Goal: Task Accomplishment & Management: Complete application form

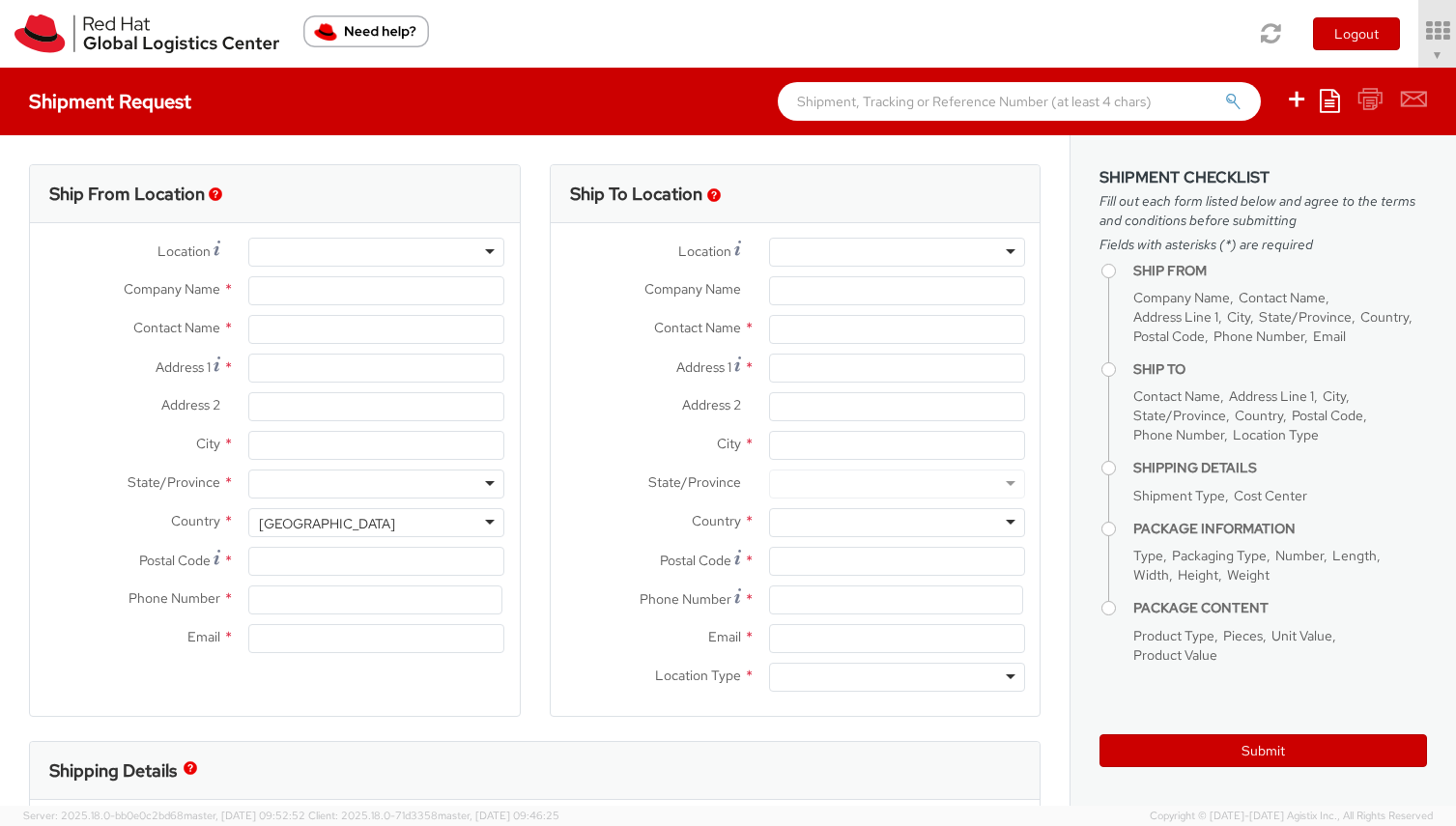
select select "506"
select select
click at [381, 250] on div at bounding box center [376, 252] width 256 height 29
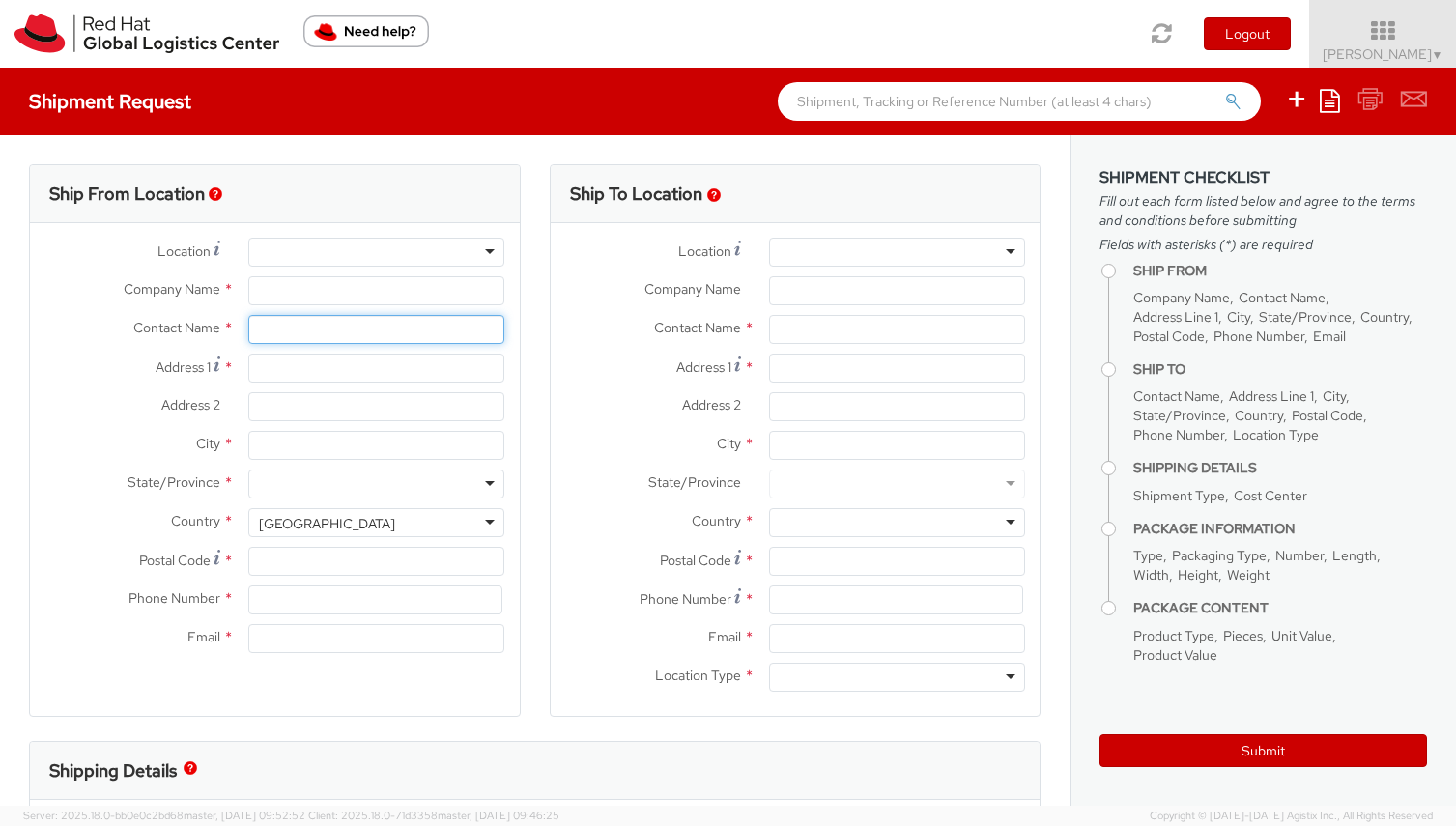
click at [391, 336] on input "text" at bounding box center [376, 328] width 256 height 29
type input "[PERSON_NAME]"
type input "Redhat"
type input "2105 Lodestar Dr"
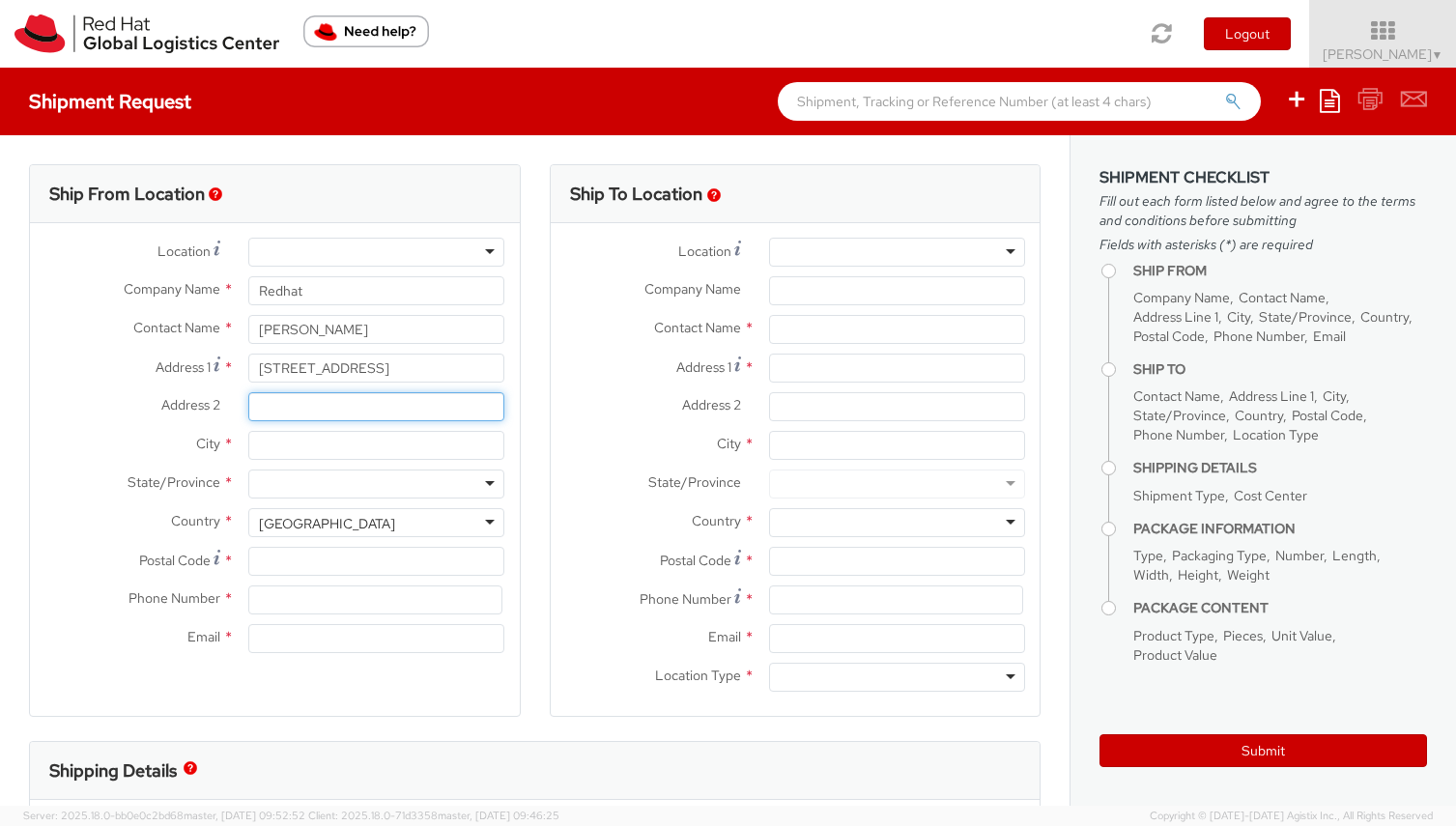
type input "sd"
type input "Raleigh"
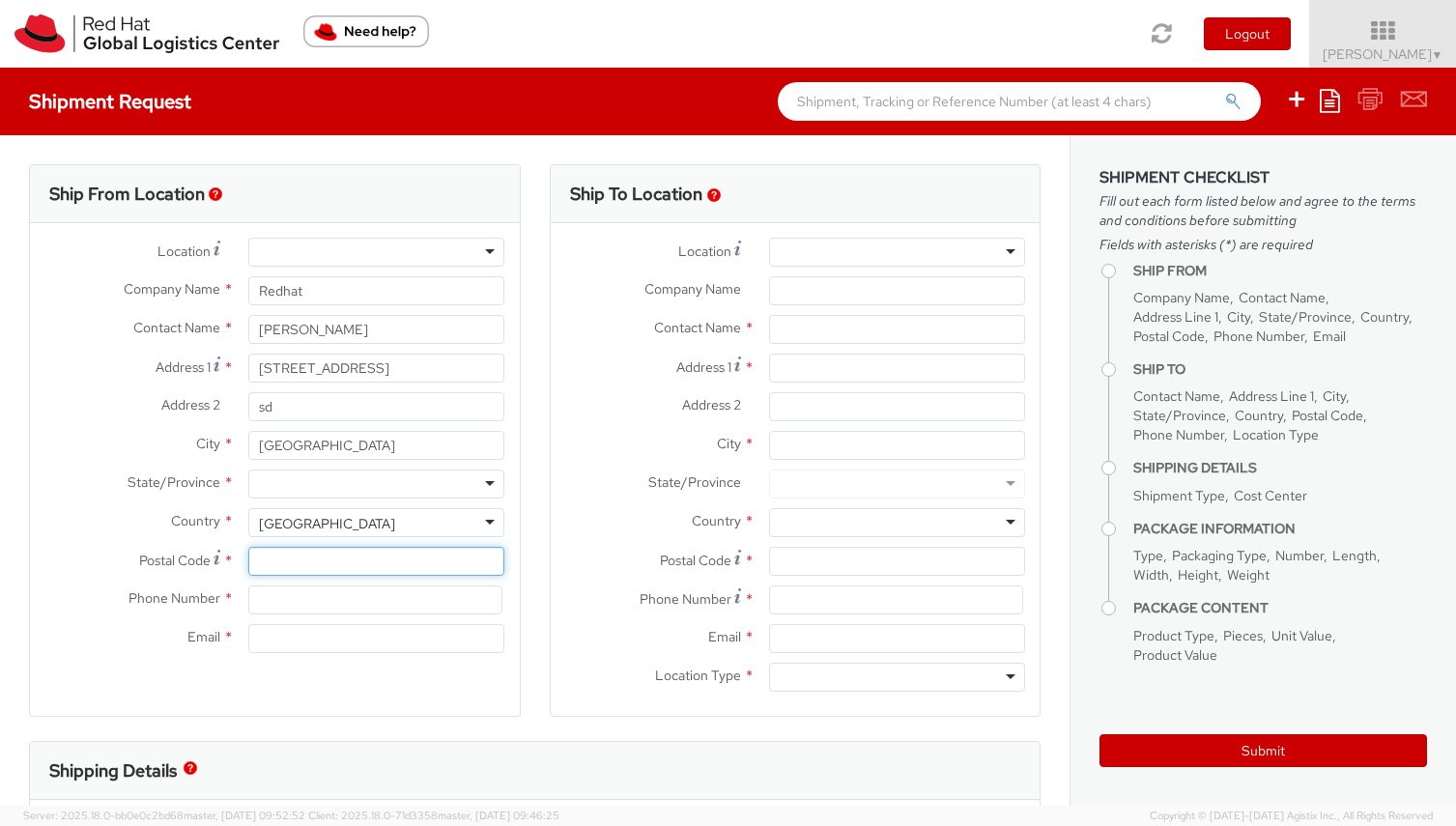
type input "27615"
type input "3366137923"
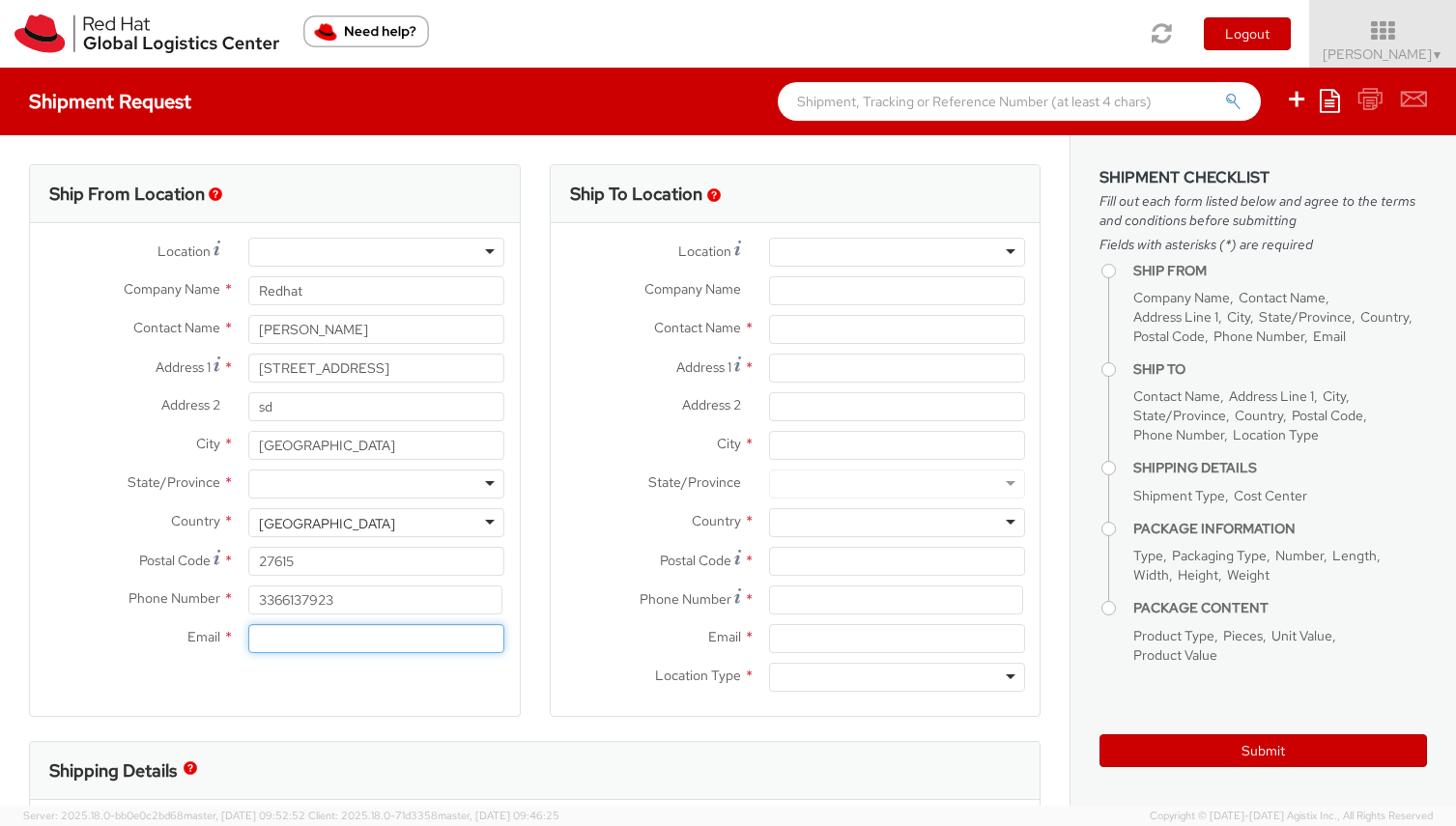
type input "[EMAIL_ADDRESS][DOMAIN_NAME]"
click at [207, 266] on div "Location *" at bounding box center [274, 257] width 490 height 38
type input "Red Hat, Inc."
type input "[STREET_ADDRESS]"
type input "RALEIGH"
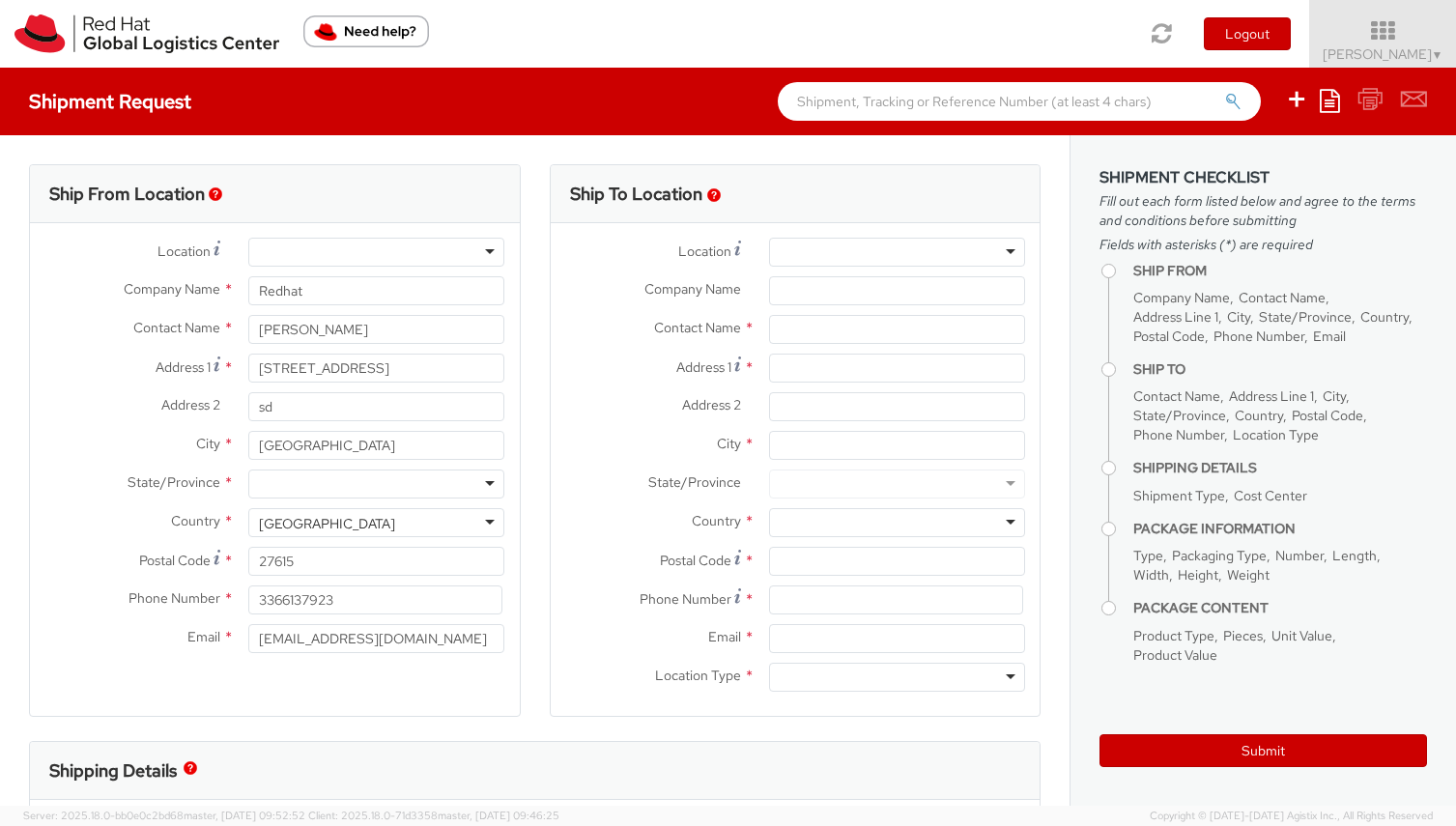
type input "27601"
type input "[PHONE_NUMBER]"
click at [295, 249] on div "RH - [GEOGRAPHIC_DATA]" at bounding box center [341, 254] width 166 height 20
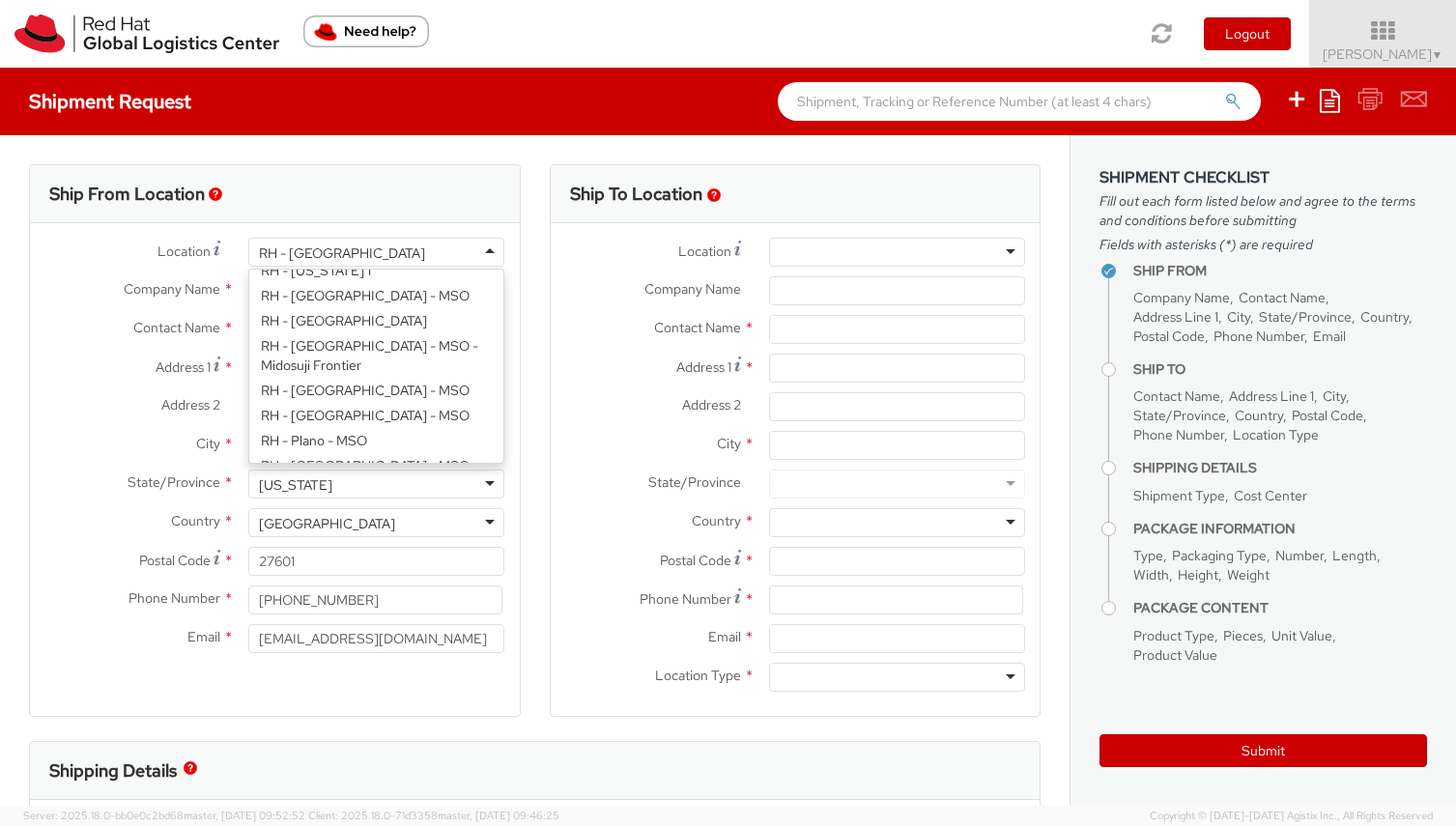
click at [329, 439] on div "Location * RH - Raleigh RH - Raleigh RH - Amsterdam - MSO RH - Amsterdam Data C…" at bounding box center [274, 450] width 490 height 425
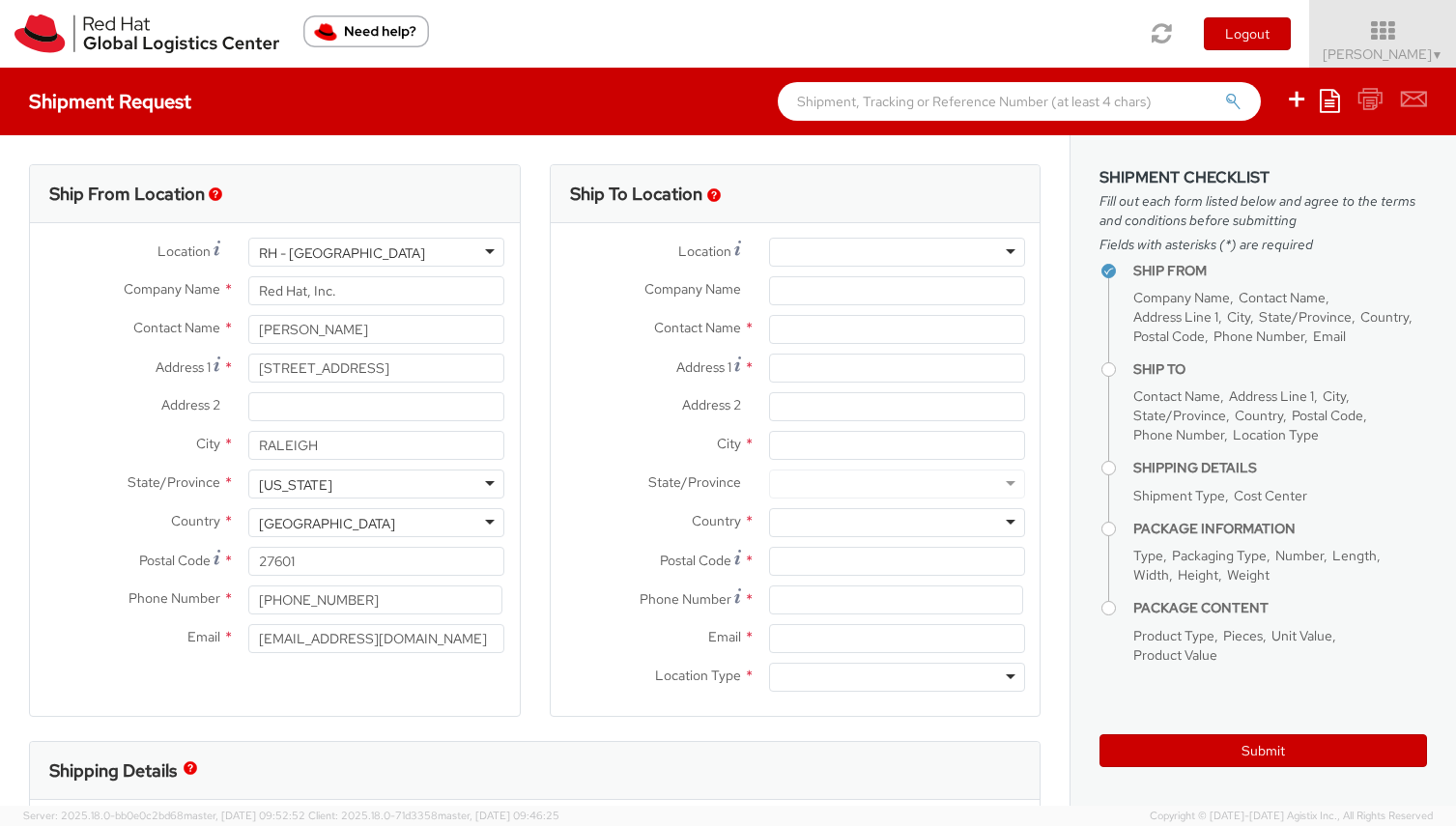
click at [537, 454] on div "Ship To Location Location * [GEOGRAPHIC_DATA] - [GEOGRAPHIC_DATA] - [GEOGRAPHIC…" at bounding box center [795, 452] width 520 height 576
click at [886, 336] on input "text" at bounding box center [897, 328] width 256 height 29
type input "GES c/o SWIFT Delivery Systems"
click at [867, 367] on input "Address 1 *" at bounding box center [897, 368] width 256 height 29
type input "80, Colonnade Road"
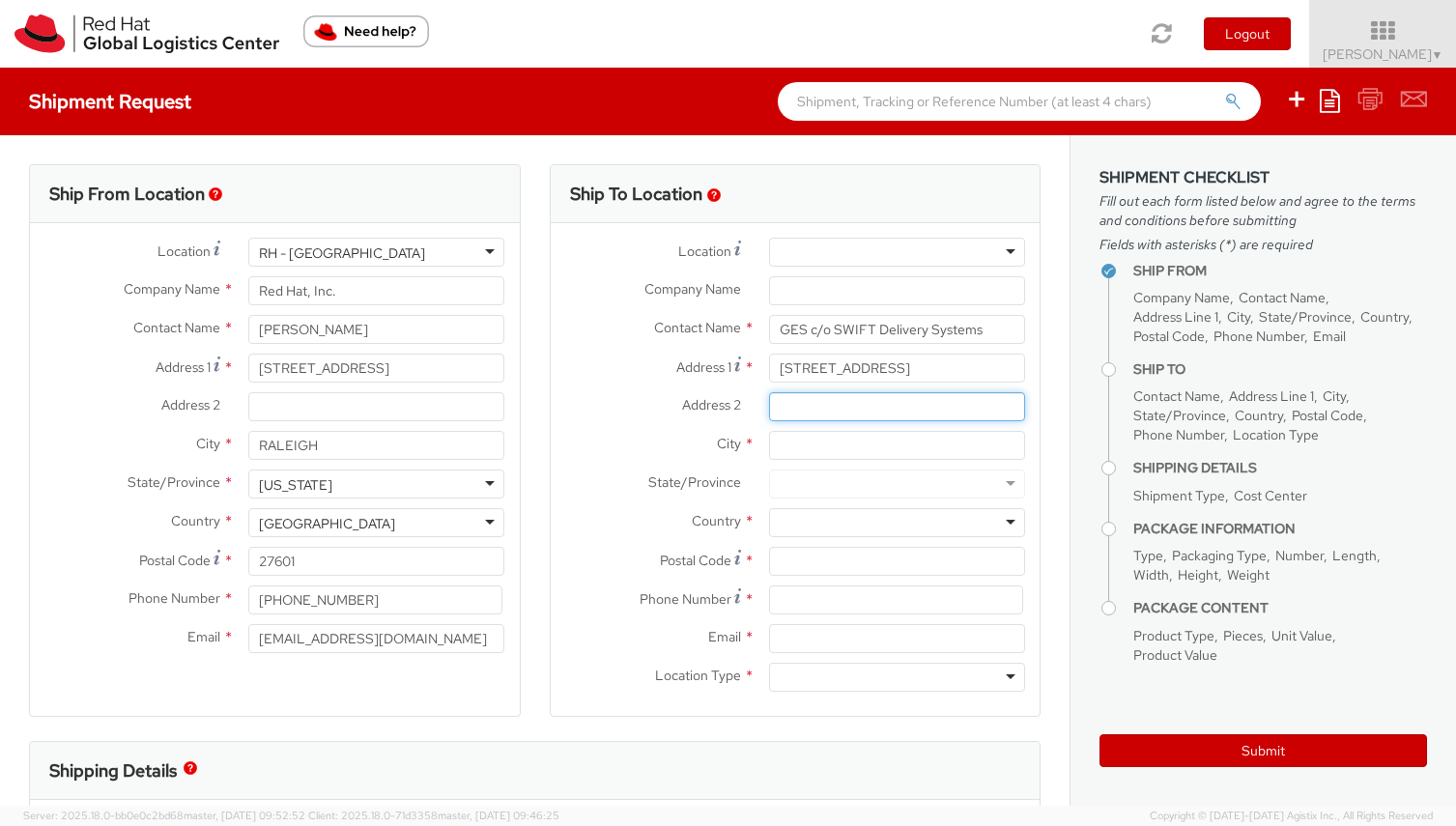
click at [876, 408] on input "Address 2 *" at bounding box center [897, 406] width 256 height 29
type input "Dock 5 & 6"
click at [912, 449] on input "City *" at bounding box center [897, 444] width 256 height 29
type input "[GEOGRAPHIC_DATA]"
click at [956, 530] on div at bounding box center [897, 522] width 256 height 29
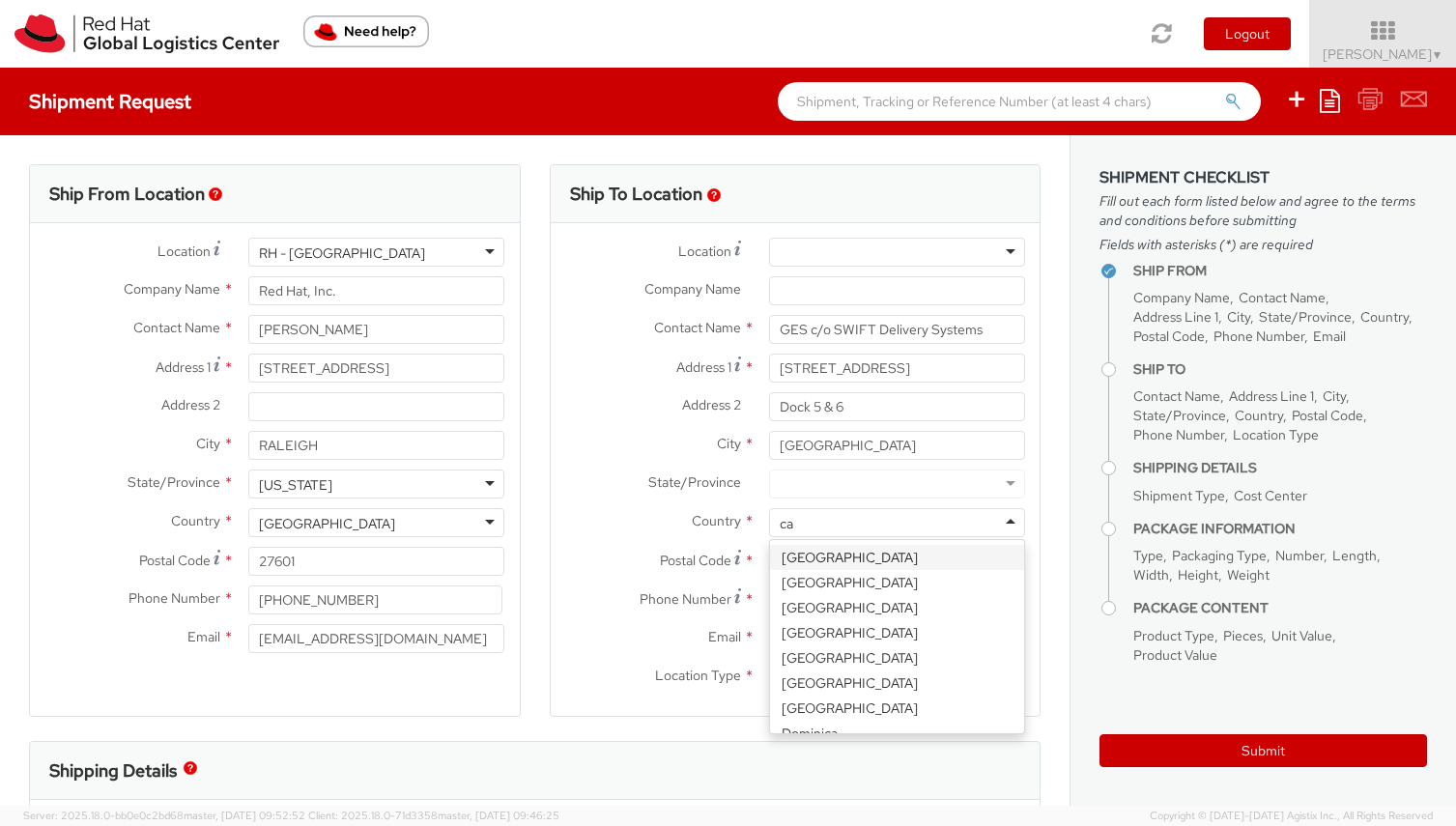
type input "can"
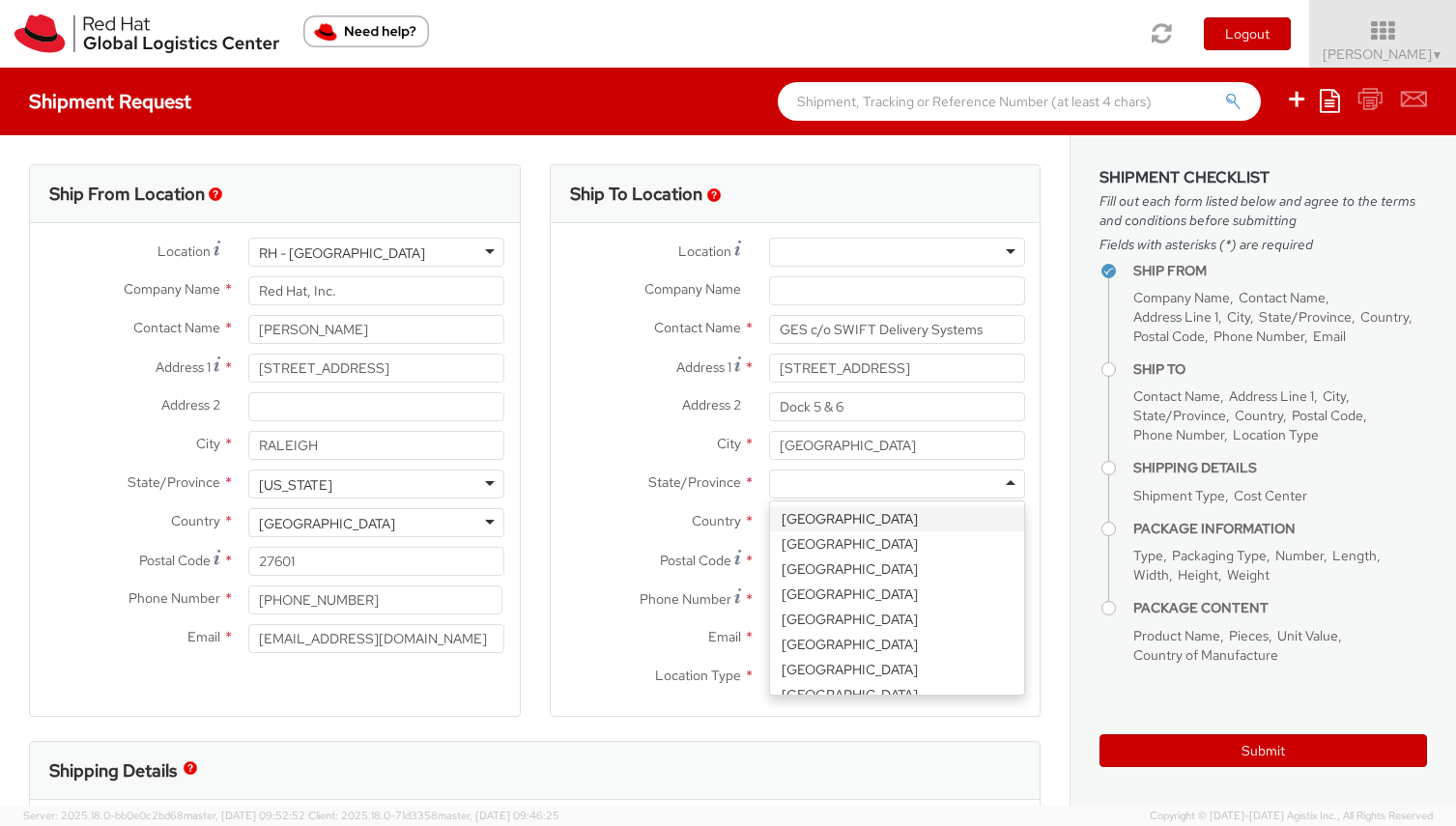
click at [912, 479] on div at bounding box center [897, 483] width 256 height 29
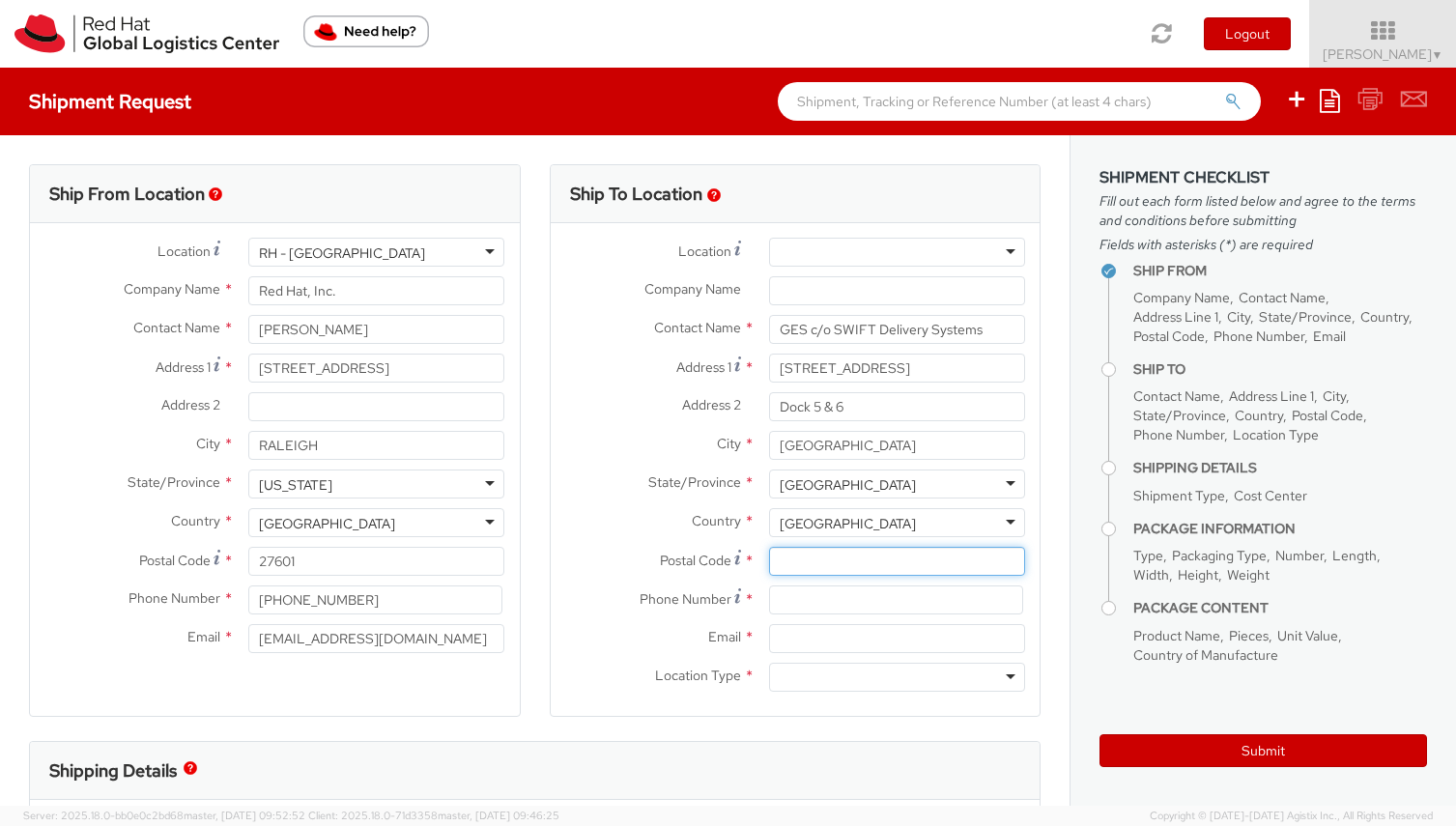
click at [887, 565] on input "Postal Code *" at bounding box center [897, 560] width 256 height 29
type input "K2E 7L2"
click at [877, 606] on input at bounding box center [896, 599] width 254 height 29
type input "3366137923"
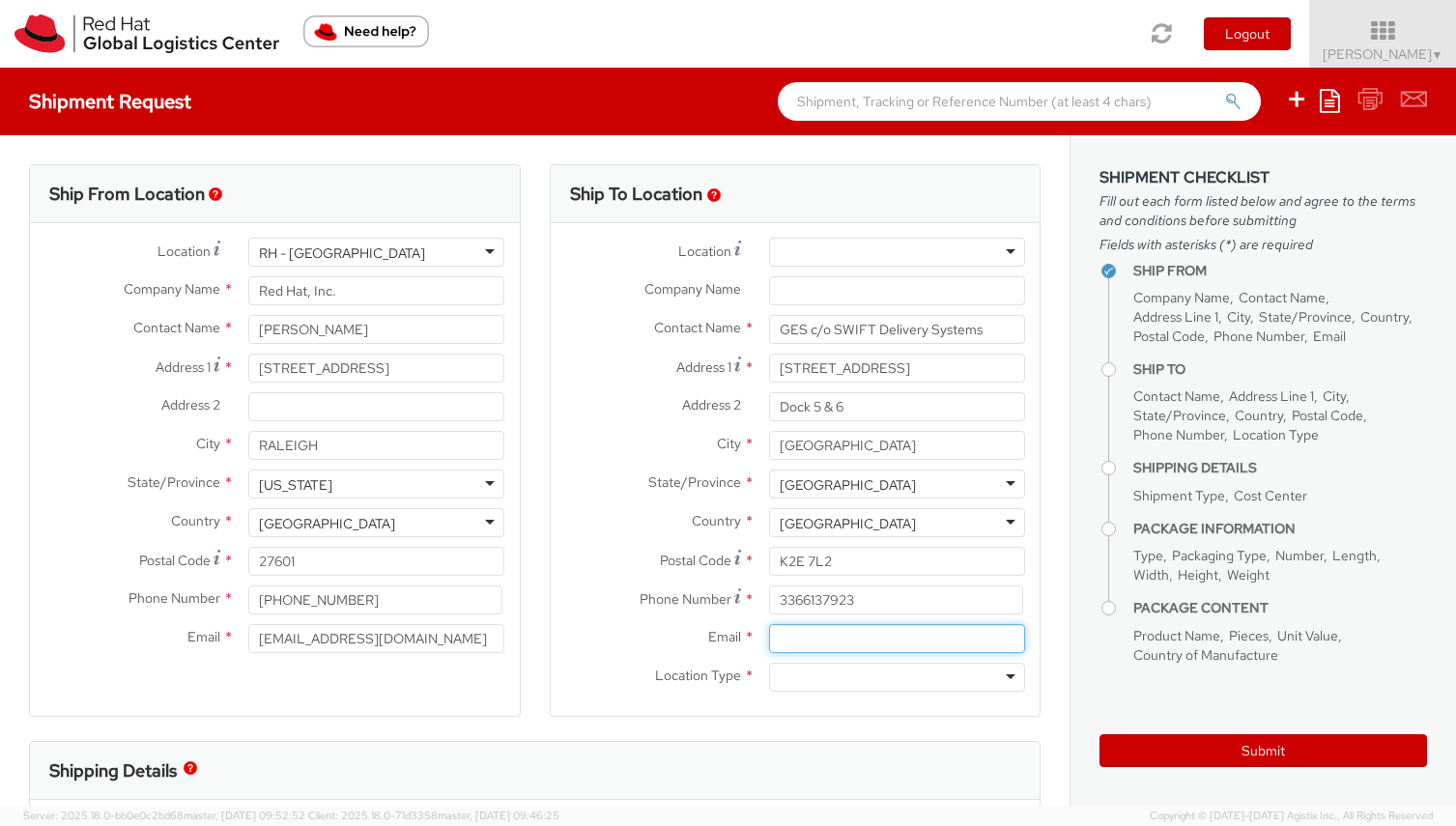
click at [845, 652] on input "Email *" at bounding box center [897, 638] width 256 height 29
click at [809, 637] on input "Email *" at bounding box center [897, 638] width 256 height 29
type input "[EMAIL_ADDRESS][DOMAIN_NAME]"
click at [801, 684] on div at bounding box center [897, 677] width 256 height 29
click at [835, 718] on div "Ship To Location Location * [GEOGRAPHIC_DATA] - [GEOGRAPHIC_DATA] - [GEOGRAPHIC…" at bounding box center [796, 452] width 492 height 576
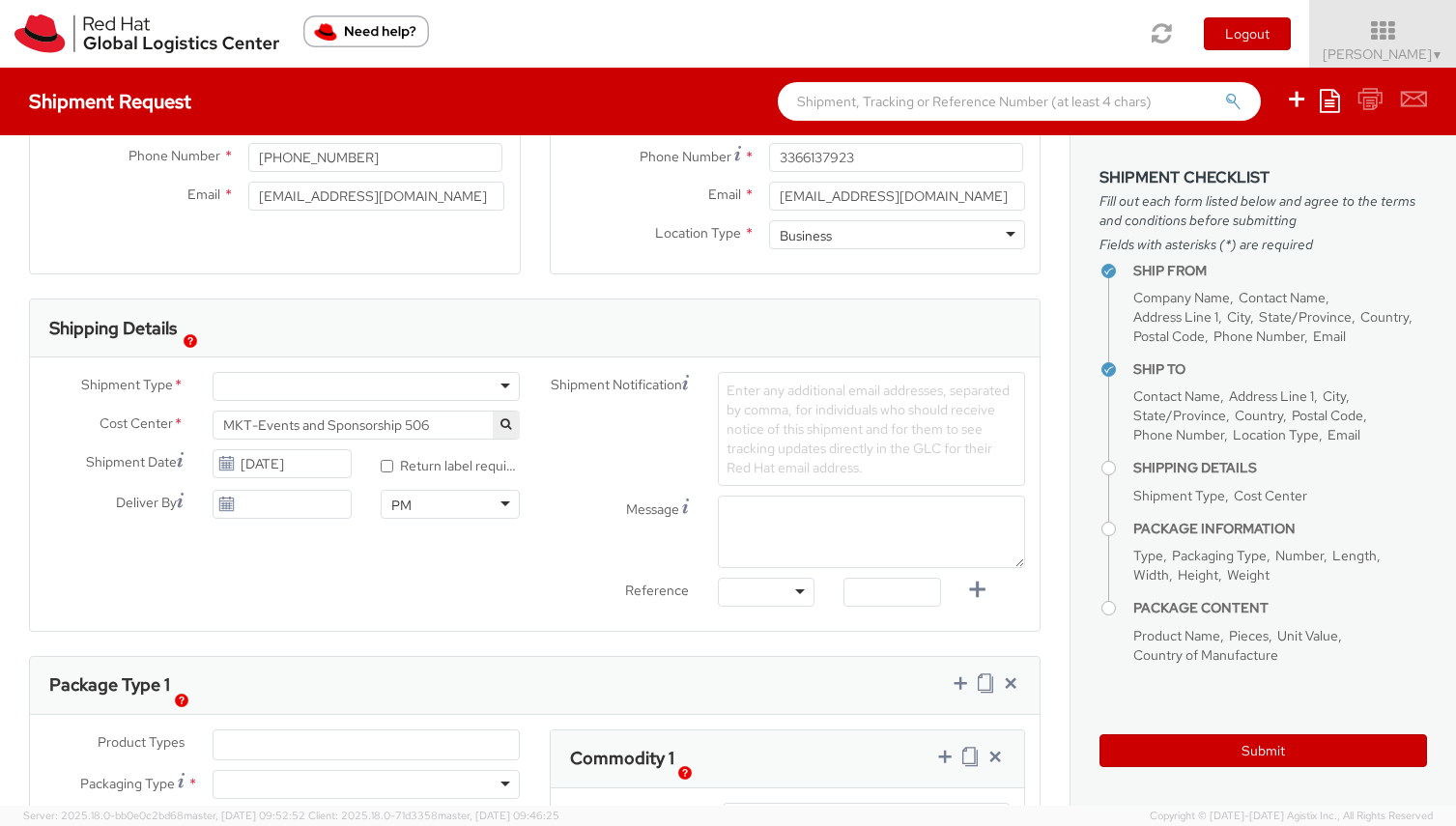
scroll to position [462, 0]
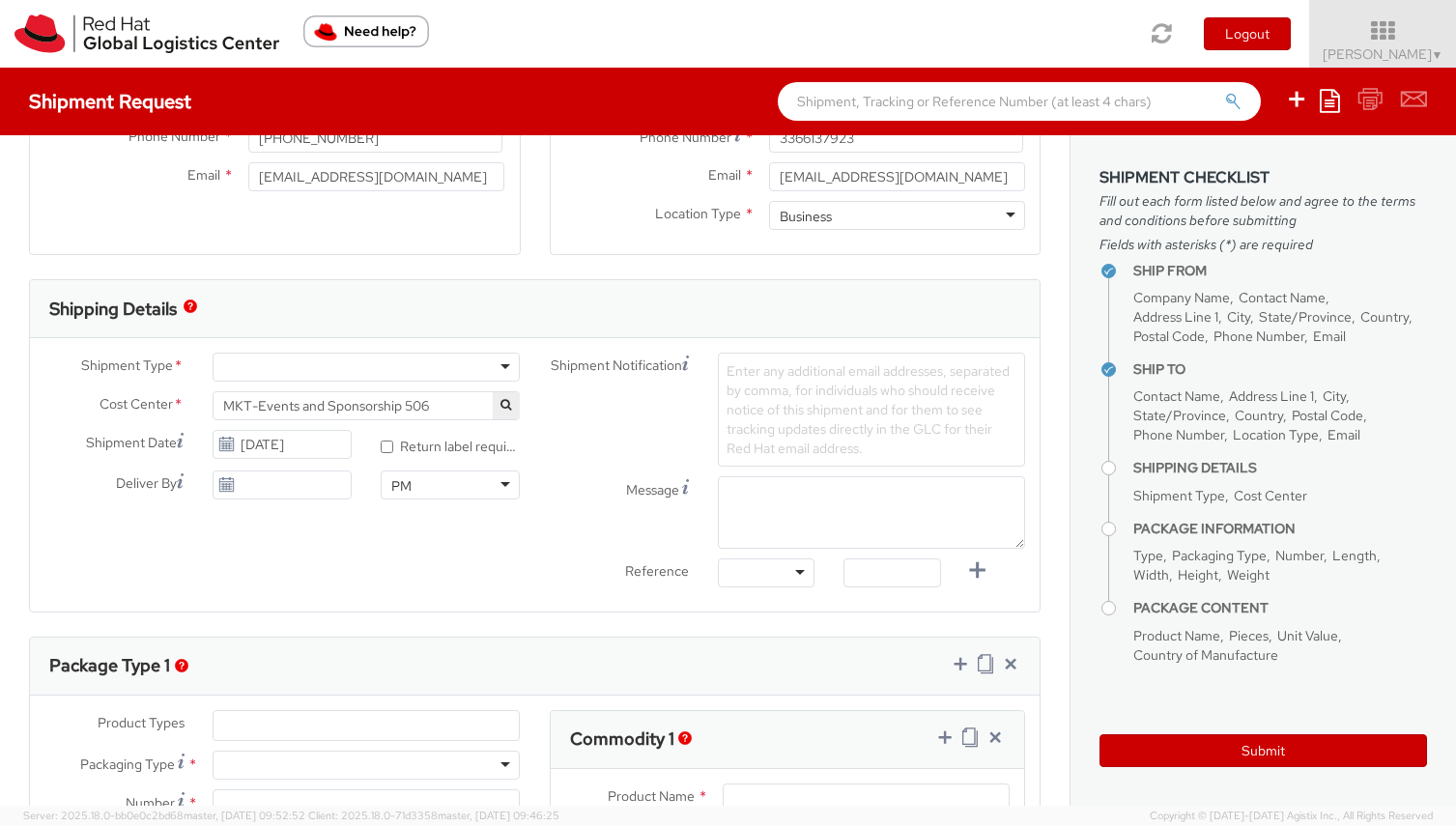
click at [304, 371] on div at bounding box center [366, 367] width 307 height 29
click at [232, 486] on use at bounding box center [226, 484] width 14 height 14
click at [216, 478] on input "[DATE]" at bounding box center [281, 484] width 139 height 29
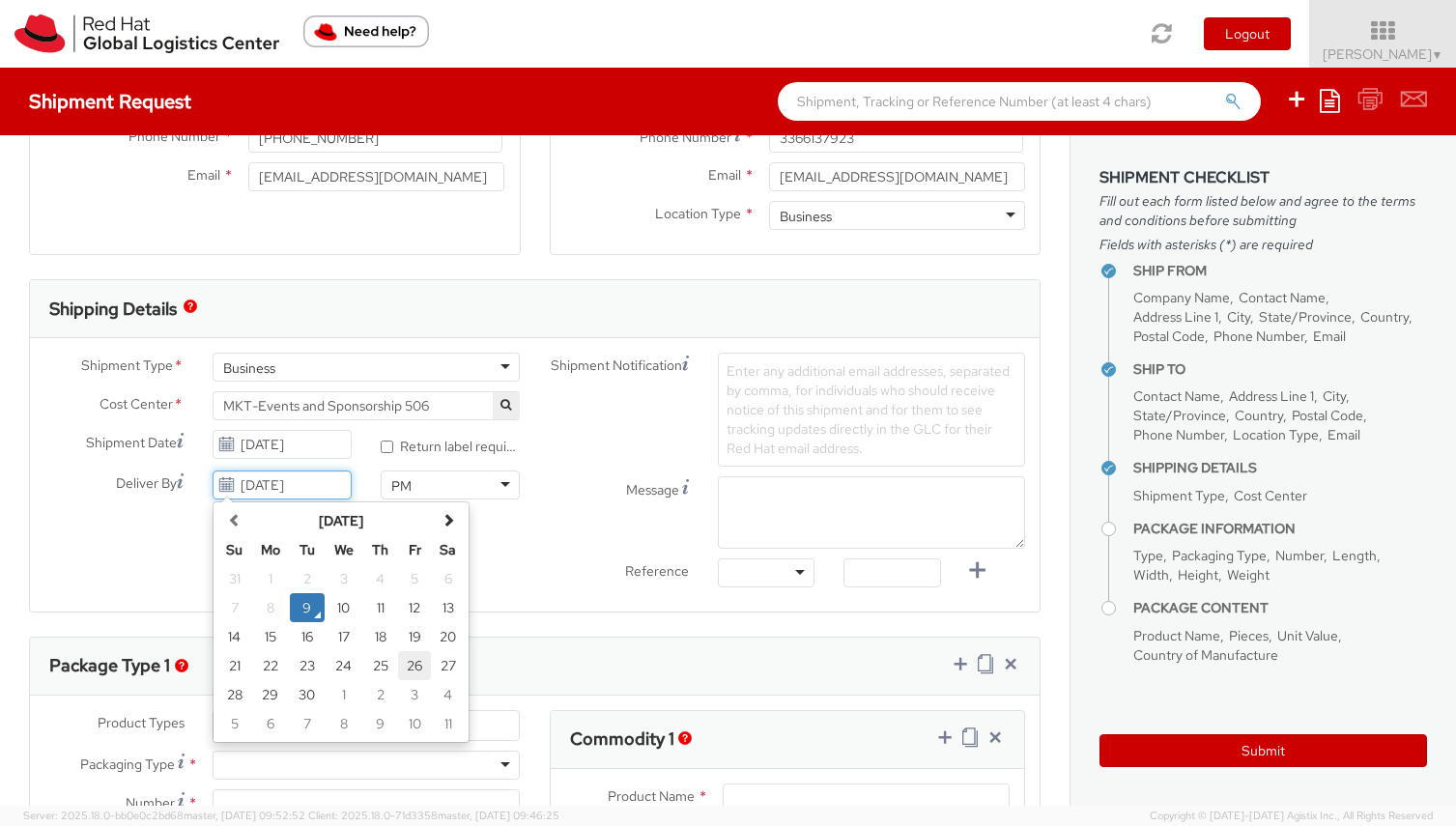
click at [416, 664] on td "26" at bounding box center [415, 665] width 33 height 29
type input "[DATE]"
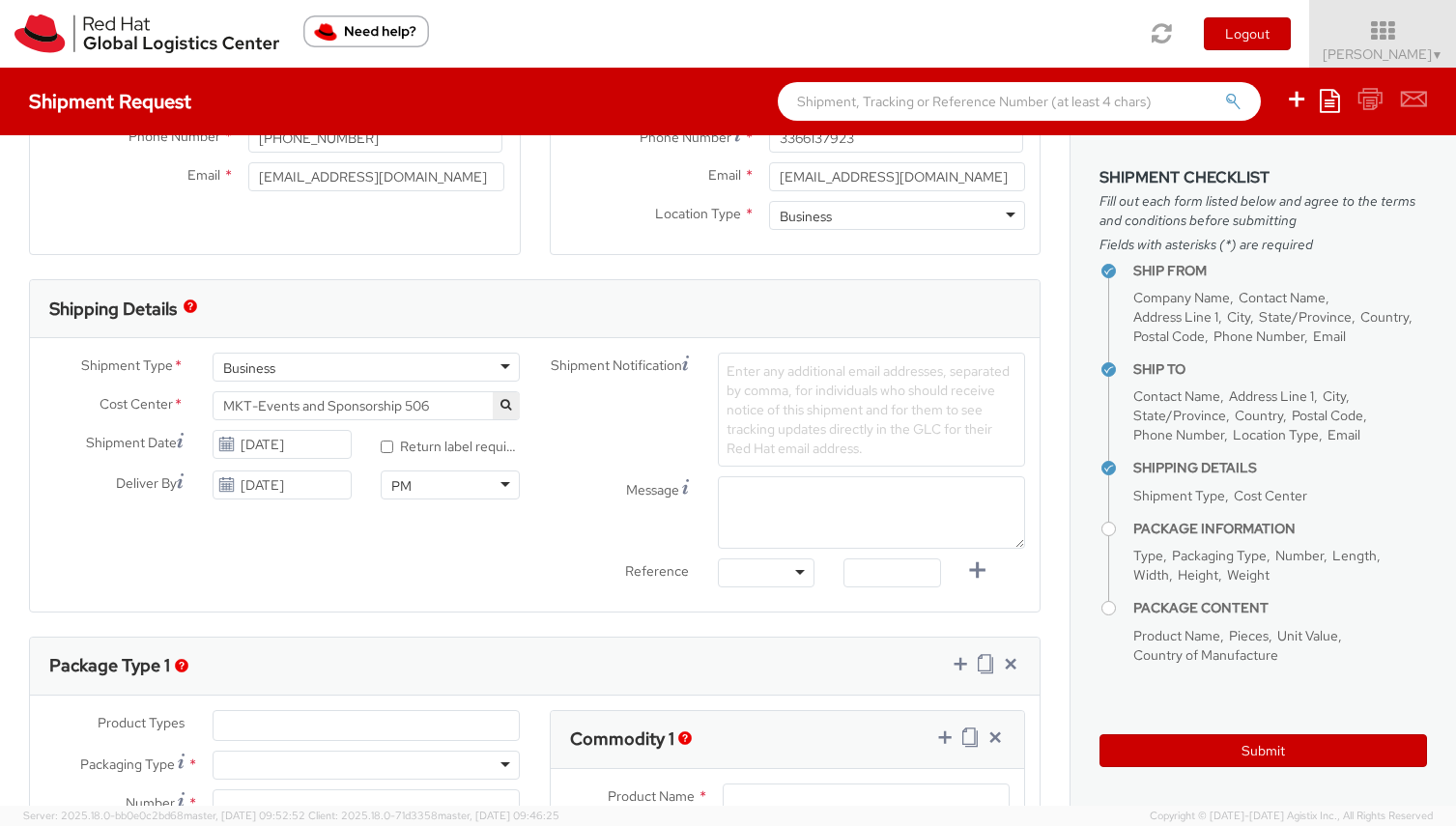
click at [563, 560] on label "Reference" at bounding box center [619, 569] width 168 height 23
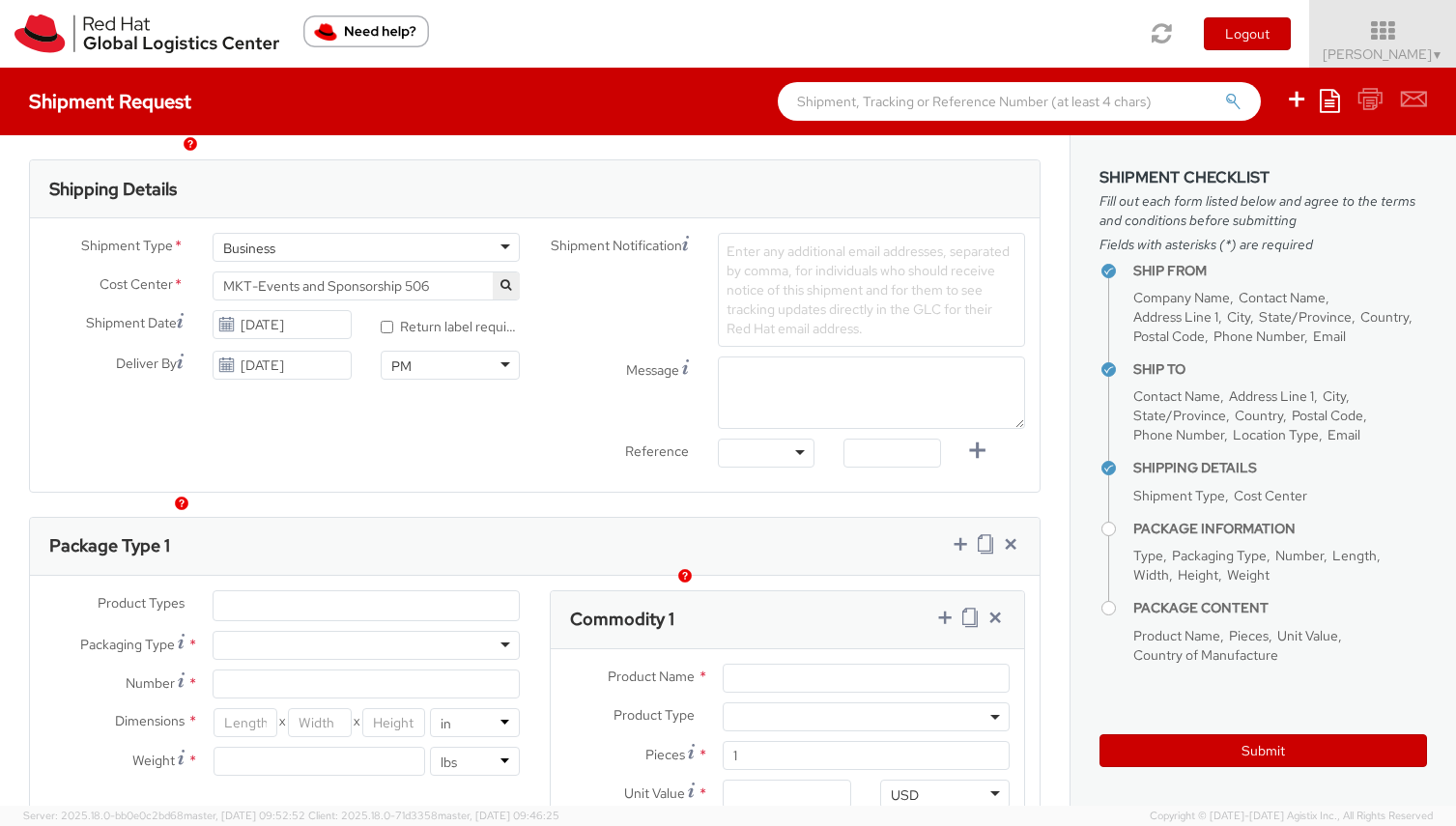
scroll to position [750, 0]
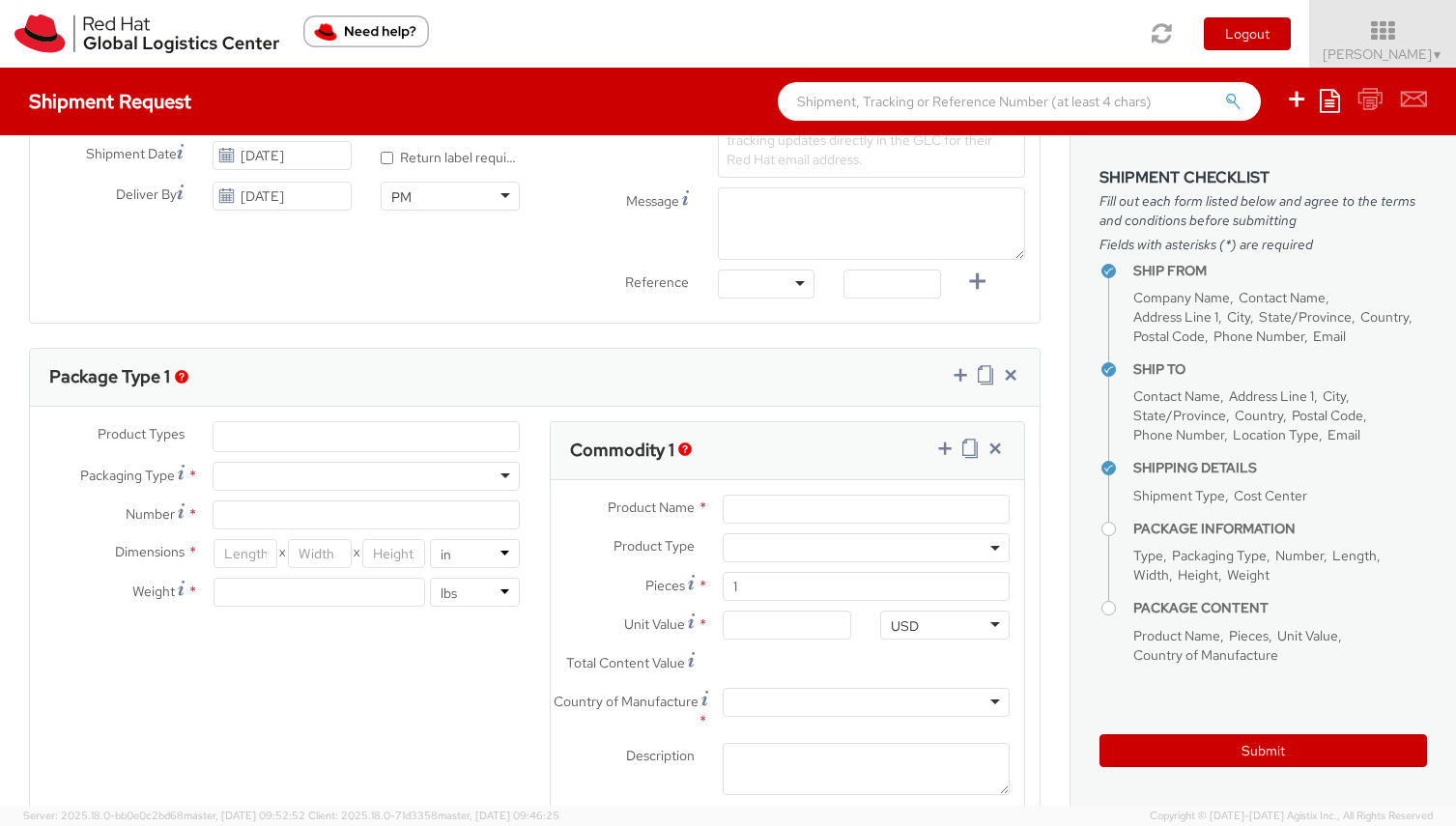
click at [350, 435] on ul at bounding box center [366, 436] width 305 height 29
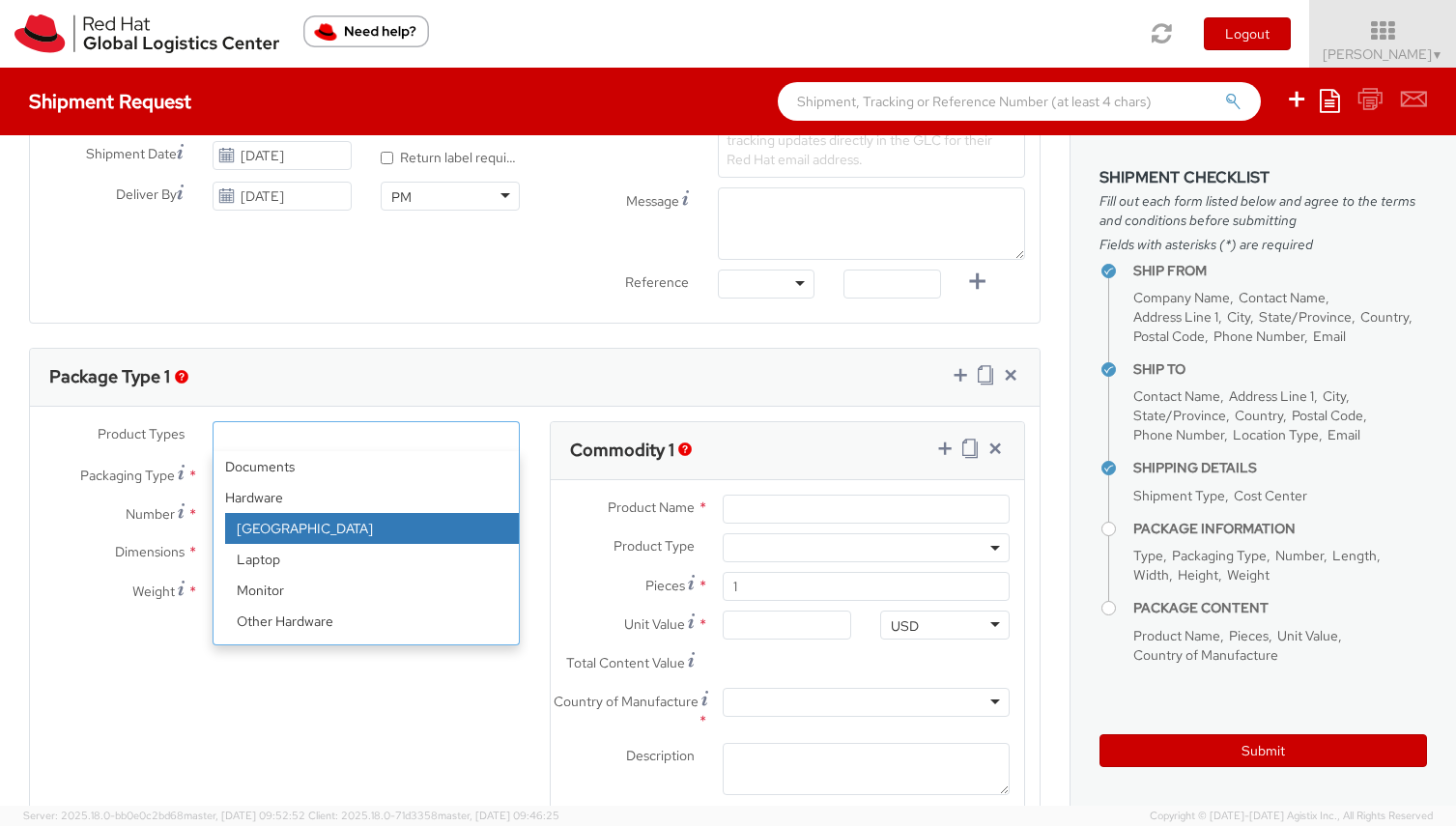
scroll to position [85, 0]
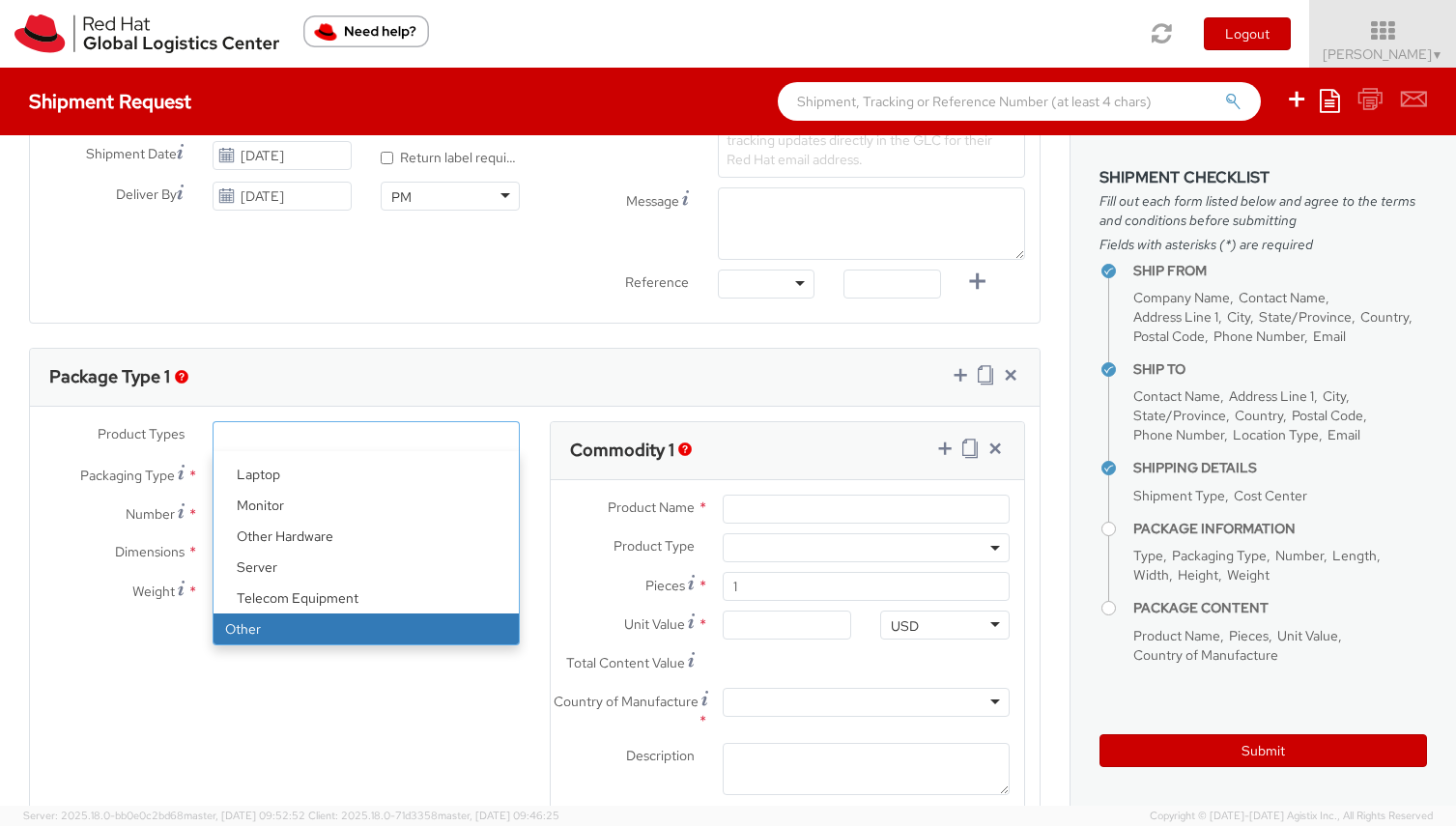
select select "OTHER"
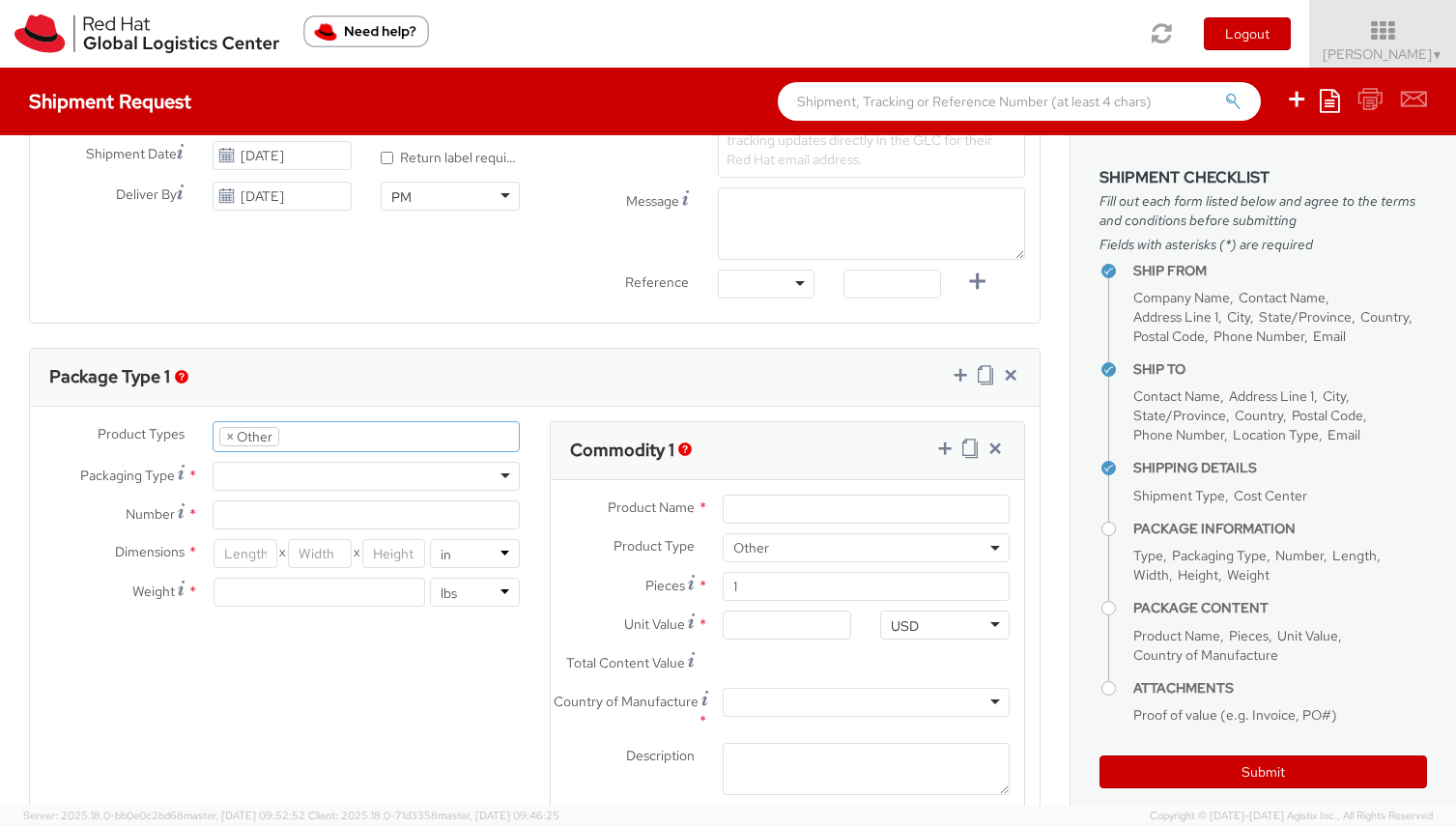
click at [306, 479] on div at bounding box center [366, 476] width 307 height 29
click at [315, 517] on input "Number *" at bounding box center [366, 514] width 307 height 29
type input "1"
click at [255, 553] on input "number" at bounding box center [245, 553] width 64 height 29
type input "12"
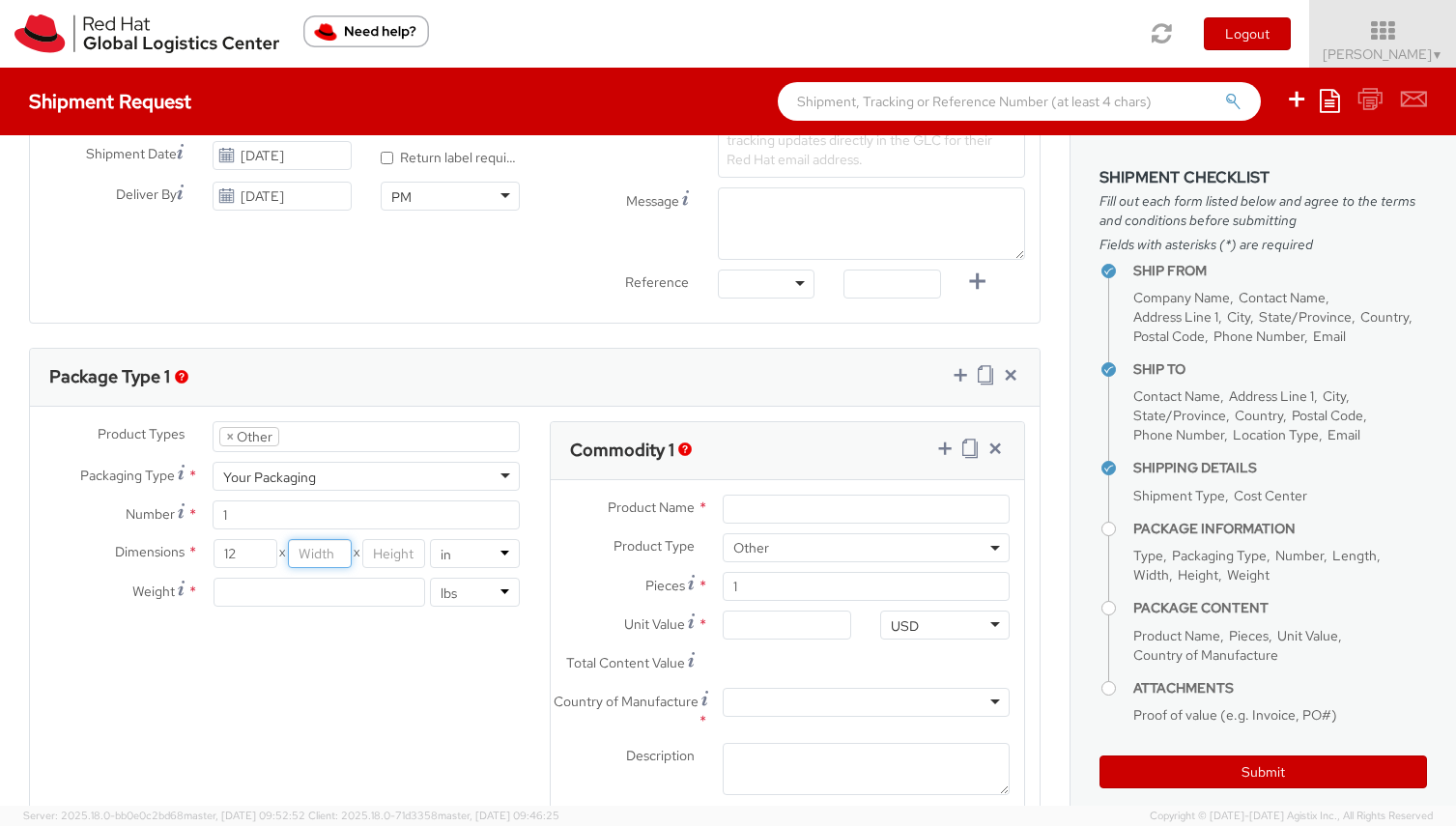
click at [328, 555] on input "number" at bounding box center [320, 553] width 64 height 29
type input "12"
drag, startPoint x: 408, startPoint y: 554, endPoint x: 391, endPoint y: 575, distance: 27.0
click at [408, 554] on input "number" at bounding box center [394, 553] width 64 height 29
type input "12"
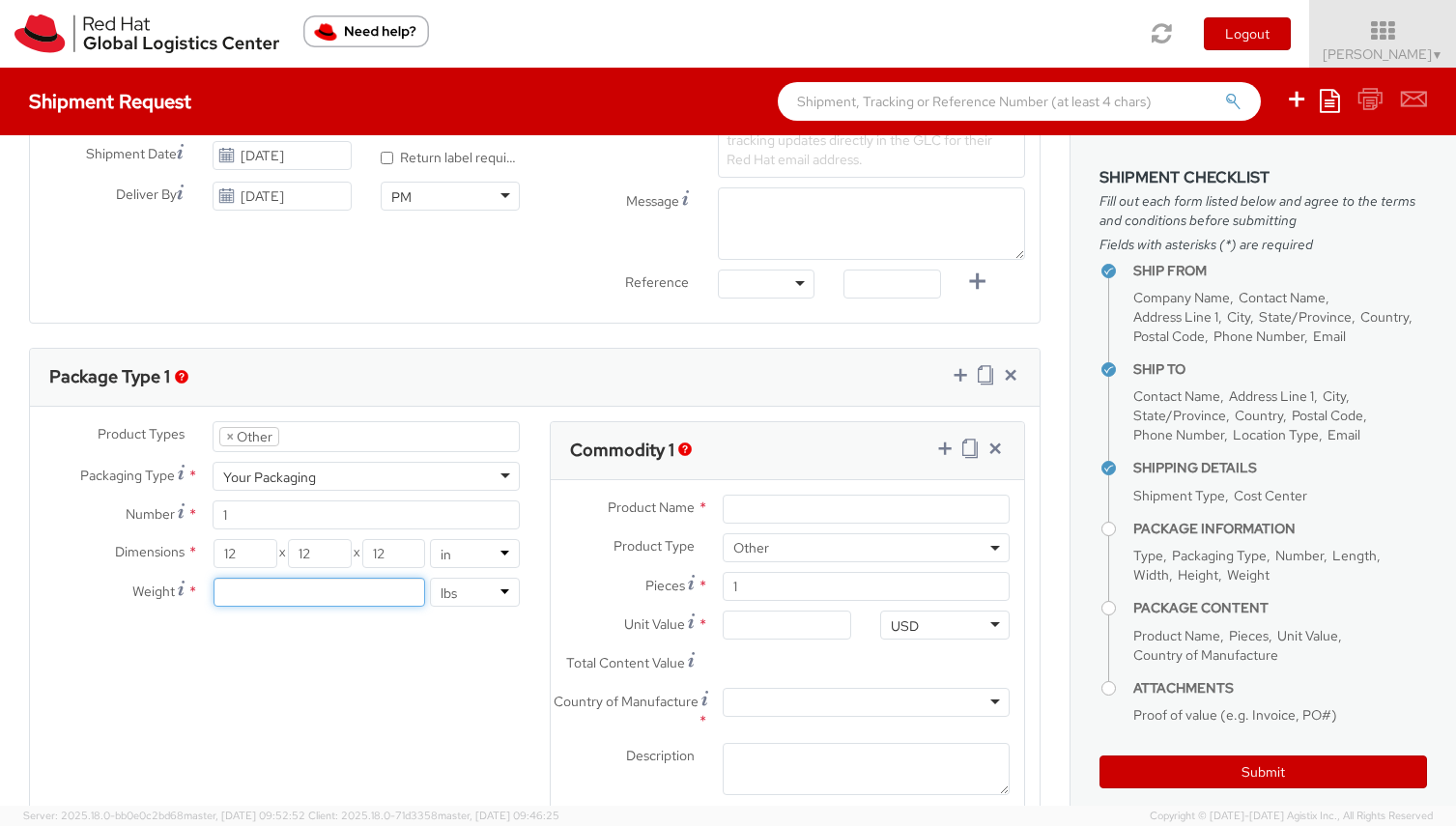
click at [367, 597] on input "number" at bounding box center [319, 591] width 212 height 29
click at [399, 643] on div "Product Types * Documents Docking Station Laptop Monitor Other Hardware Server …" at bounding box center [534, 632] width 1009 height 424
click at [316, 596] on input "5" at bounding box center [319, 591] width 212 height 29
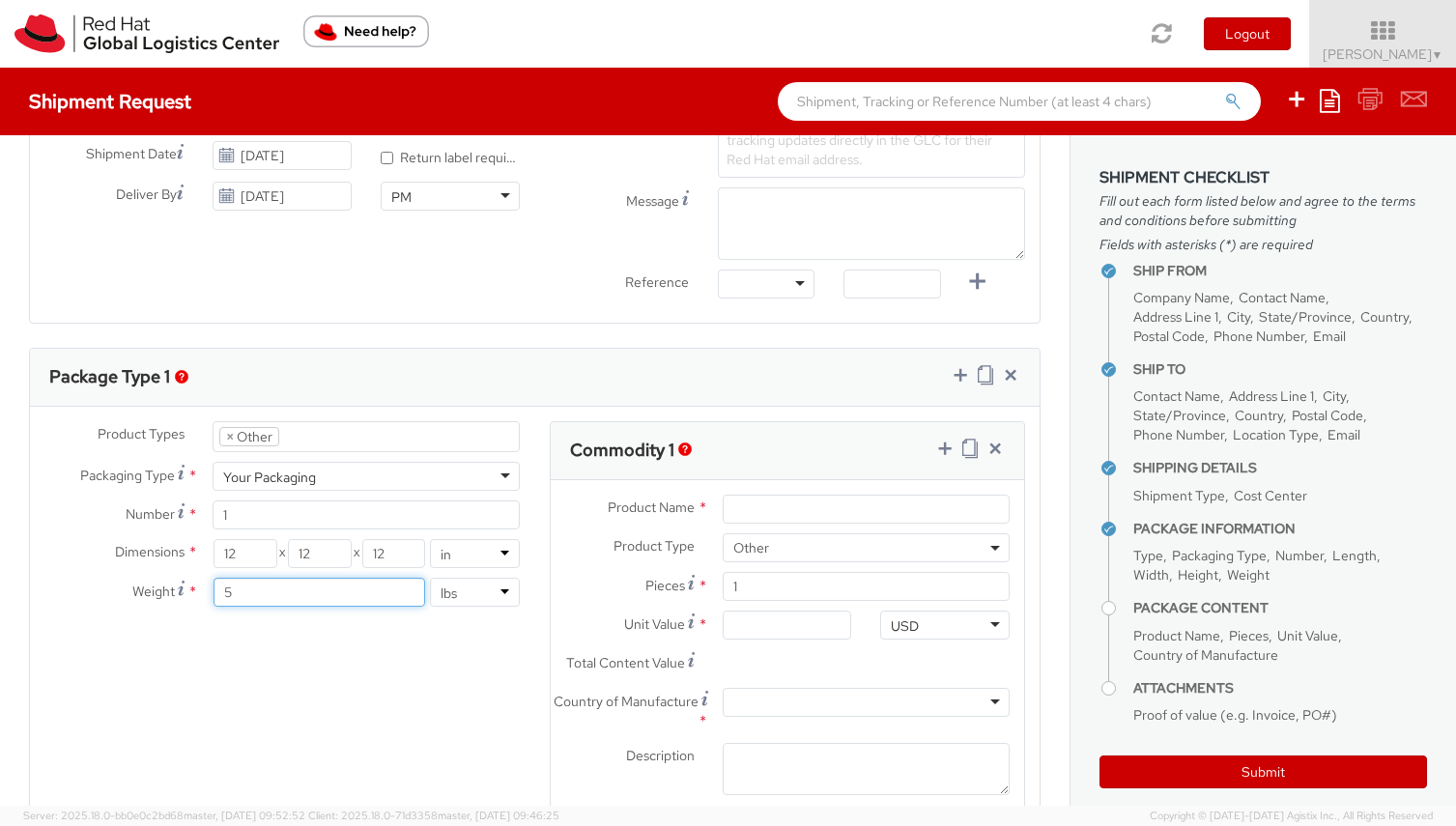
click at [316, 596] on input "5" at bounding box center [319, 591] width 212 height 29
type input "2"
drag, startPoint x: 564, startPoint y: 684, endPoint x: 615, endPoint y: 646, distance: 63.6
click at [564, 684] on div "Total Content Value *" at bounding box center [708, 668] width 316 height 38
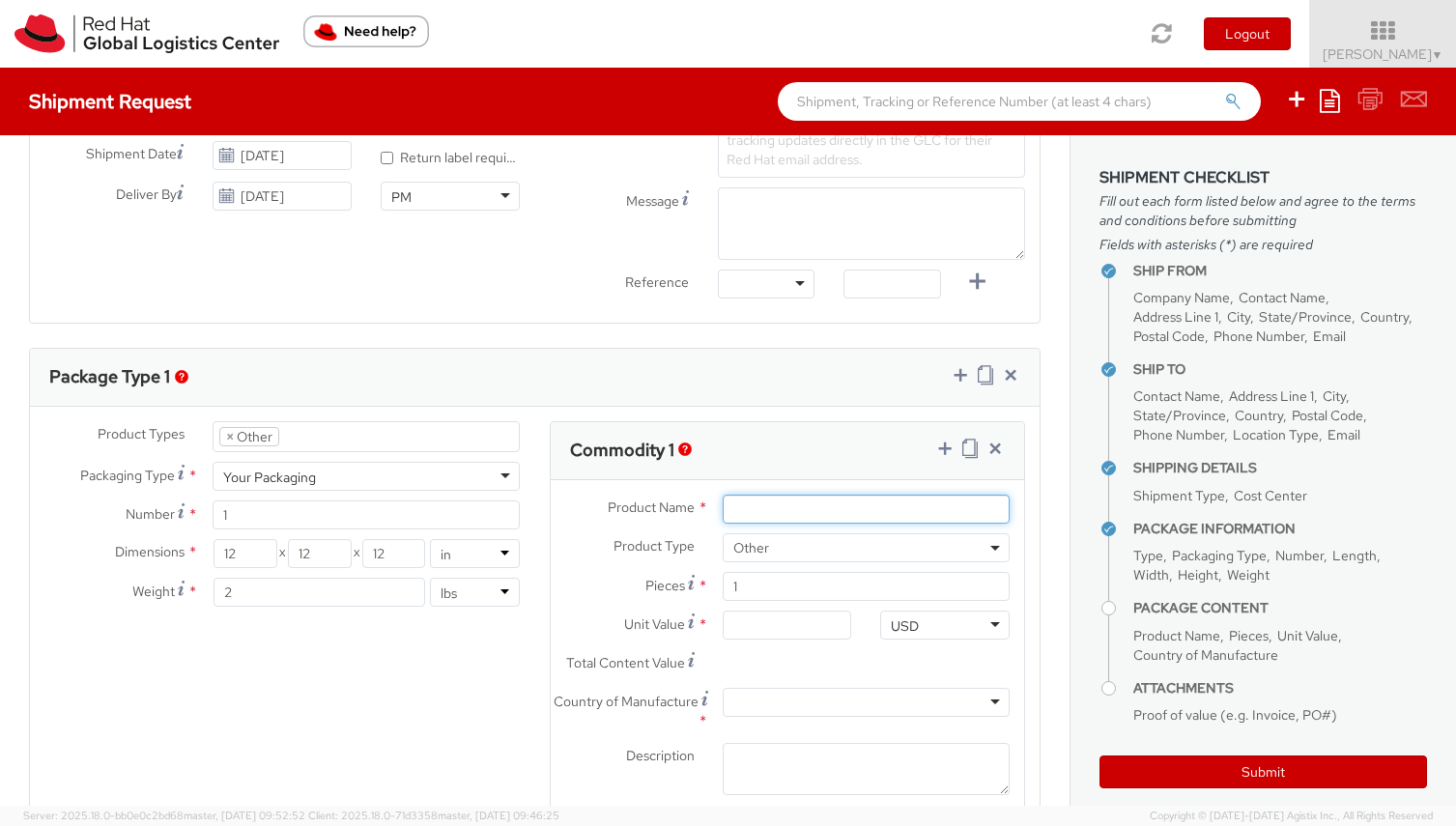
click at [813, 509] on input "Product Name *" at bounding box center [867, 508] width 287 height 29
type input "Swag"
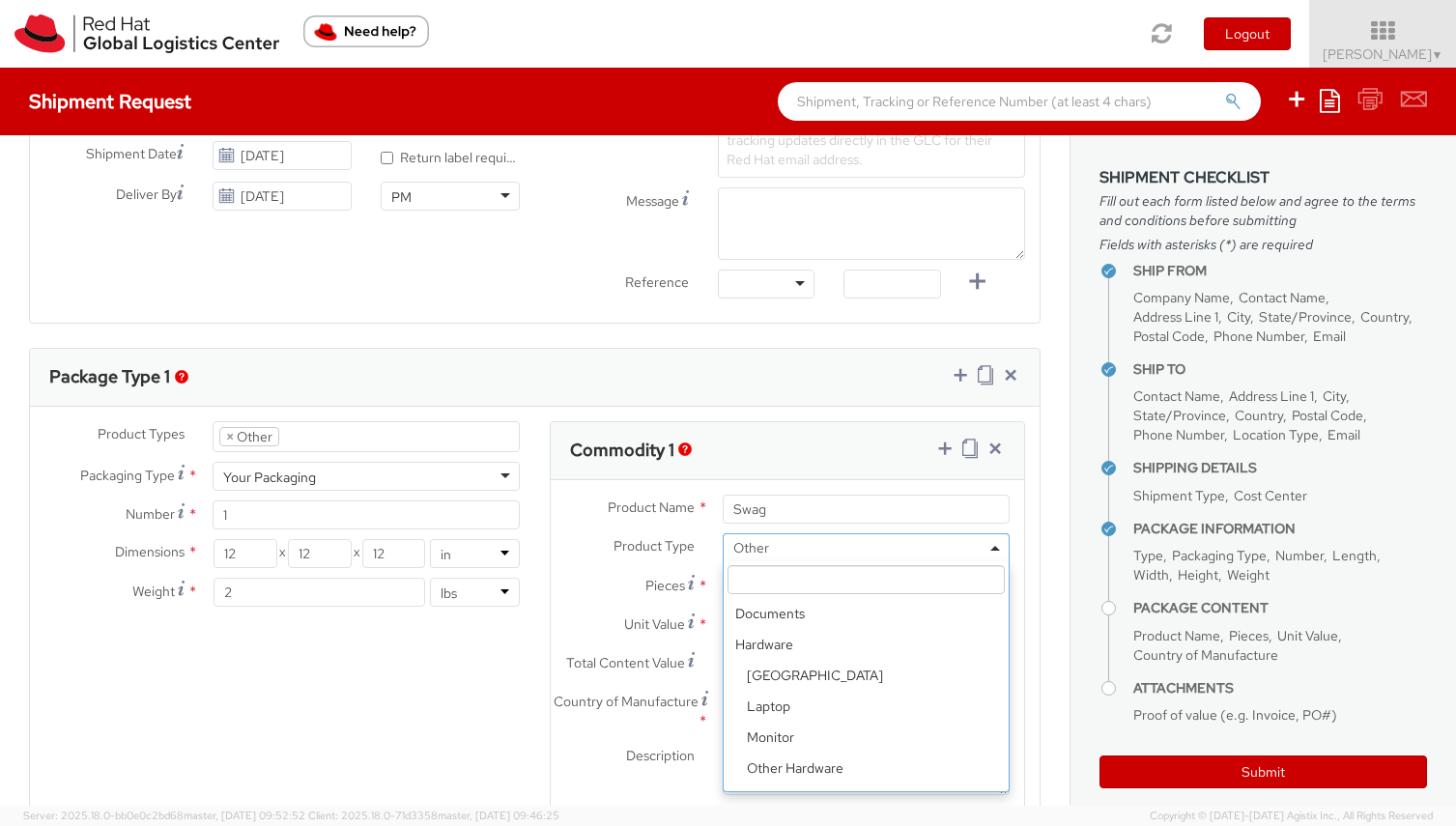
click at [879, 550] on span "Other" at bounding box center [867, 548] width 266 height 18
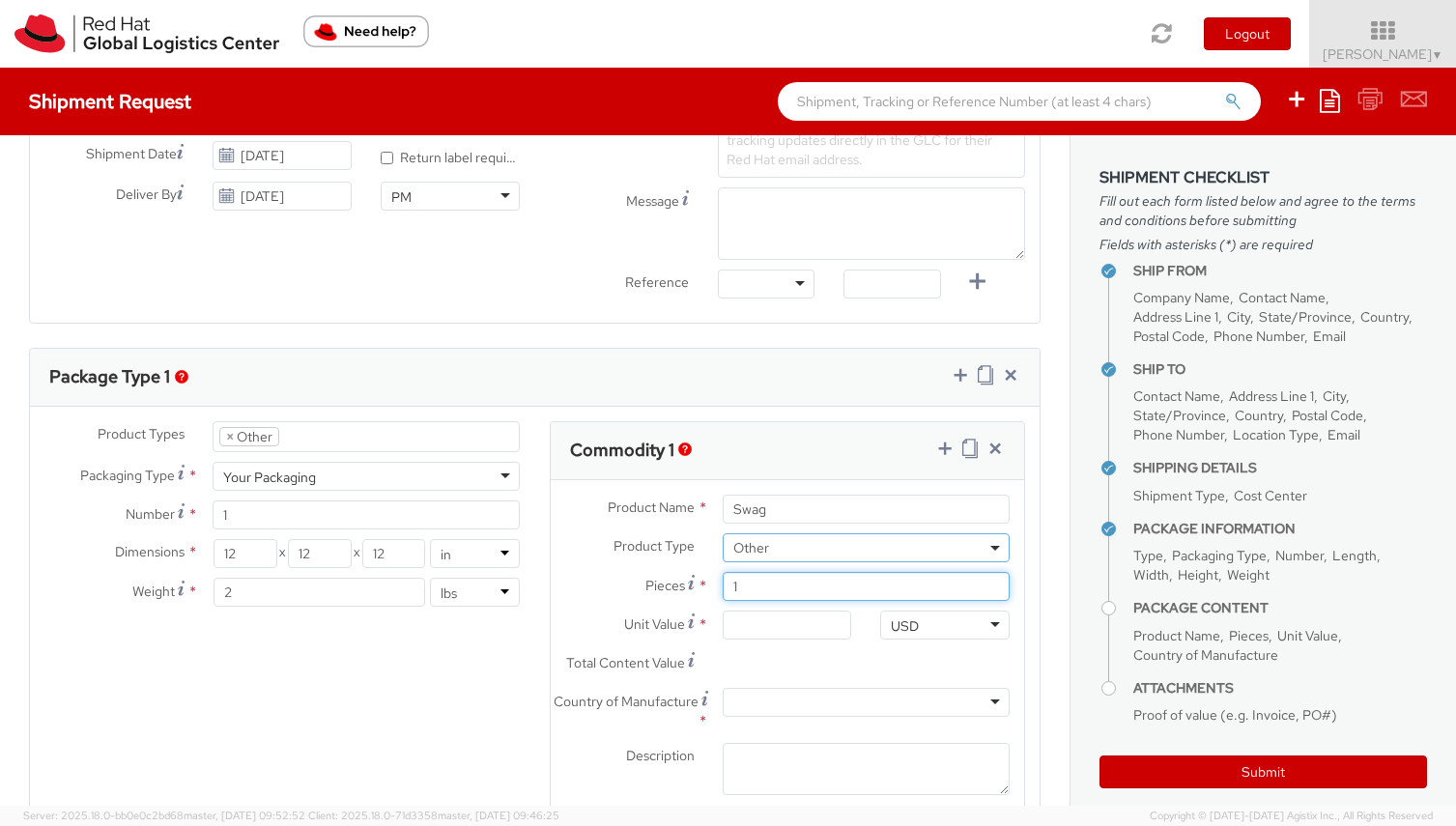
click at [847, 597] on input "1" at bounding box center [867, 585] width 287 height 29
type input "3"
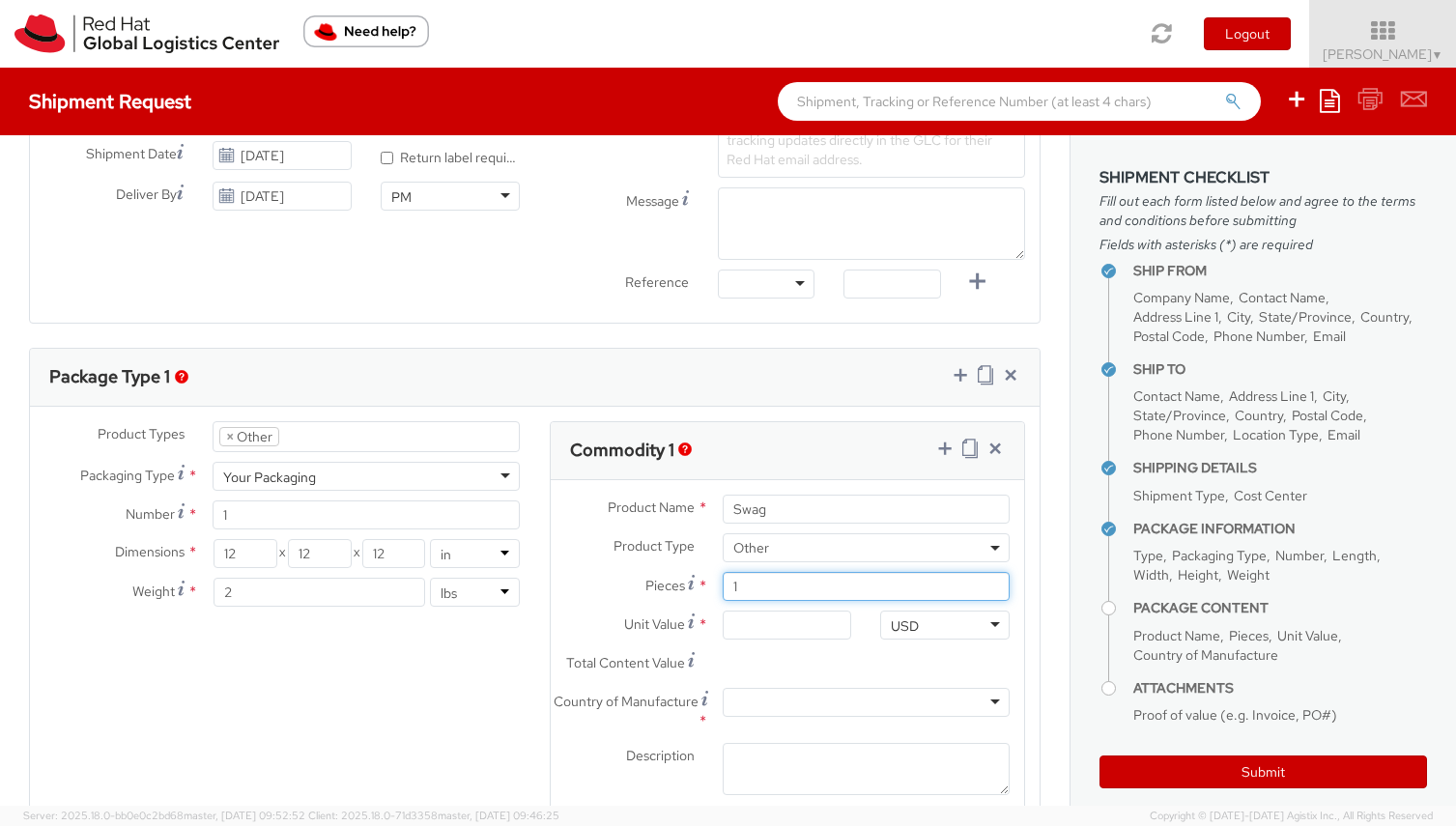
type input "0.00"
type input "30"
click at [841, 622] on input "0.00" at bounding box center [787, 624] width 129 height 29
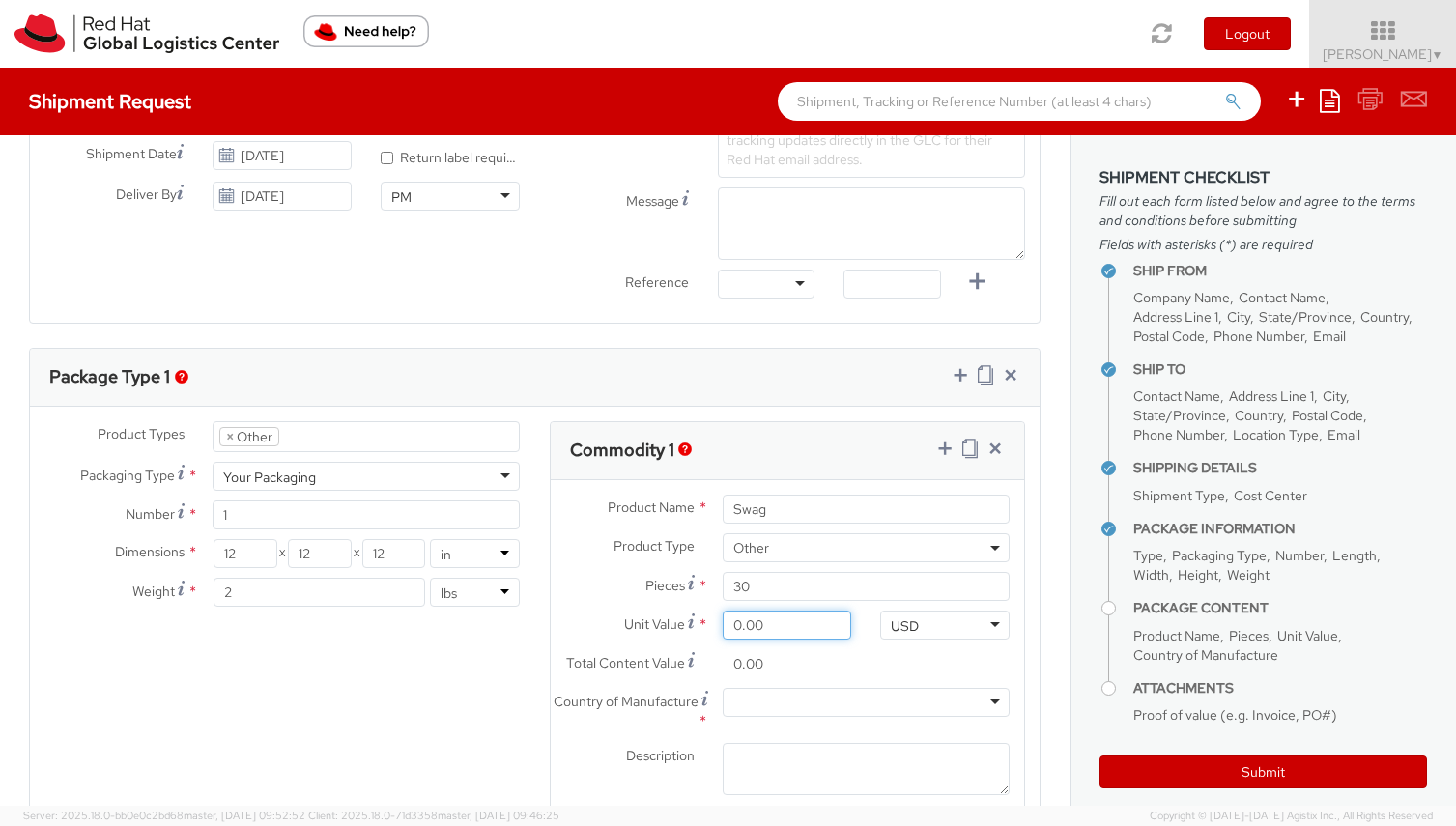
type input "1.00"
type input "30.00"
type input "10.00"
type input "300.00"
click at [929, 647] on div "USD USD ADP AED AFN ALL AMD AOA ARS ATS AUD AWG AZN BAM BBD BDT BGL BGN BHD BIF…" at bounding box center [944, 629] width 157 height 38
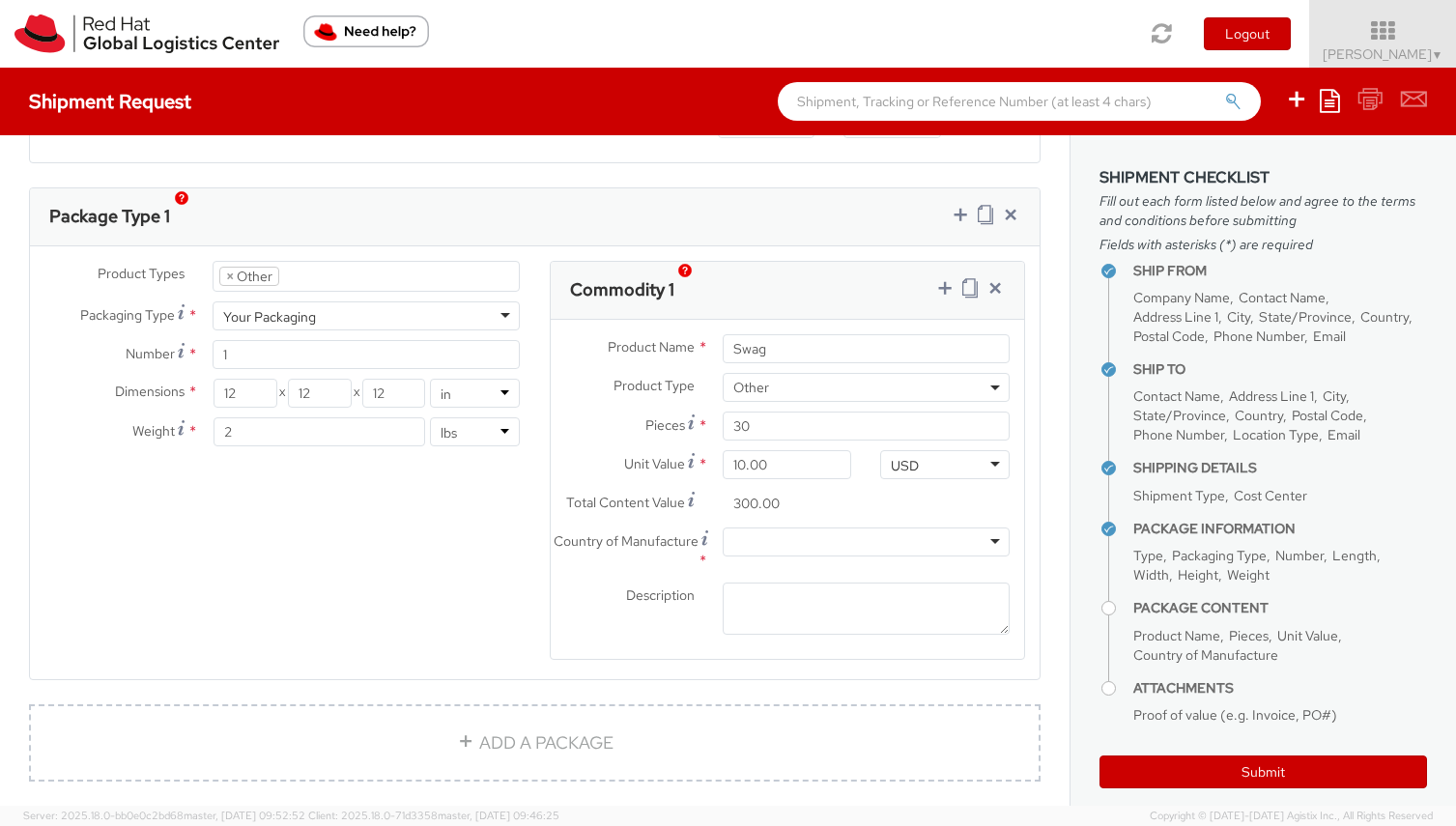
scroll to position [937, 0]
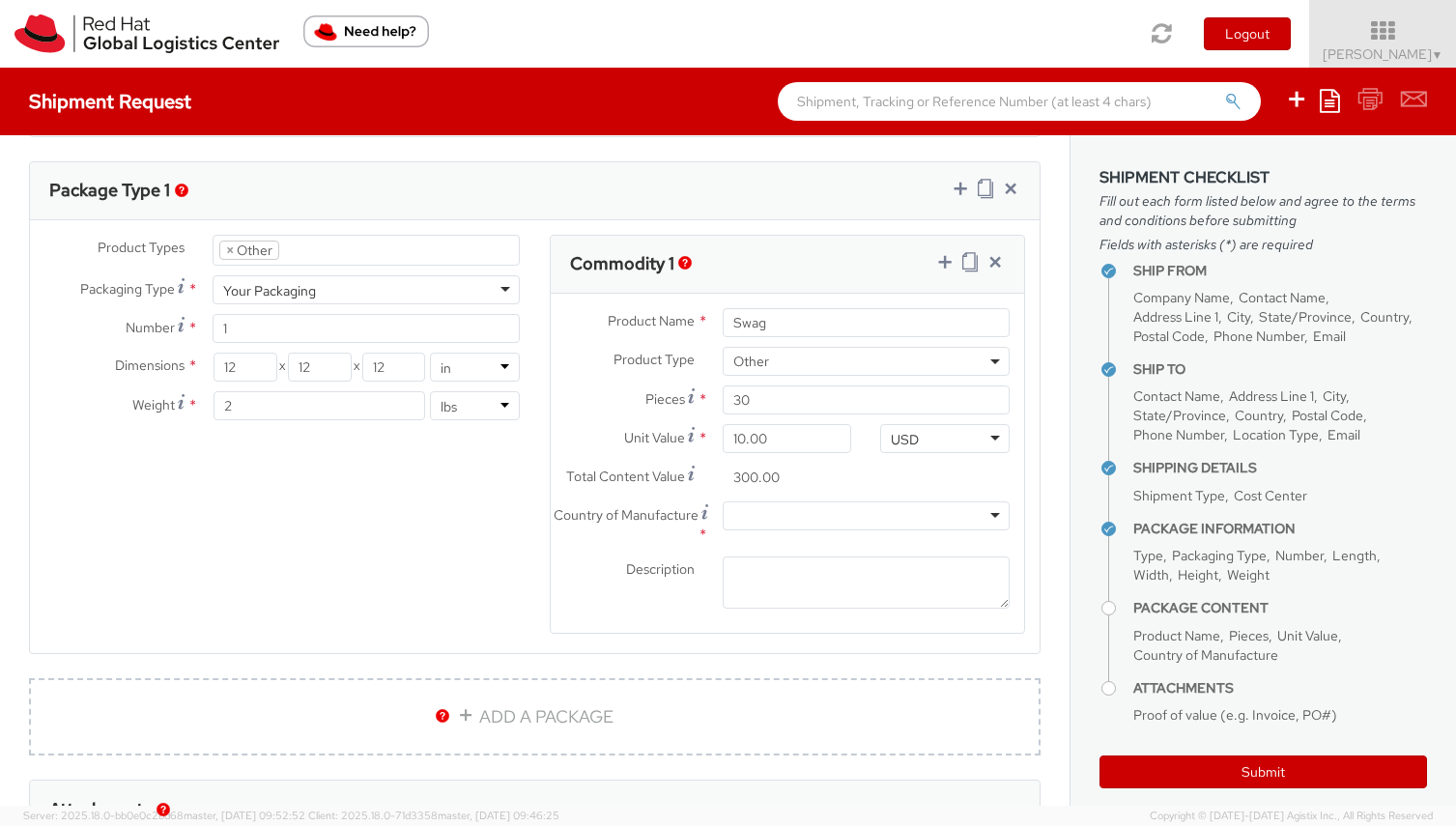
click at [925, 513] on div at bounding box center [867, 515] width 287 height 29
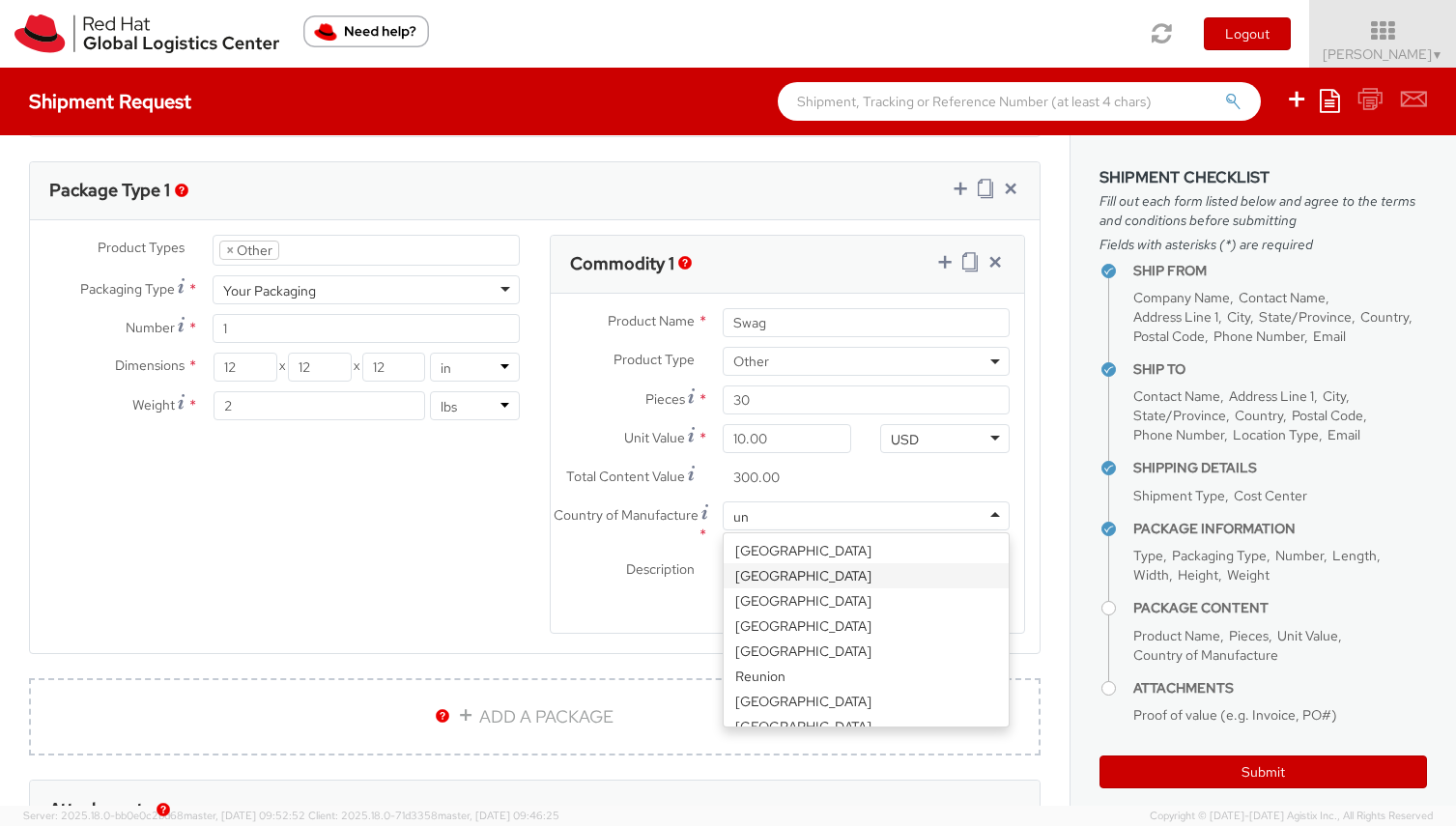
type input "uni"
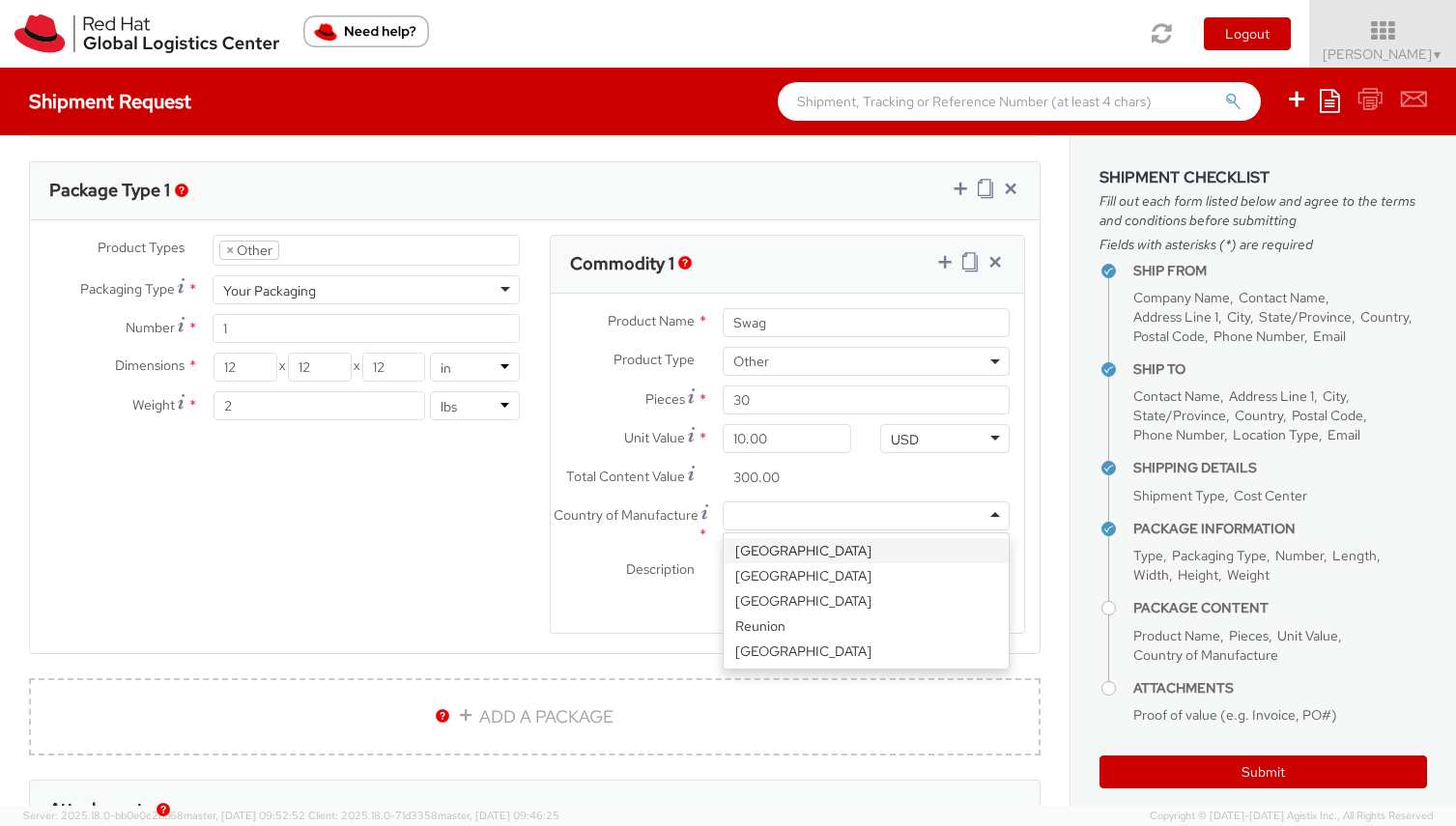
scroll to position [0, 0]
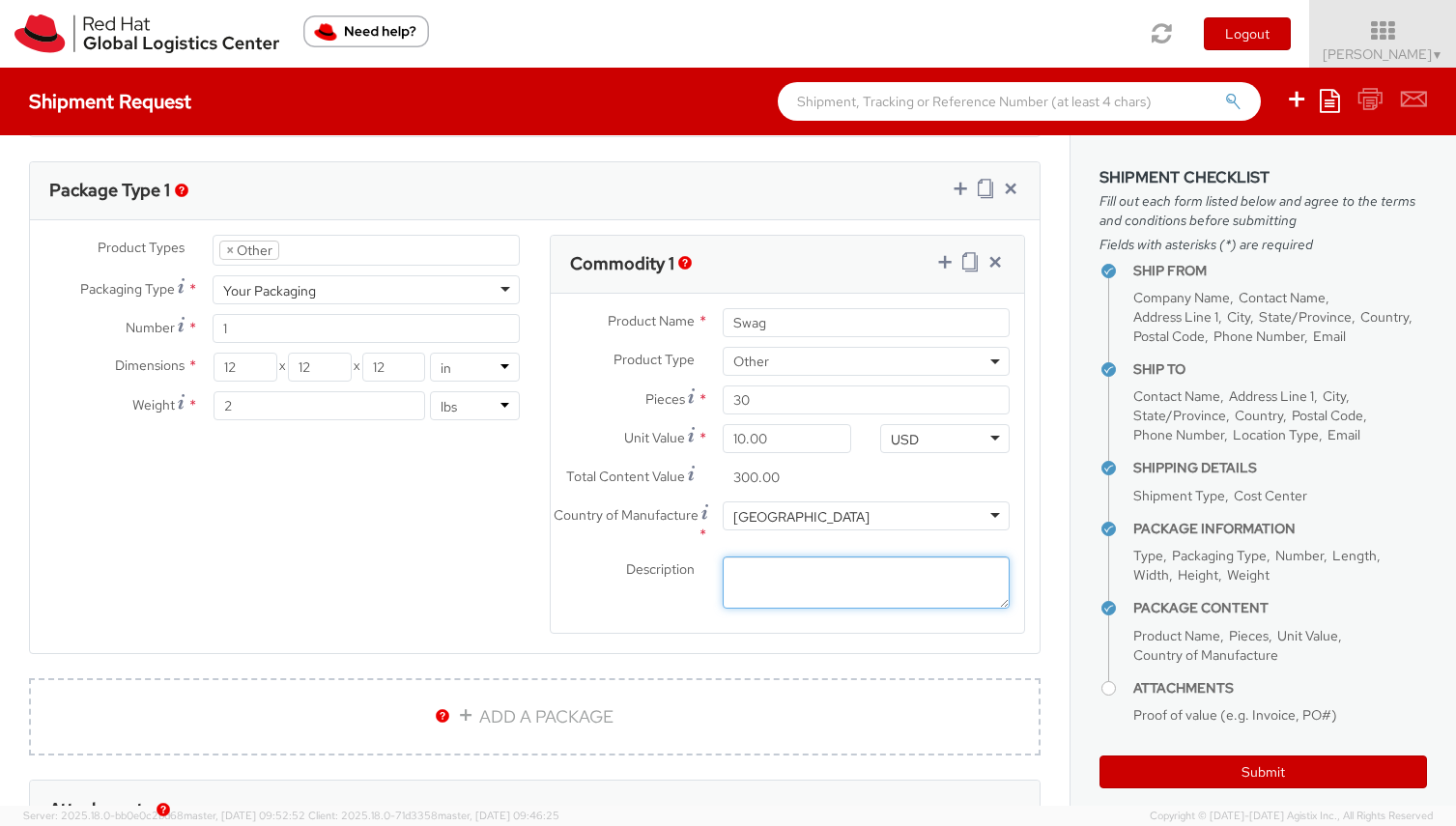
click at [861, 576] on textarea "Description *" at bounding box center [867, 583] width 287 height 53
type textarea "socks"
click at [688, 657] on agx-form-section "Commodity 1 Product Name * Swag Product Type * Documents Docking Station Laptop…" at bounding box center [788, 446] width 506 height 424
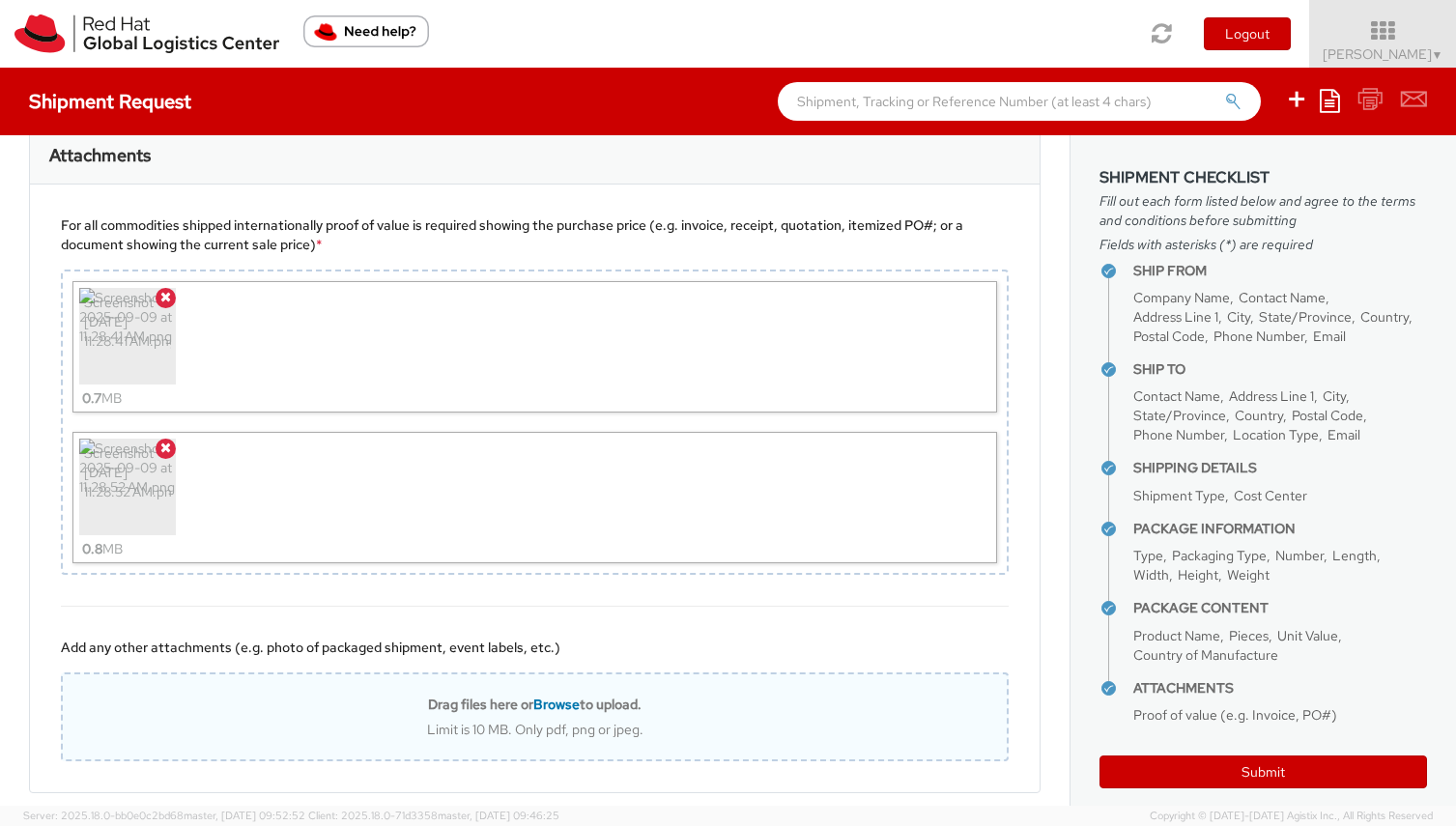
scroll to position [1680, 0]
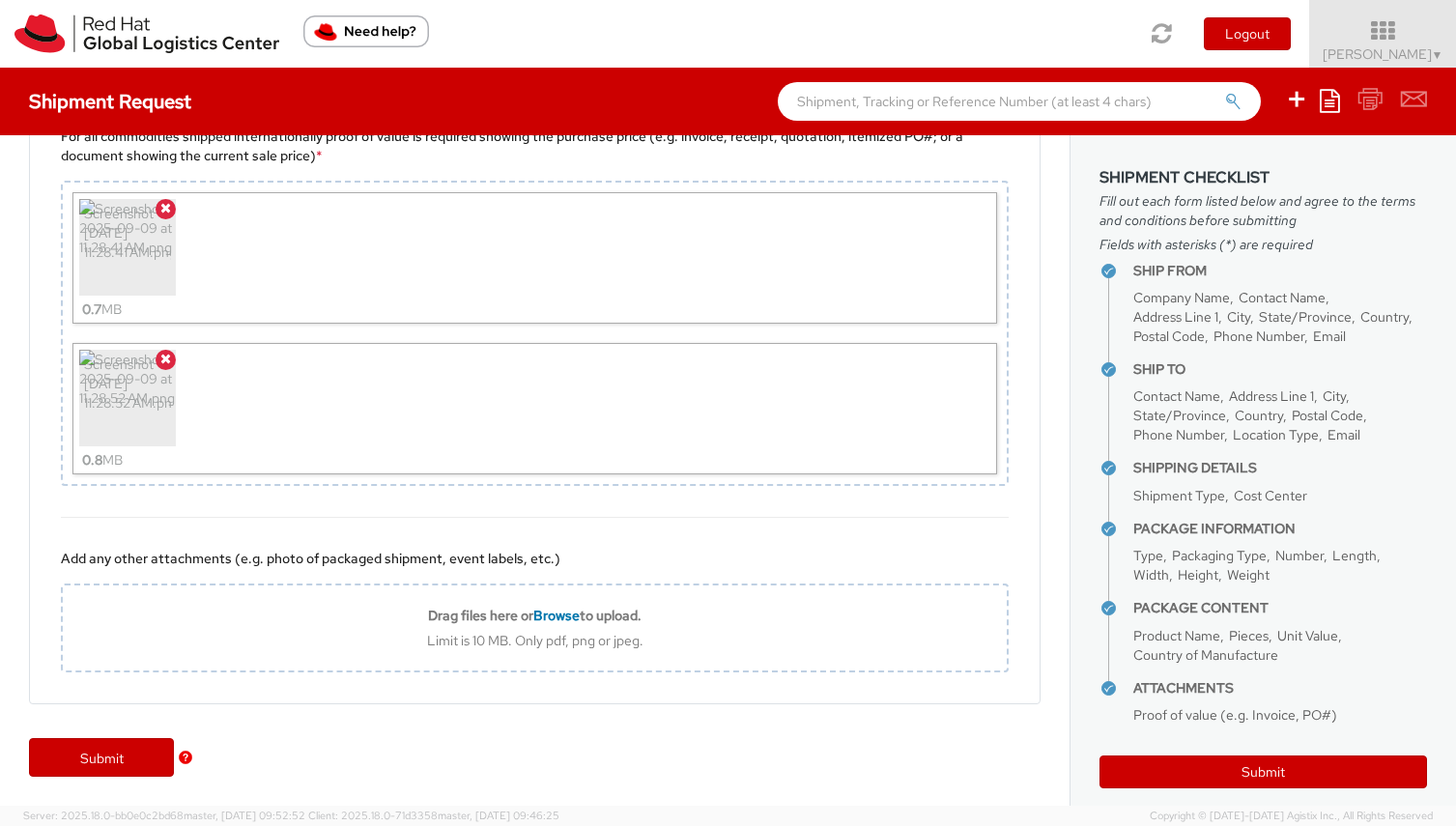
click at [946, 806] on agx-version "Server: 2025.18.0-bb0e0c2bd68 master, 2025-09-09 09:52:52 Client: 2025.18.0-71d…" at bounding box center [728, 815] width 1456 height 21
click at [1192, 779] on button "Submit" at bounding box center [1263, 771] width 328 height 32
type input "GES c/o SWIFT Delivery Systems"
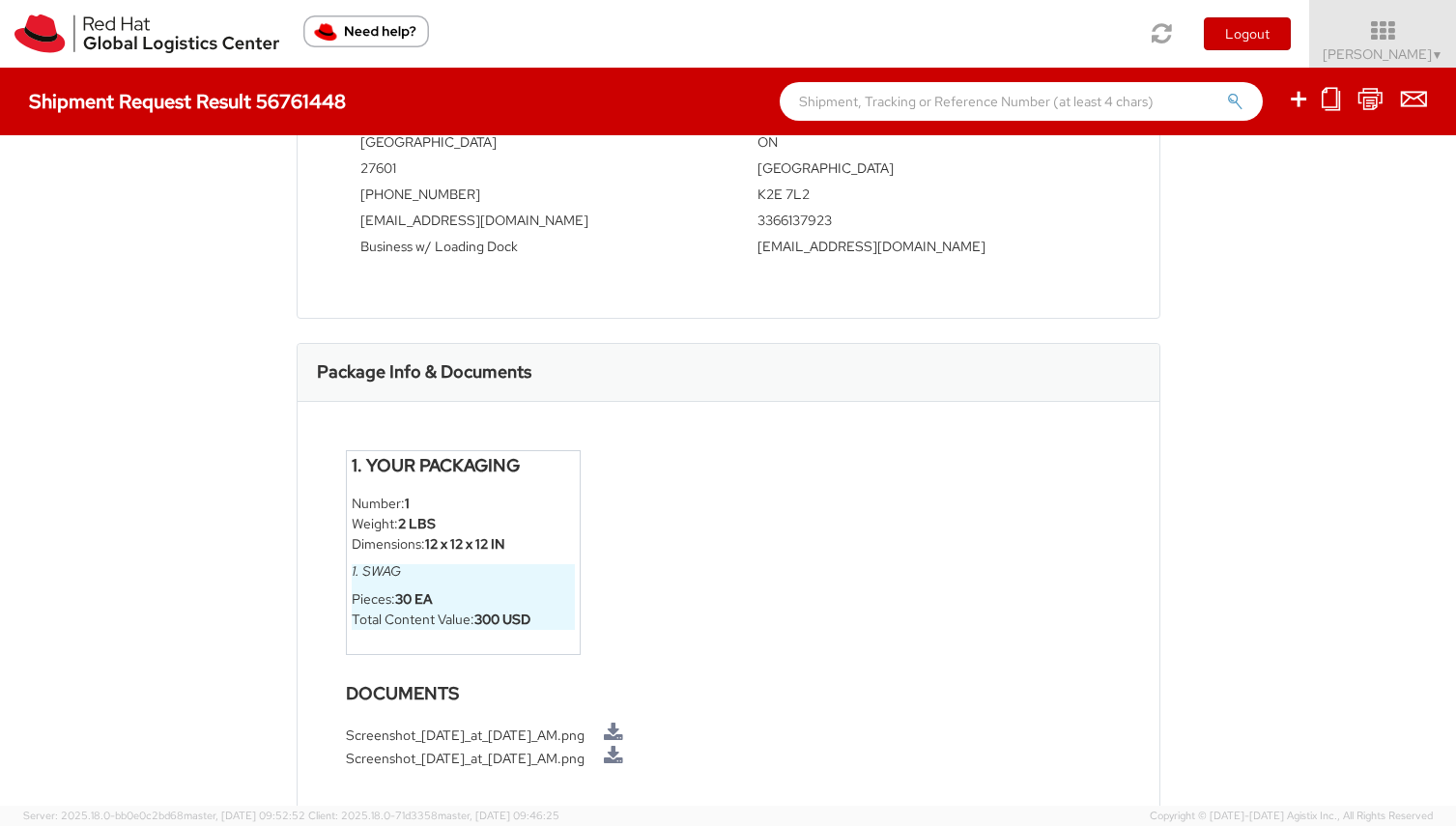
scroll to position [847, 0]
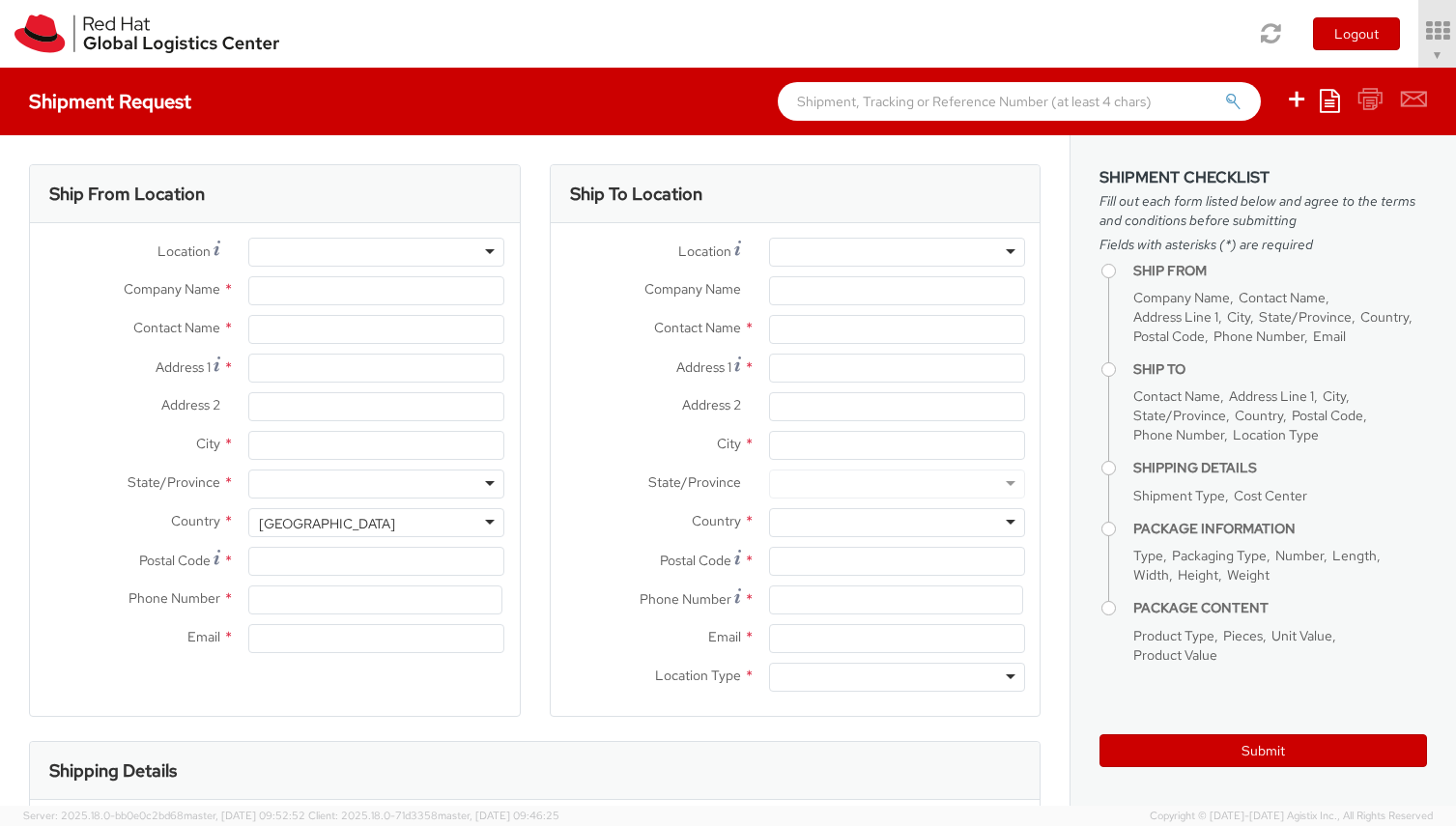
type input "Red Hat, Inc."
type input "[PERSON_NAME]"
type input "[STREET_ADDRESS]"
type input "RALEIGH"
type input "27601"
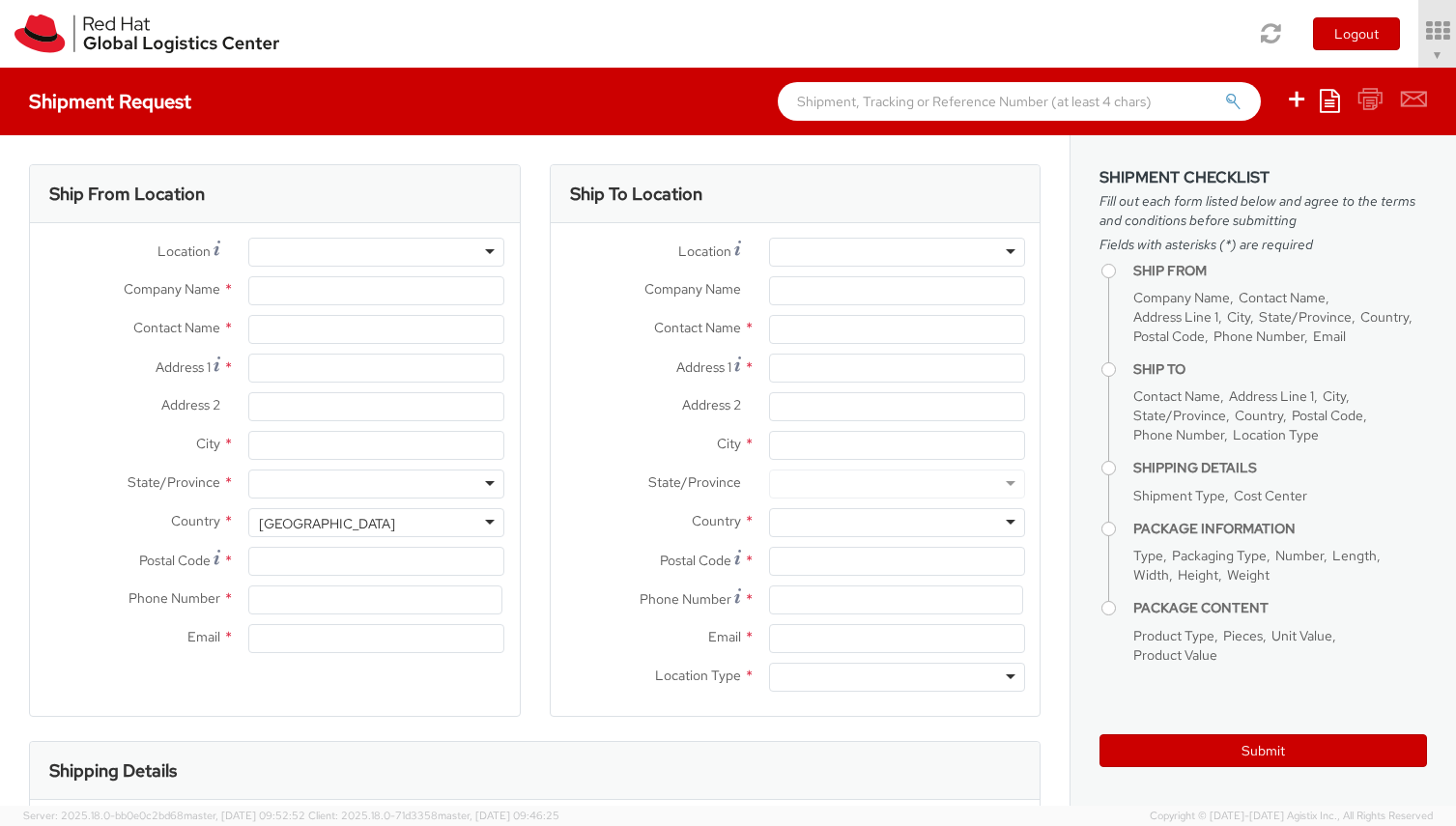
type input "[PHONE_NUMBER]"
type input "[EMAIL_ADDRESS][DOMAIN_NAME]"
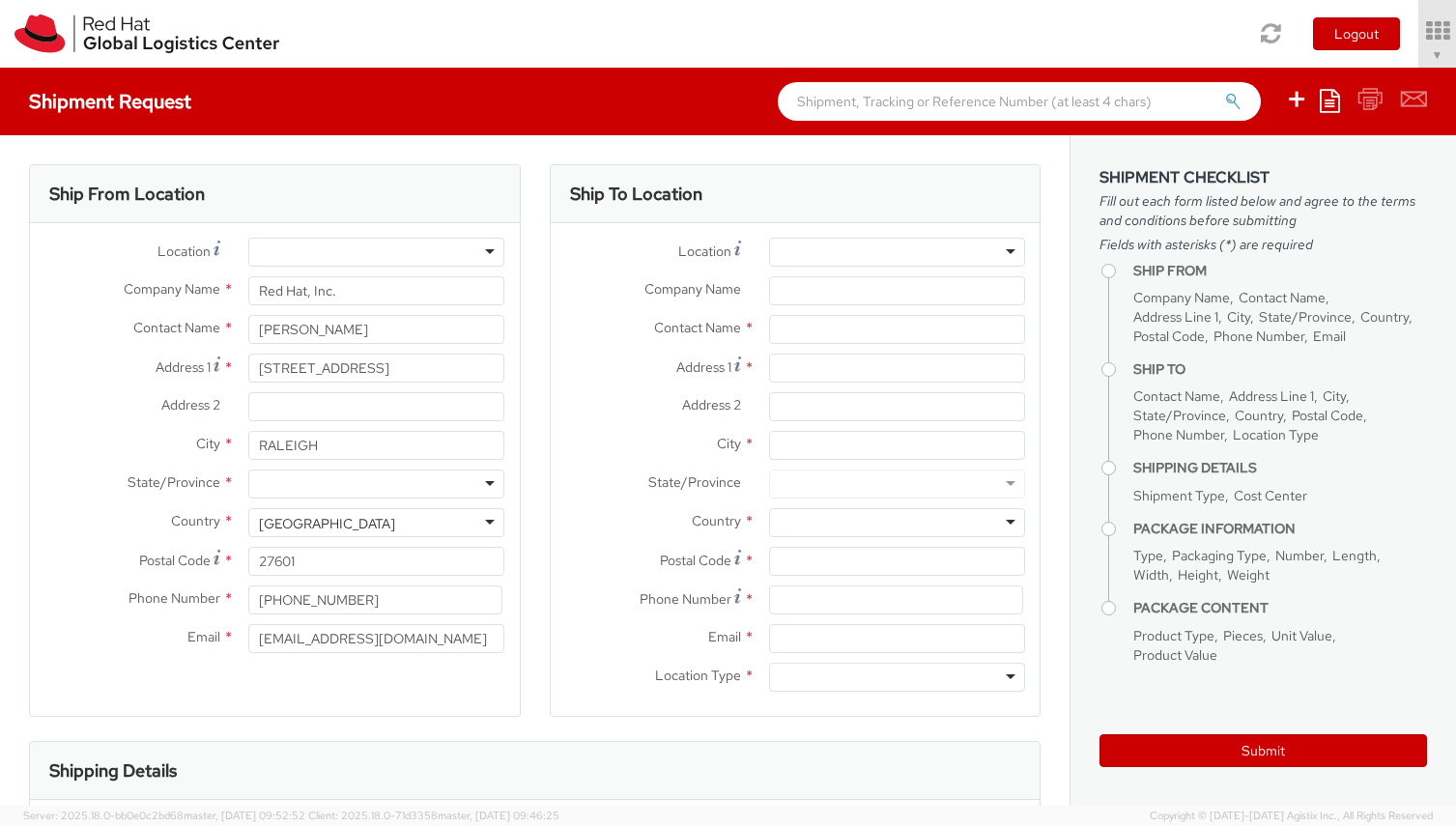
select select "506"
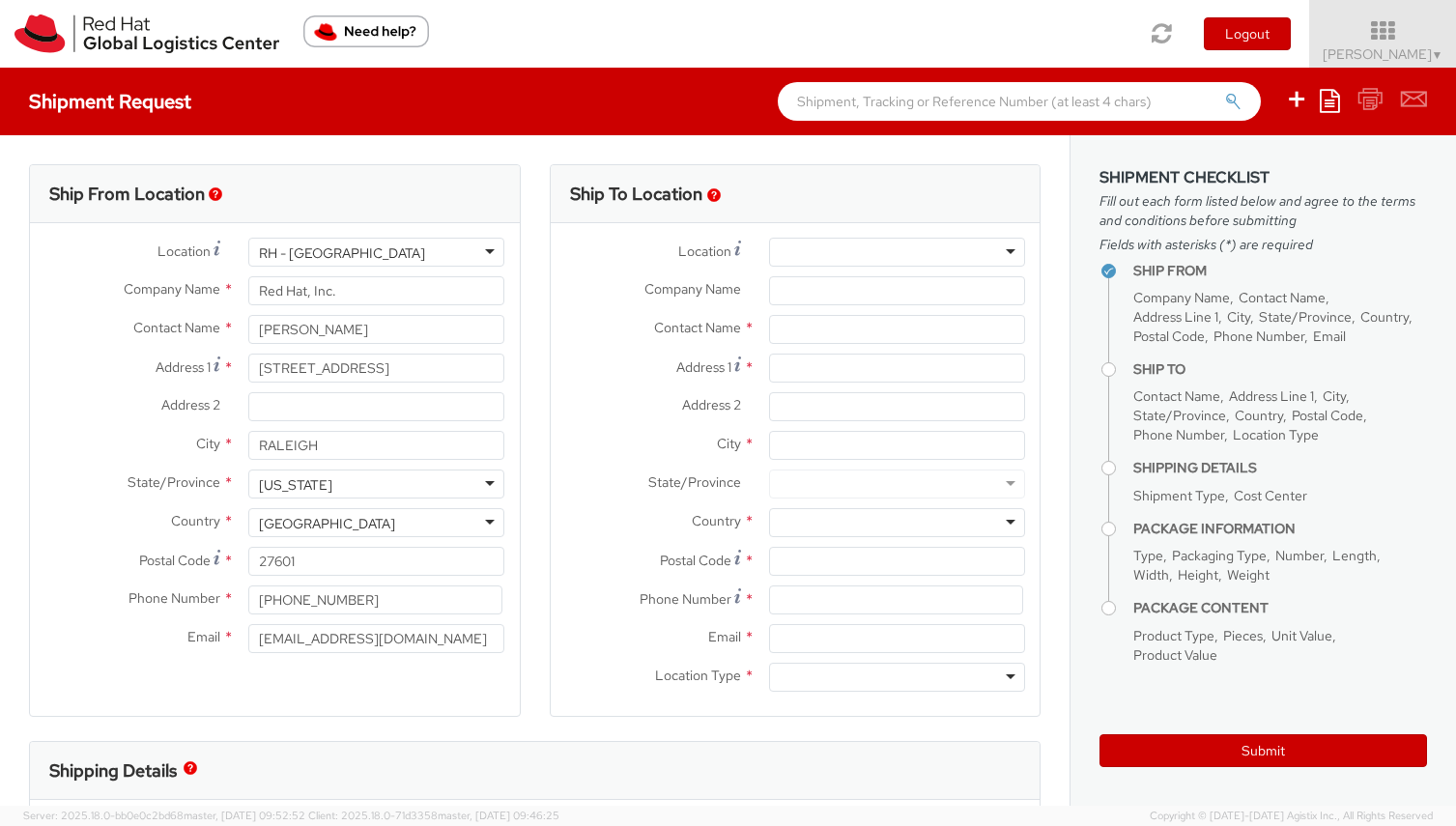
select select
click at [873, 332] on input "text" at bounding box center [897, 328] width 256 height 29
click at [850, 290] on input "Company Name *" at bounding box center [897, 290] width 256 height 29
click at [1401, 42] on icon at bounding box center [1383, 31] width 169 height 28
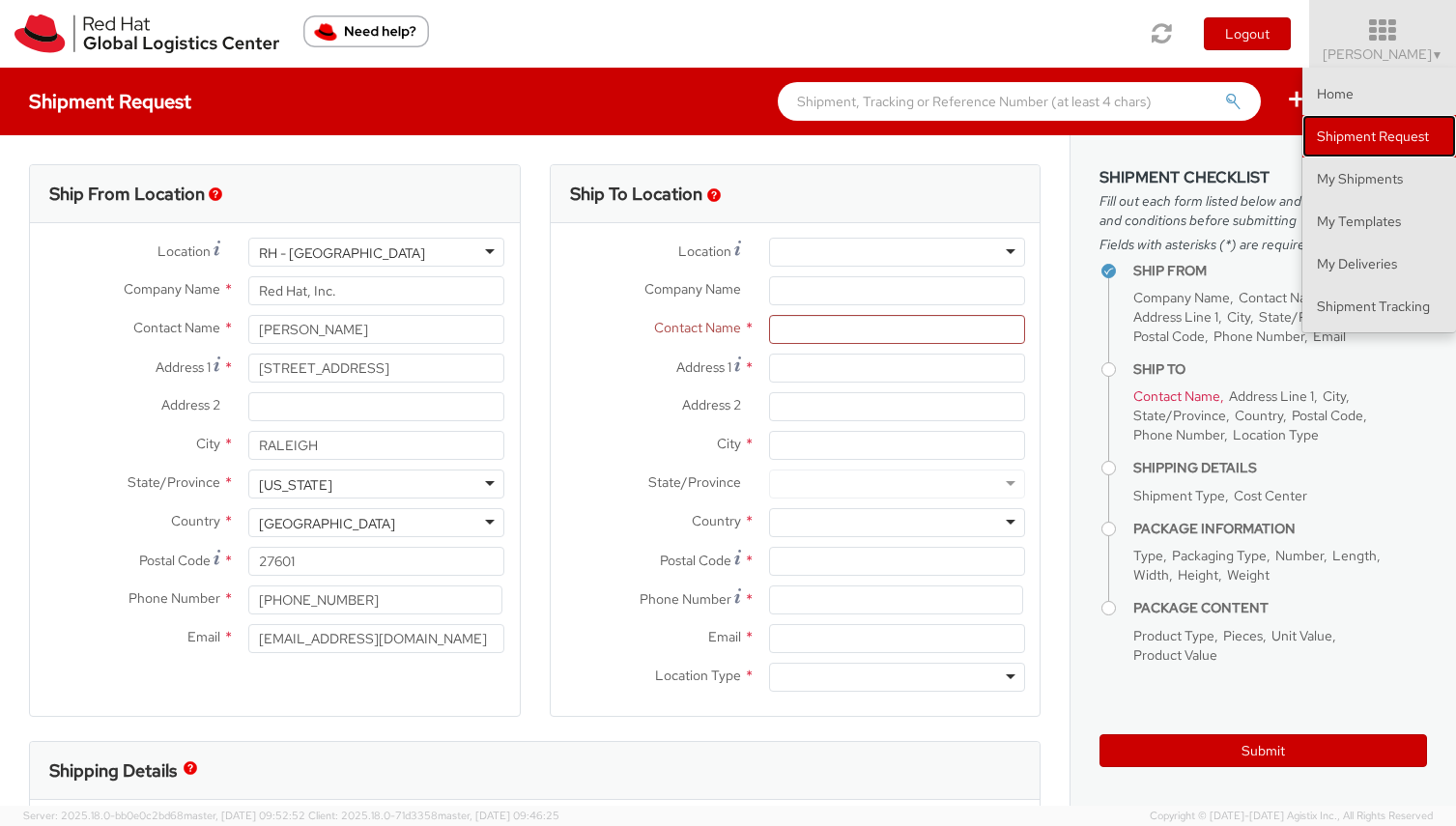
click at [1399, 135] on link "Shipment Request" at bounding box center [1379, 136] width 153 height 42
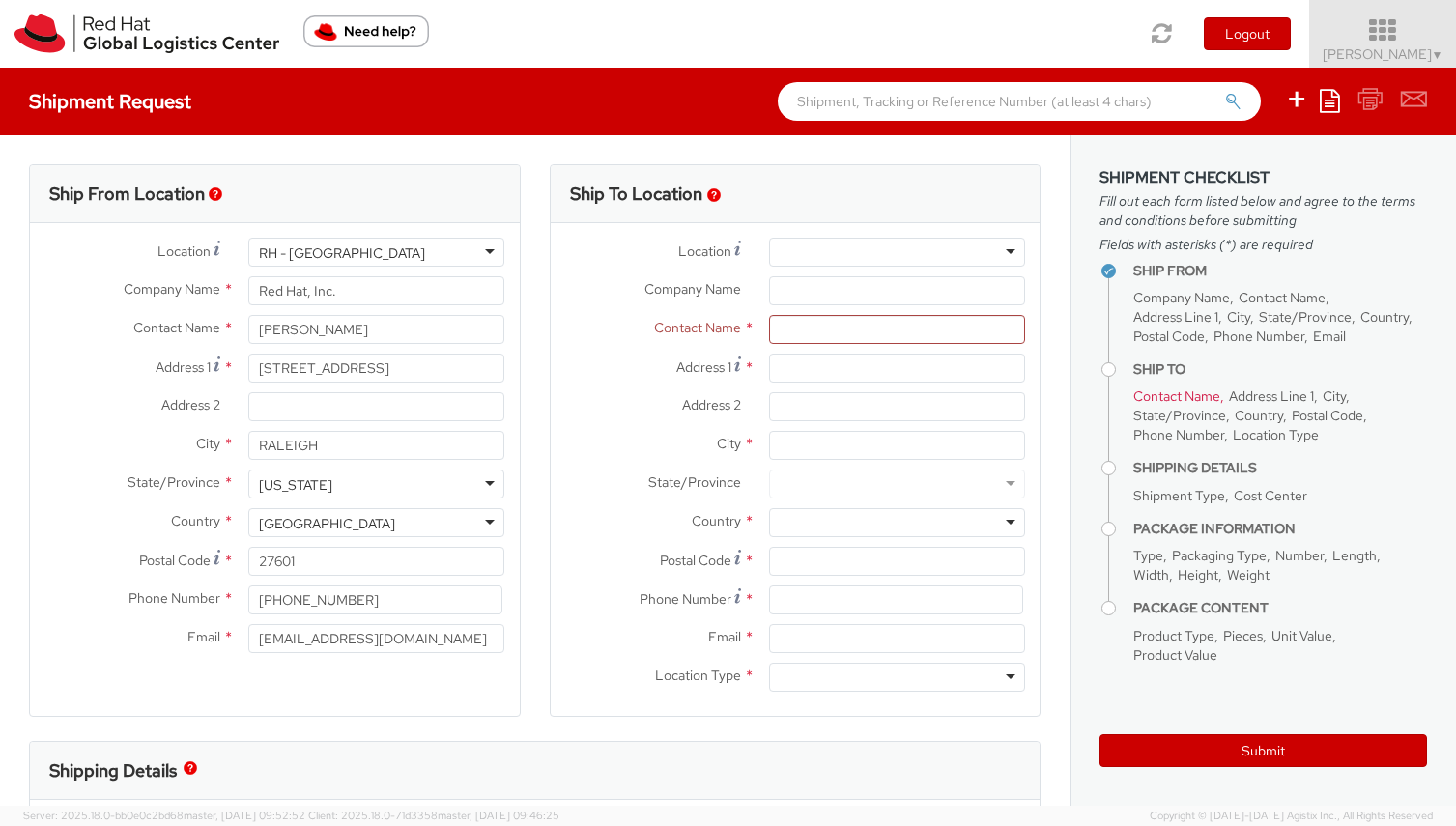
click at [1399, 40] on icon at bounding box center [1383, 31] width 169 height 28
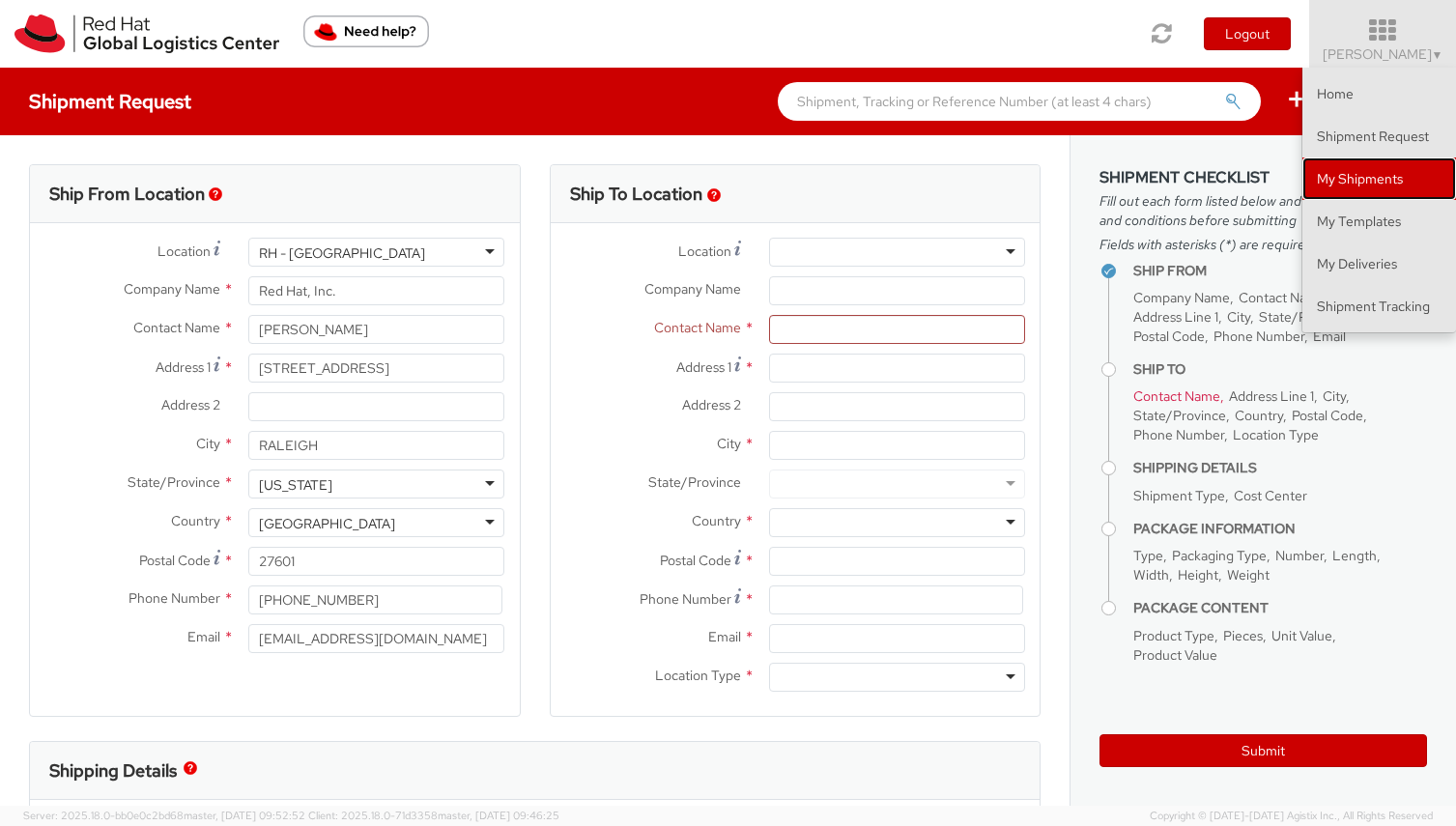
click at [1399, 175] on link "My Shipments" at bounding box center [1379, 178] width 153 height 42
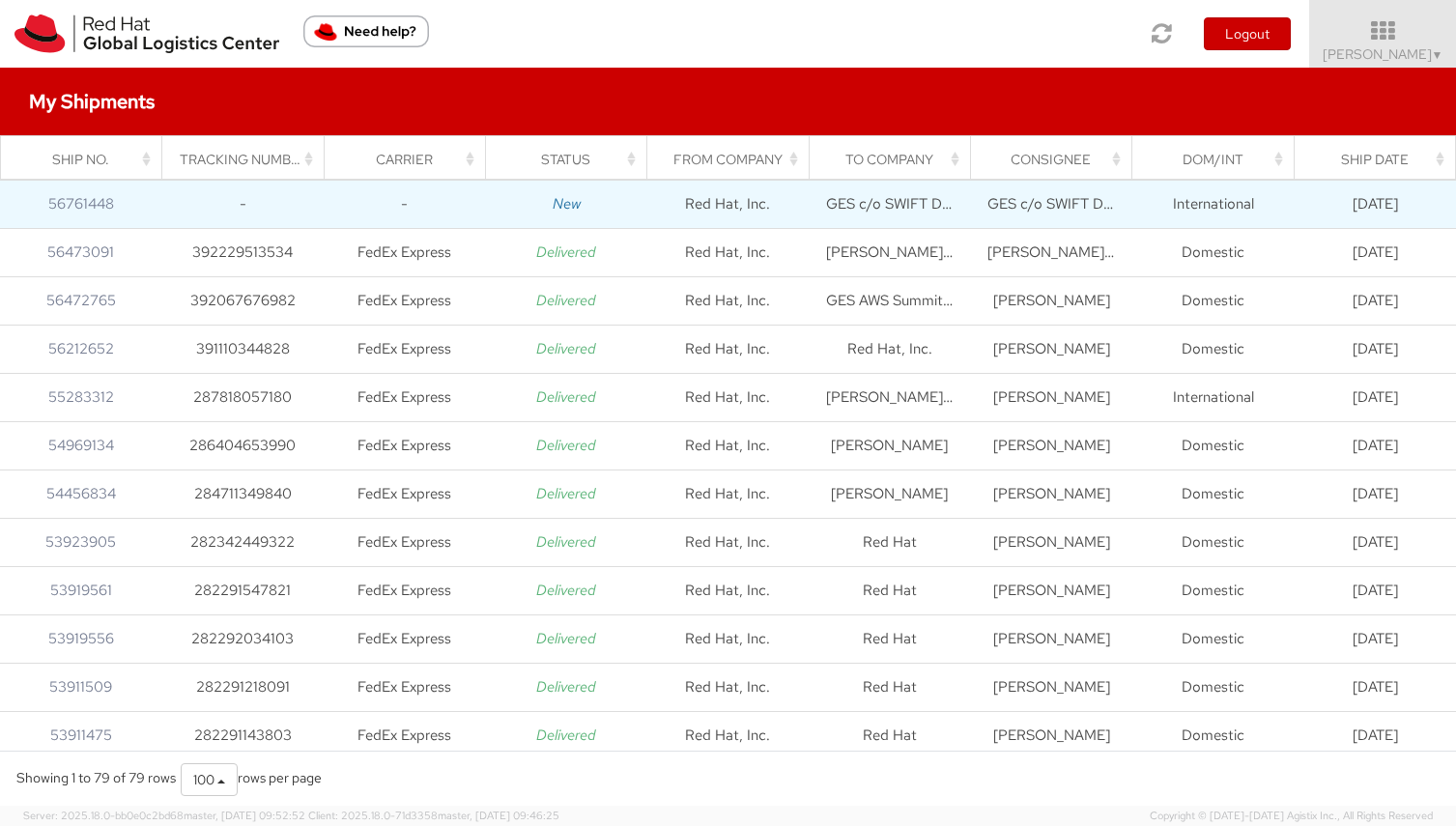
click at [1303, 208] on td "[DATE]" at bounding box center [1375, 205] width 162 height 48
click at [1211, 209] on td "International" at bounding box center [1213, 205] width 161 height 48
drag, startPoint x: 1211, startPoint y: 209, endPoint x: 1111, endPoint y: 213, distance: 100.1
click at [1209, 209] on td "International" at bounding box center [1213, 205] width 161 height 48
click at [1082, 212] on td "GES c/o SWIFT Delivery Systems" at bounding box center [1052, 205] width 161 height 48
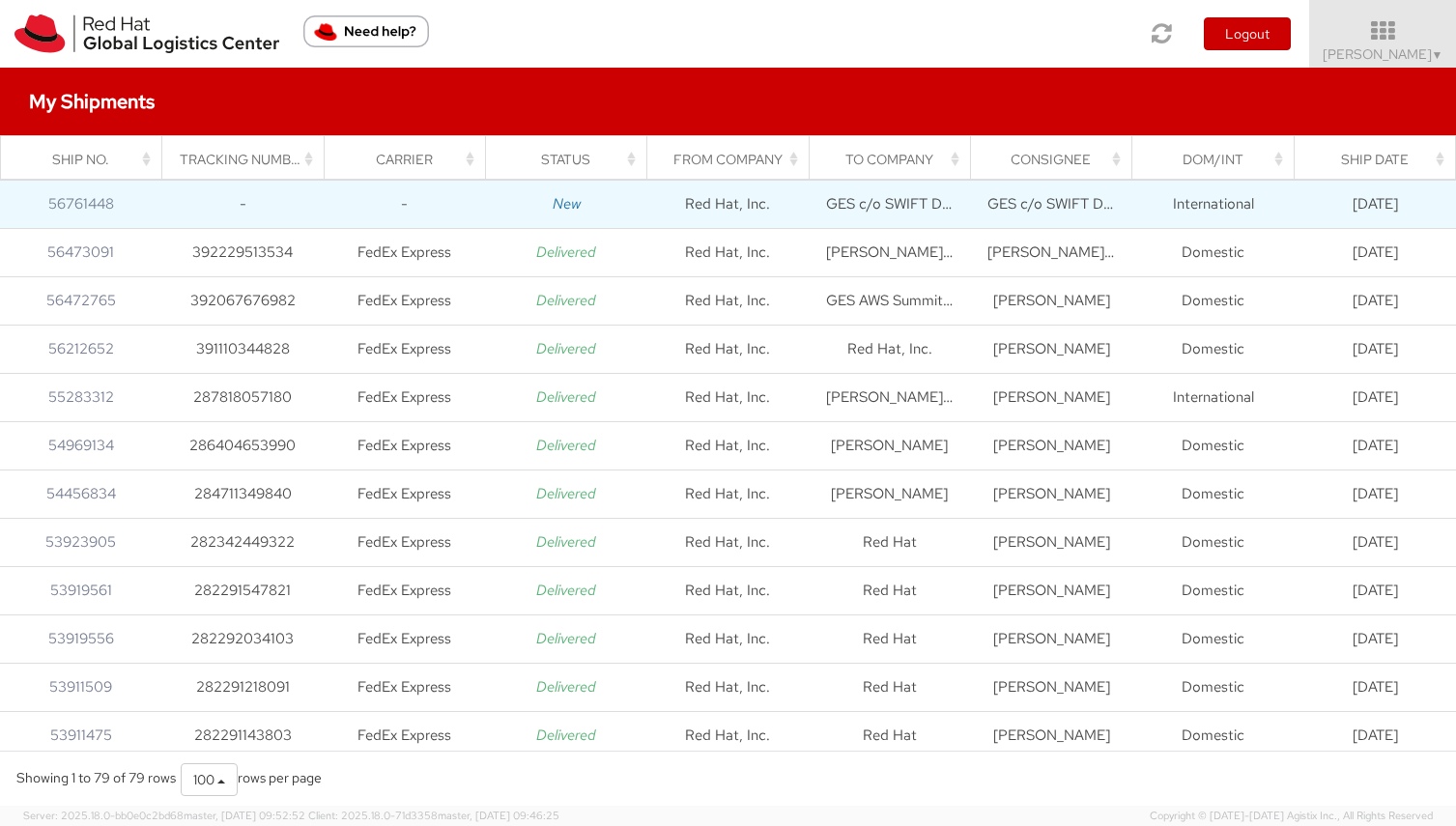
click at [876, 208] on td "GES c/o SWIFT Delivery Systems" at bounding box center [889, 205] width 161 height 48
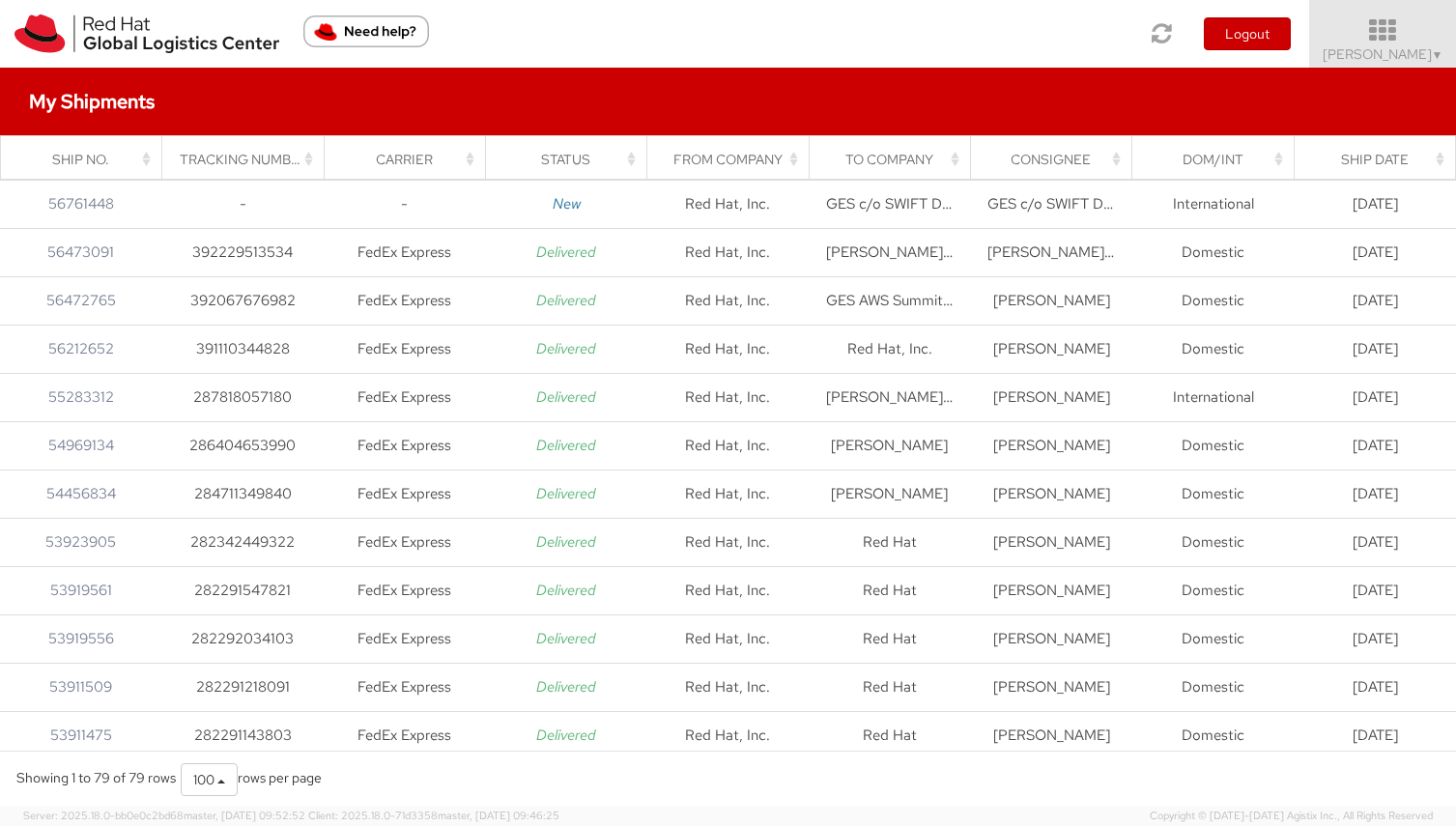
click at [1378, 25] on icon at bounding box center [1383, 31] width 169 height 28
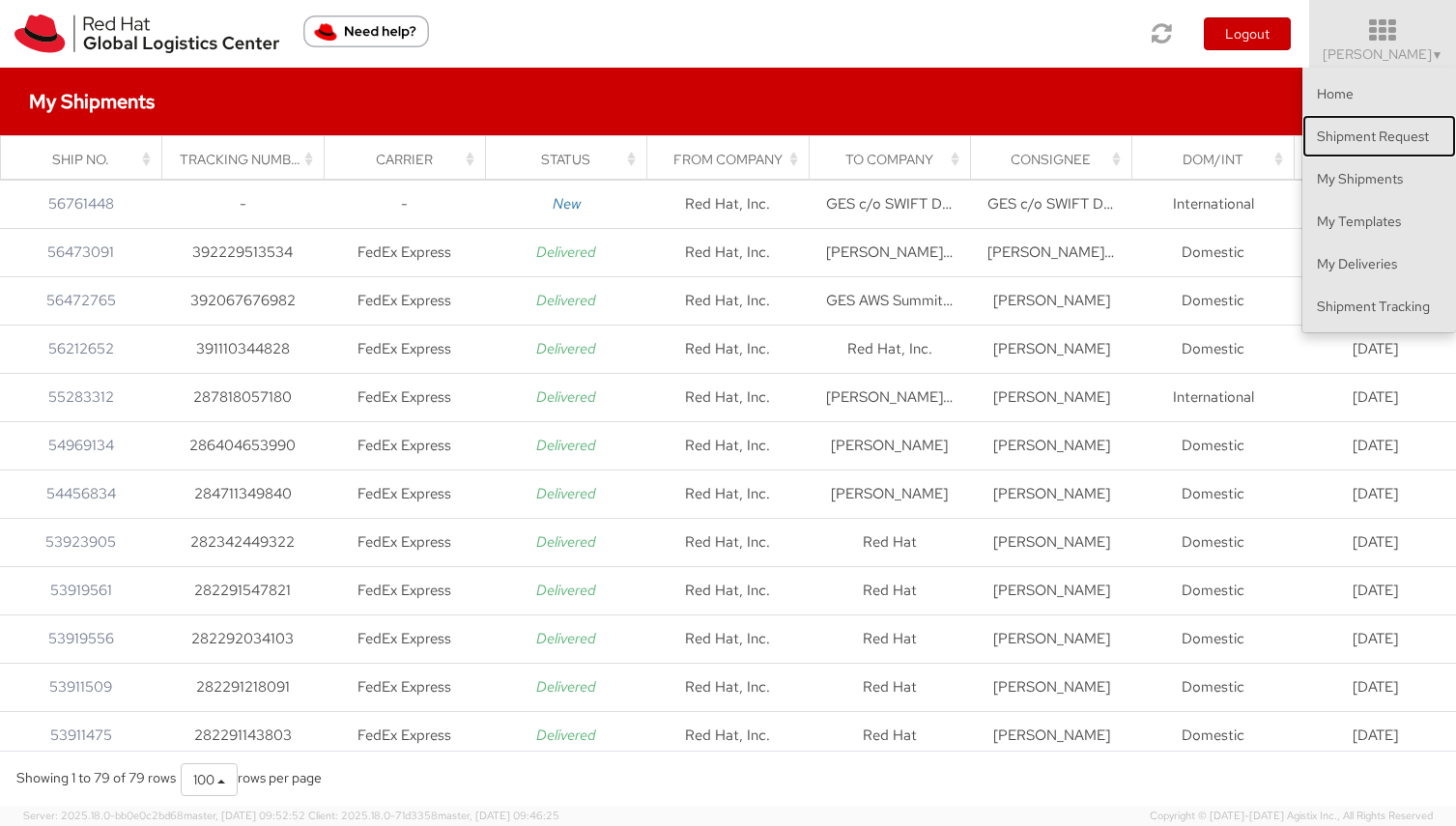
click at [1372, 143] on link "Shipment Request" at bounding box center [1379, 136] width 153 height 42
select select
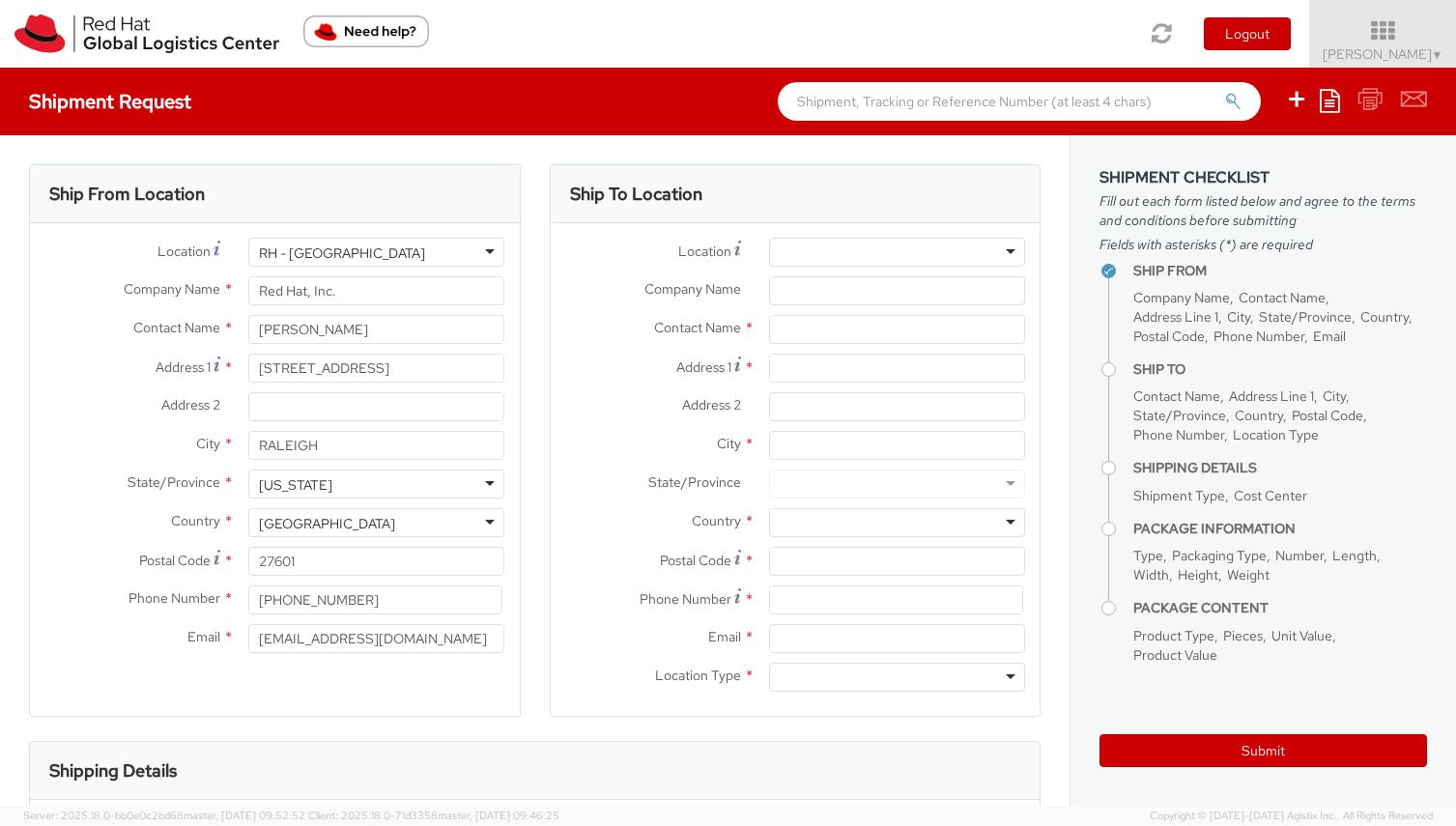
select select "506"
click at [372, 370] on input "[STREET_ADDRESS]" at bounding box center [376, 368] width 256 height 29
type input "8"
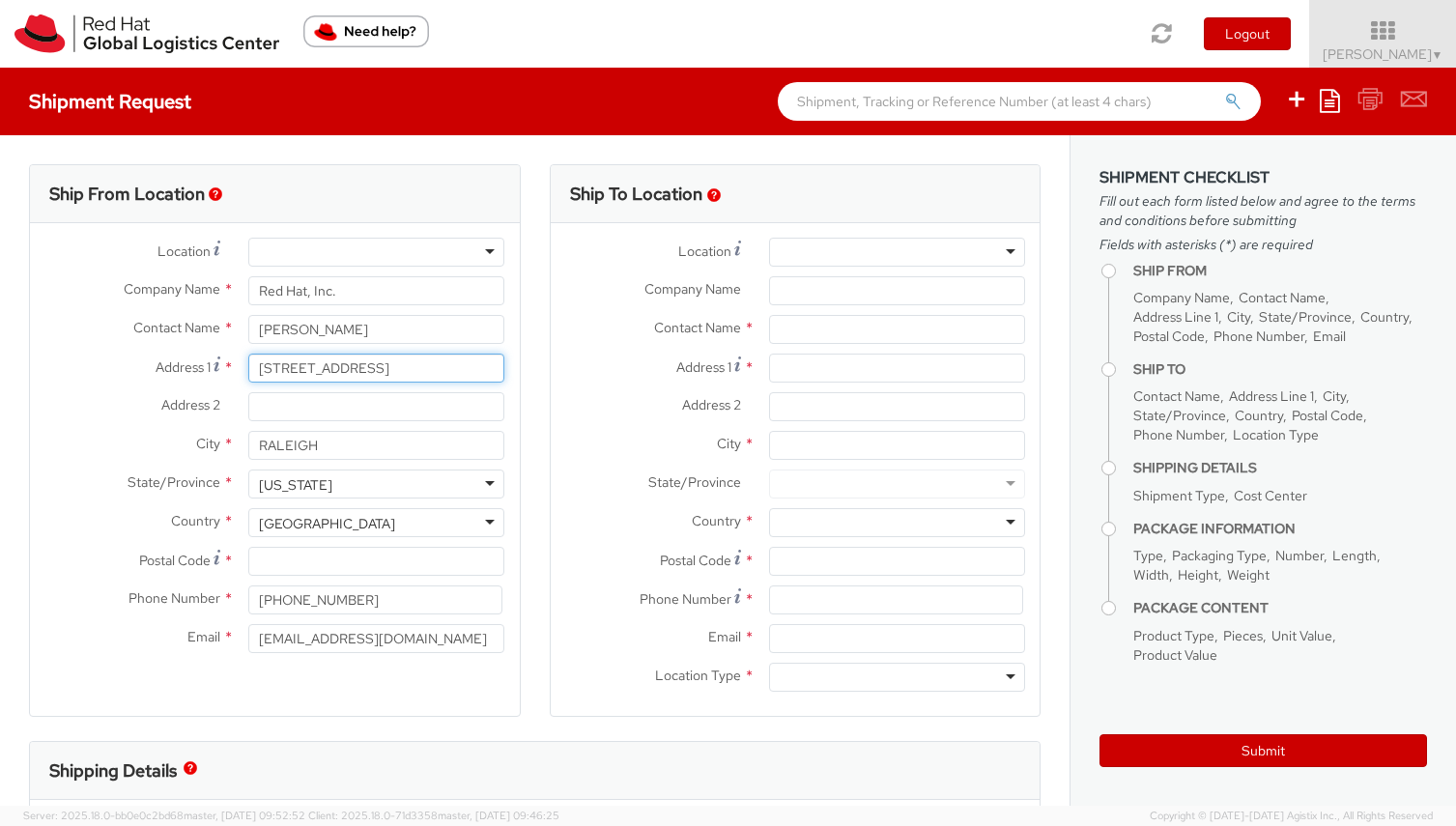
type input "[STREET_ADDRESS]"
click at [402, 609] on input "[PHONE_NUMBER]" at bounding box center [375, 599] width 254 height 29
type input "3366137923"
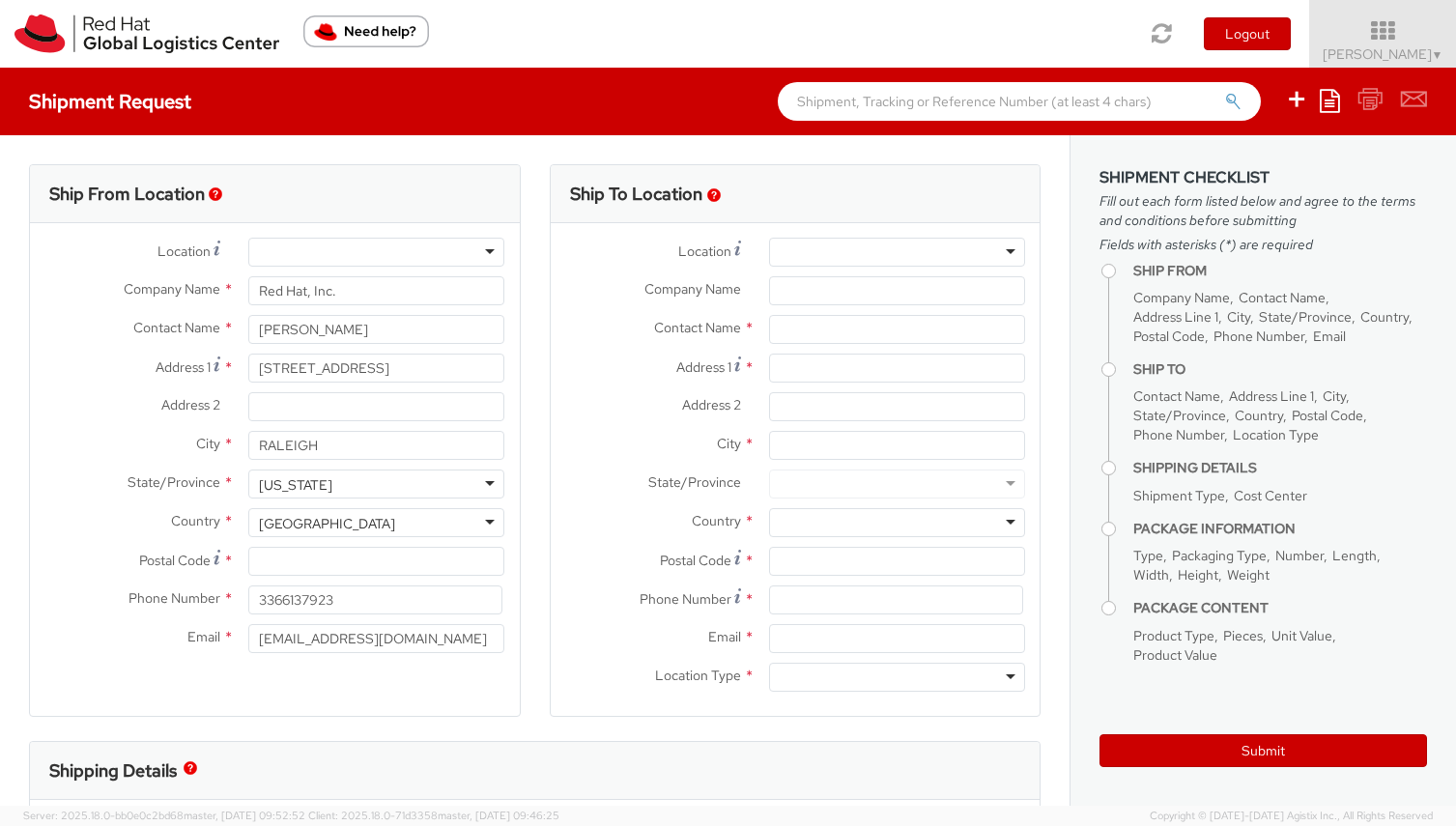
click at [544, 571] on div "Ship To Location Location * [GEOGRAPHIC_DATA] - [GEOGRAPHIC_DATA] - [GEOGRAPHIC…" at bounding box center [795, 452] width 520 height 576
click at [430, 560] on input "Postal Code *" at bounding box center [376, 560] width 256 height 29
type input "27613"
click at [536, 535] on div "Ship To Location Location * [GEOGRAPHIC_DATA] - [GEOGRAPHIC_DATA] - [GEOGRAPHIC…" at bounding box center [795, 452] width 520 height 576
click at [916, 335] on input "text" at bounding box center [897, 328] width 256 height 29
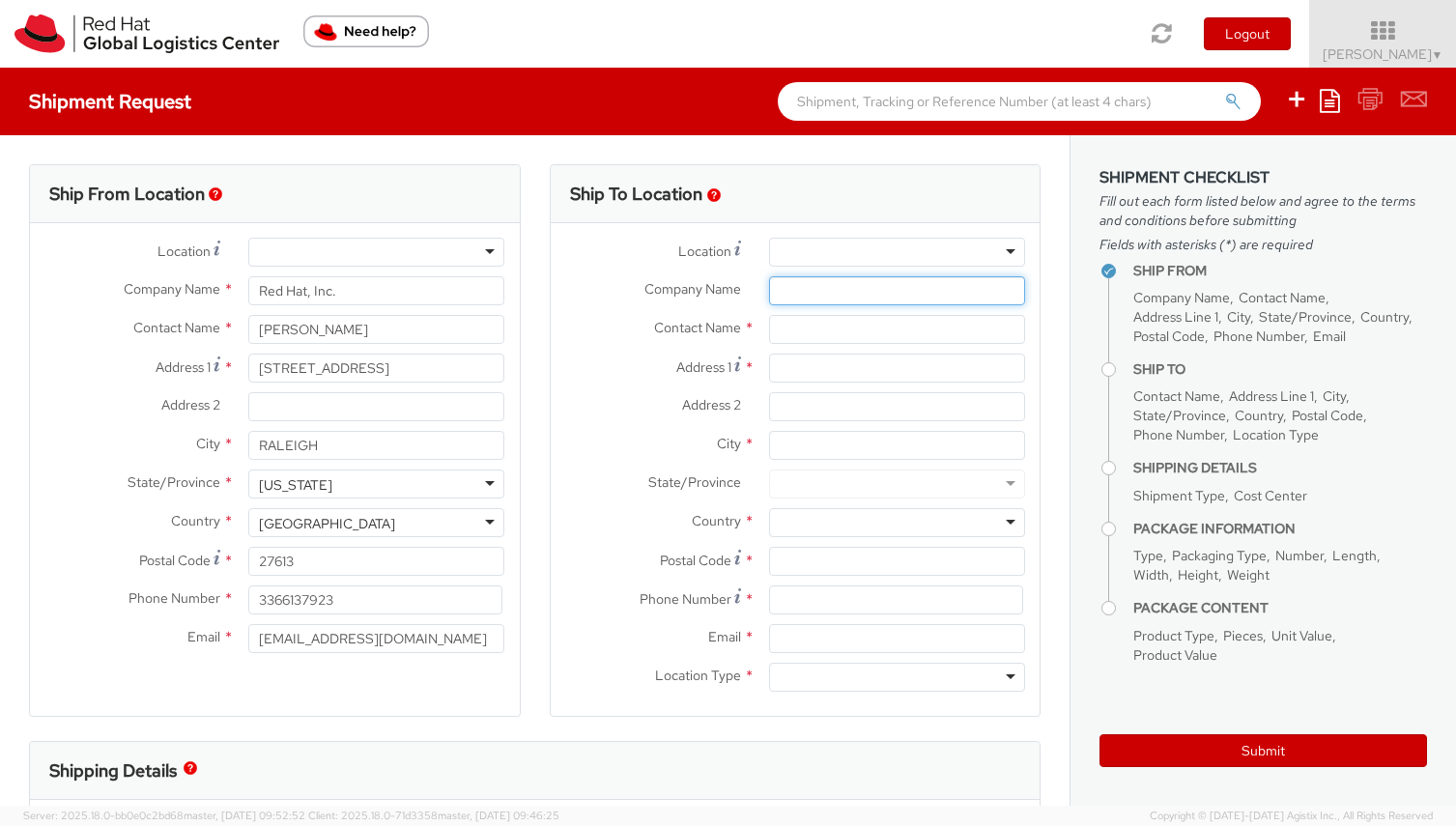
click at [877, 301] on input "Company Name *" at bounding box center [897, 290] width 256 height 29
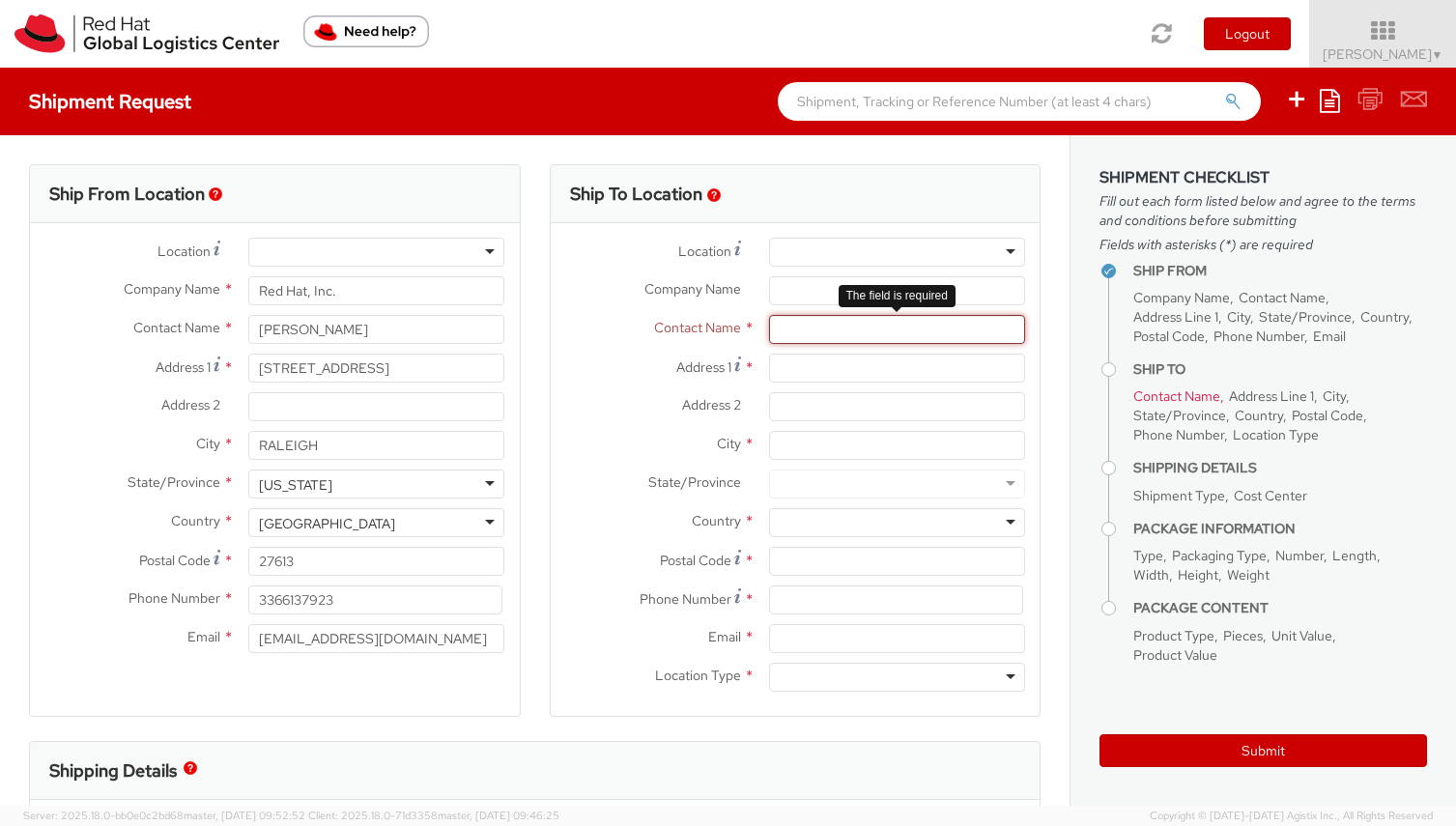
click at [897, 324] on input "text" at bounding box center [897, 328] width 256 height 29
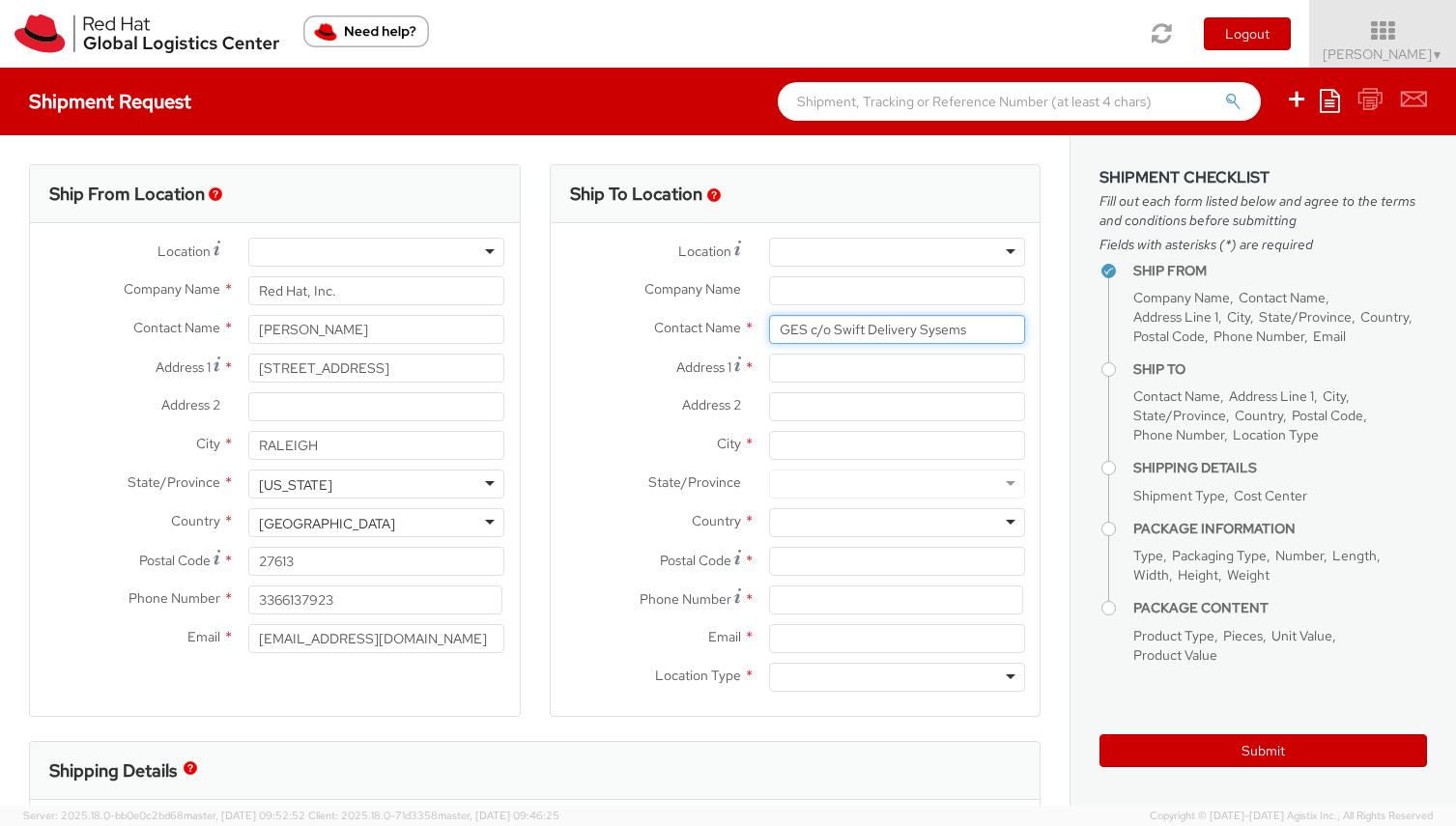
type input "GES c/o Swift Delivery Sysems"
drag, startPoint x: 693, startPoint y: 426, endPoint x: 740, endPoint y: 398, distance: 54.7
click at [694, 425] on div "Address 2 *" at bounding box center [796, 411] width 490 height 38
click at [794, 362] on input "Address 1 *" at bounding box center [897, 368] width 256 height 29
type input "[STREET_ADDRESS]"
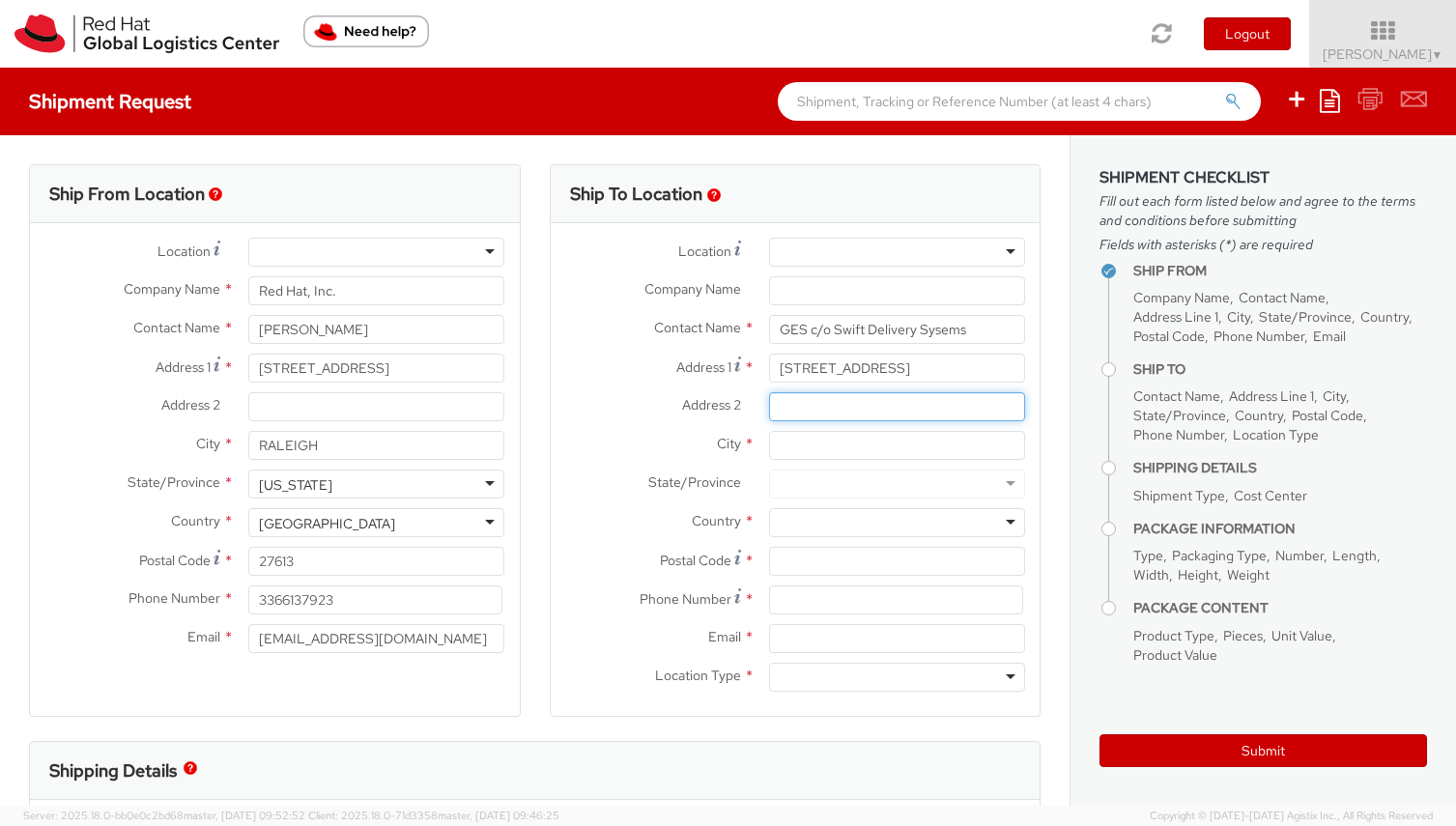
click at [792, 416] on input "Address 2 *" at bounding box center [897, 406] width 256 height 29
type input "Dock 5 & 6"
click at [826, 442] on input "City *" at bounding box center [897, 444] width 256 height 29
type input "[GEOGRAPHIC_DATA]"
click at [916, 513] on div at bounding box center [897, 522] width 256 height 29
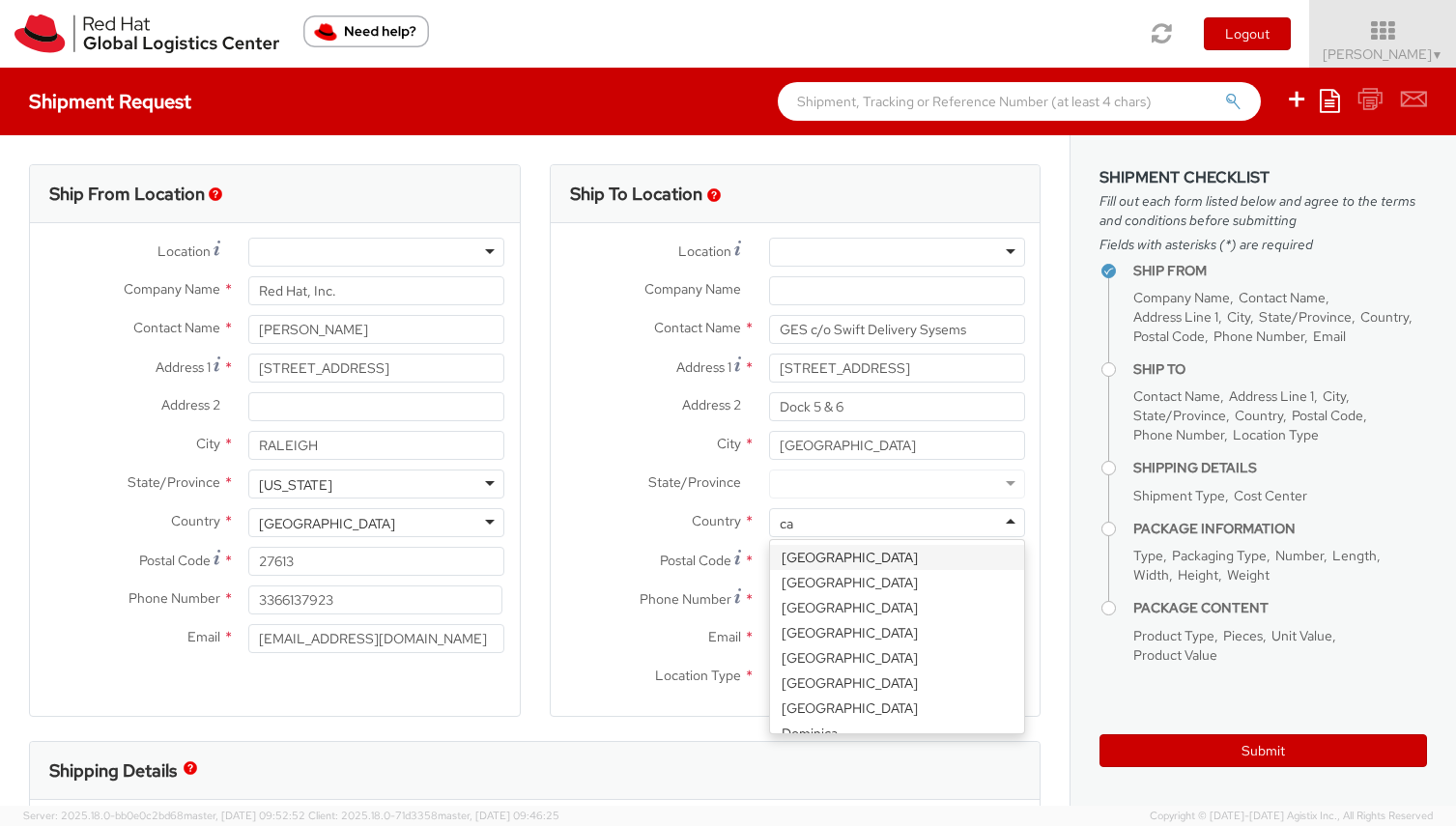
type input "can"
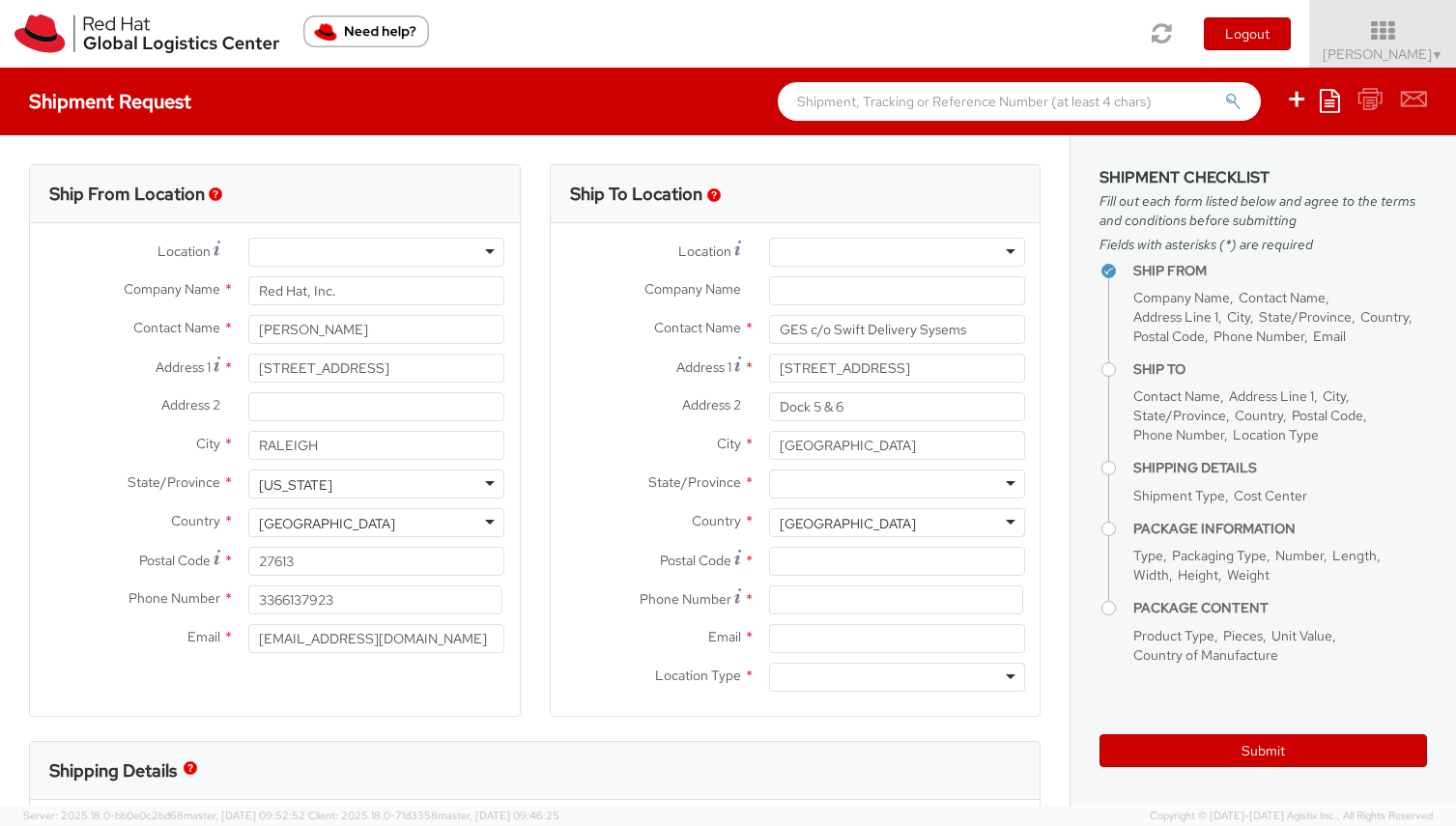
click at [896, 477] on div at bounding box center [897, 483] width 256 height 29
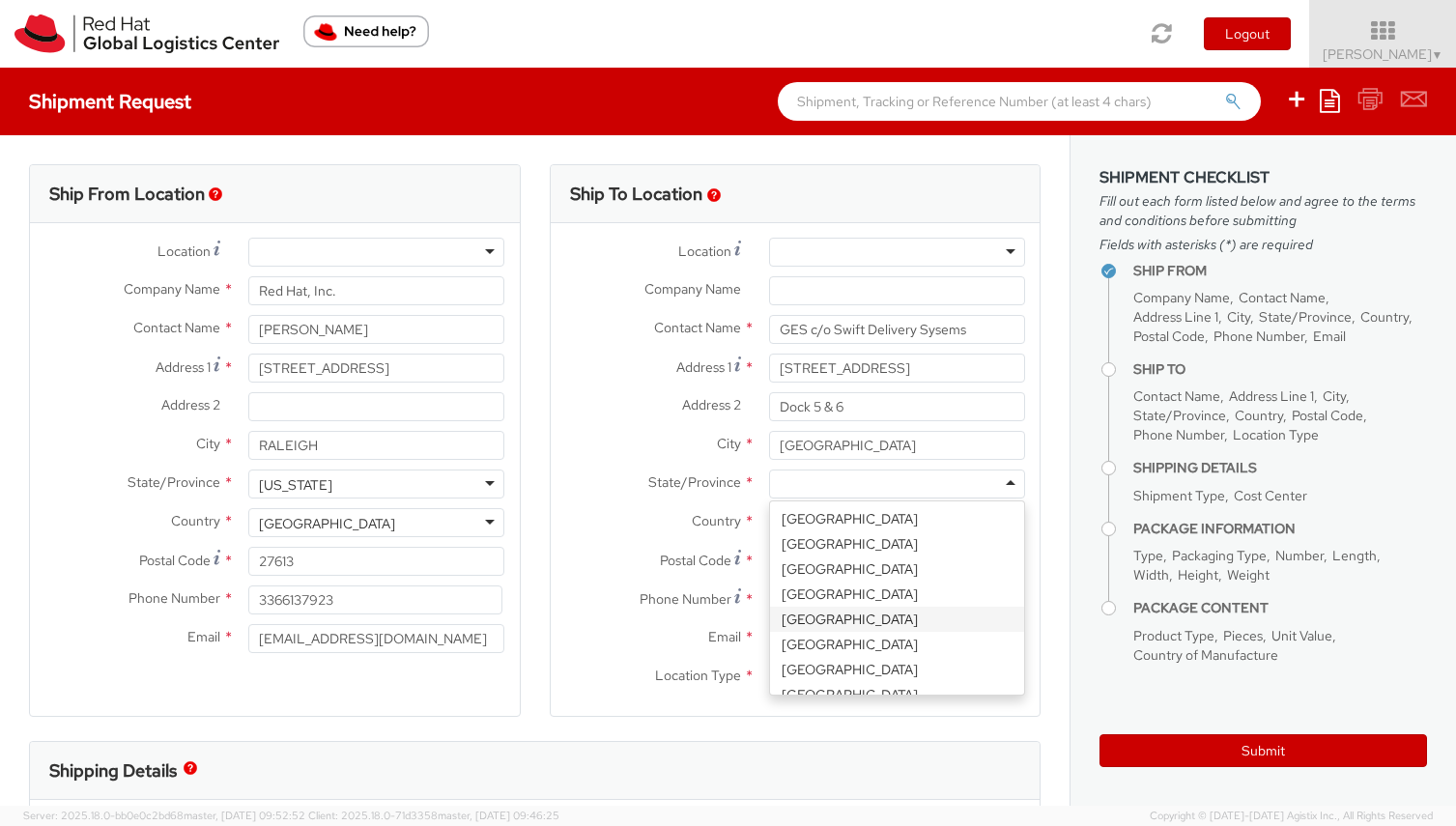
scroll to position [143, 0]
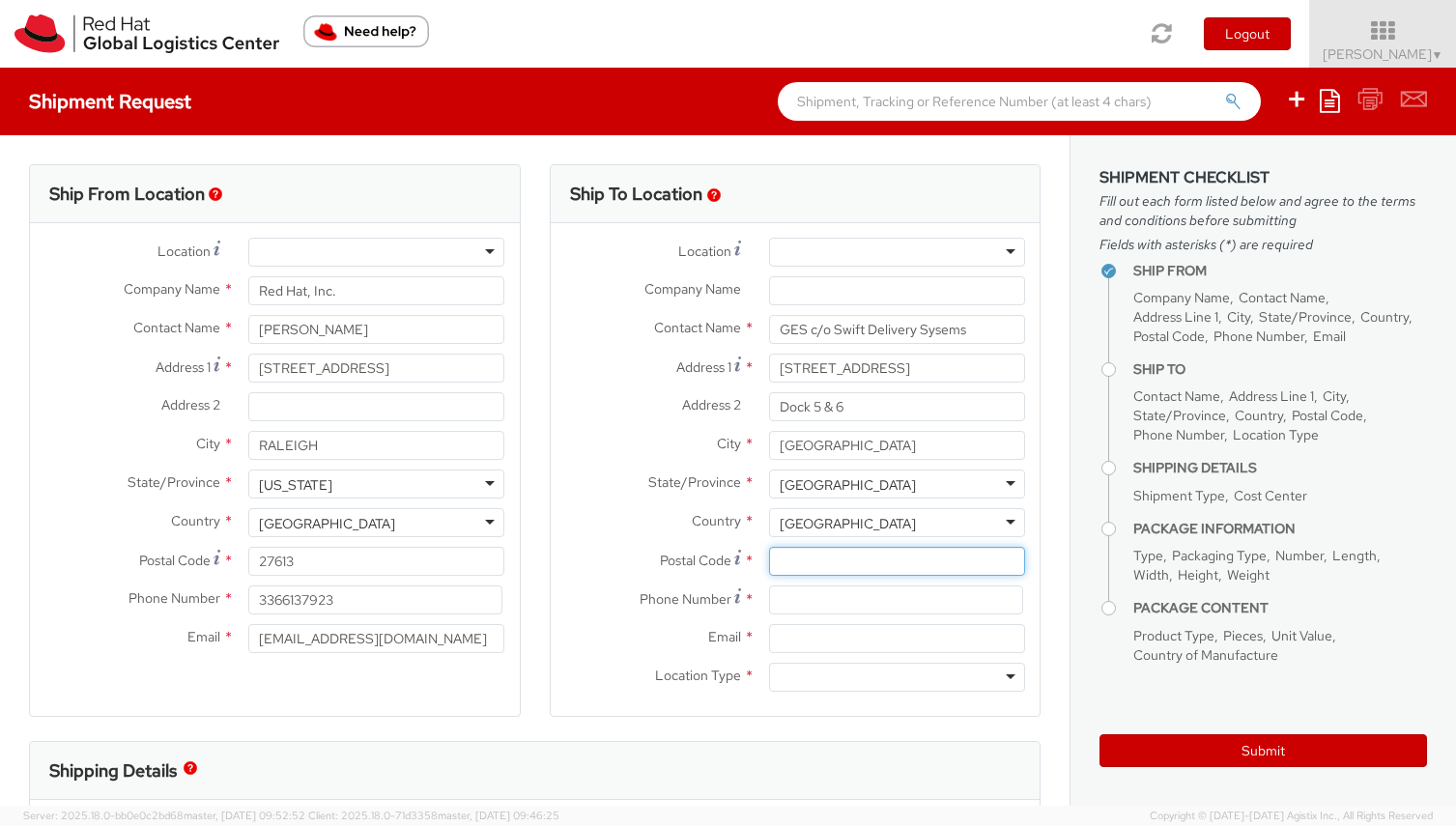
click at [865, 557] on input "Postal Code *" at bounding box center [897, 560] width 256 height 29
type input "k2E 7L2"
click at [1008, 603] on input at bounding box center [896, 599] width 254 height 29
type input "3366137923"
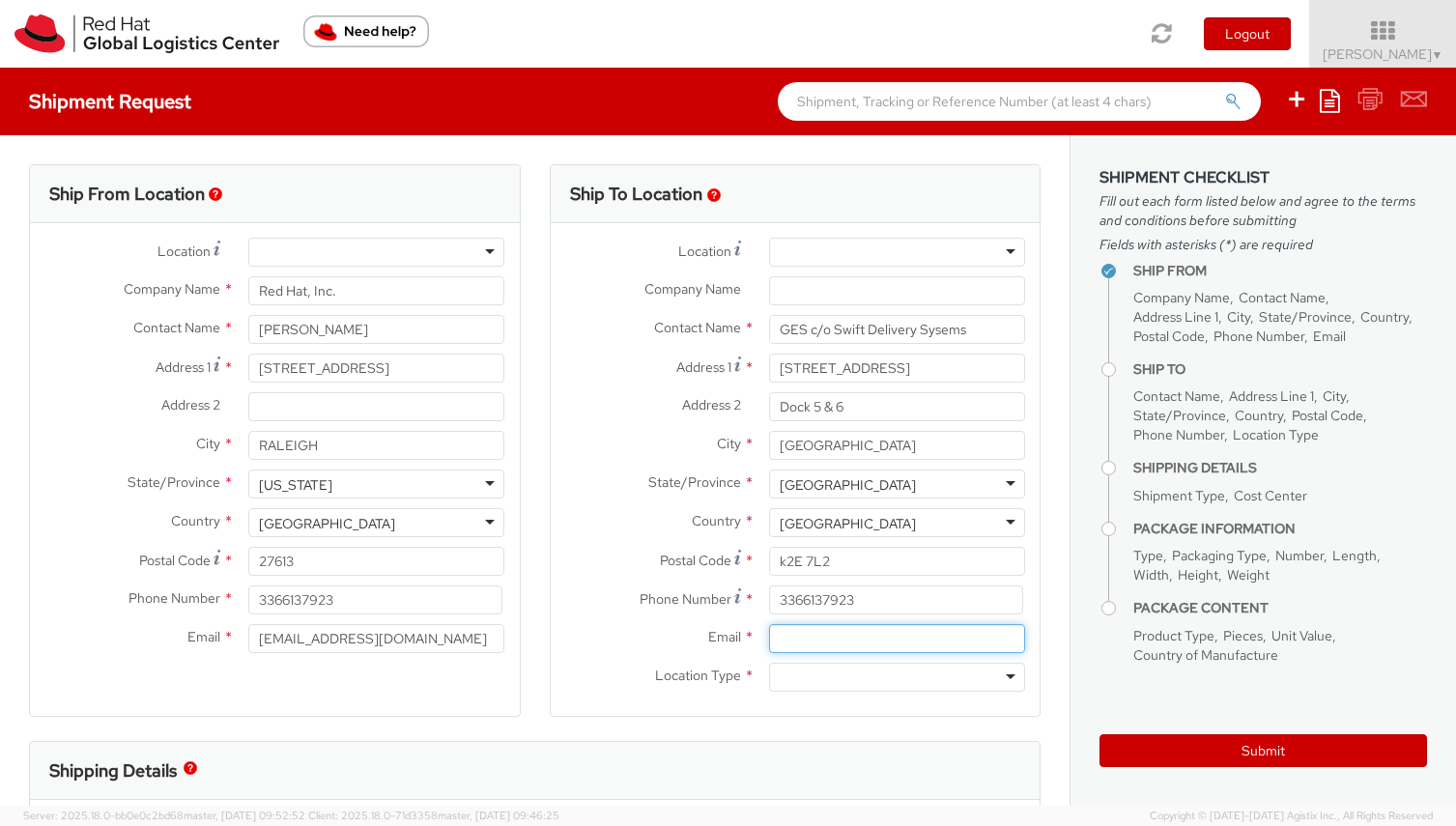
click at [812, 635] on input "Email *" at bounding box center [897, 638] width 256 height 29
type input "[EMAIL_ADDRESS][DOMAIN_NAME]"
click at [839, 671] on div at bounding box center [897, 677] width 256 height 29
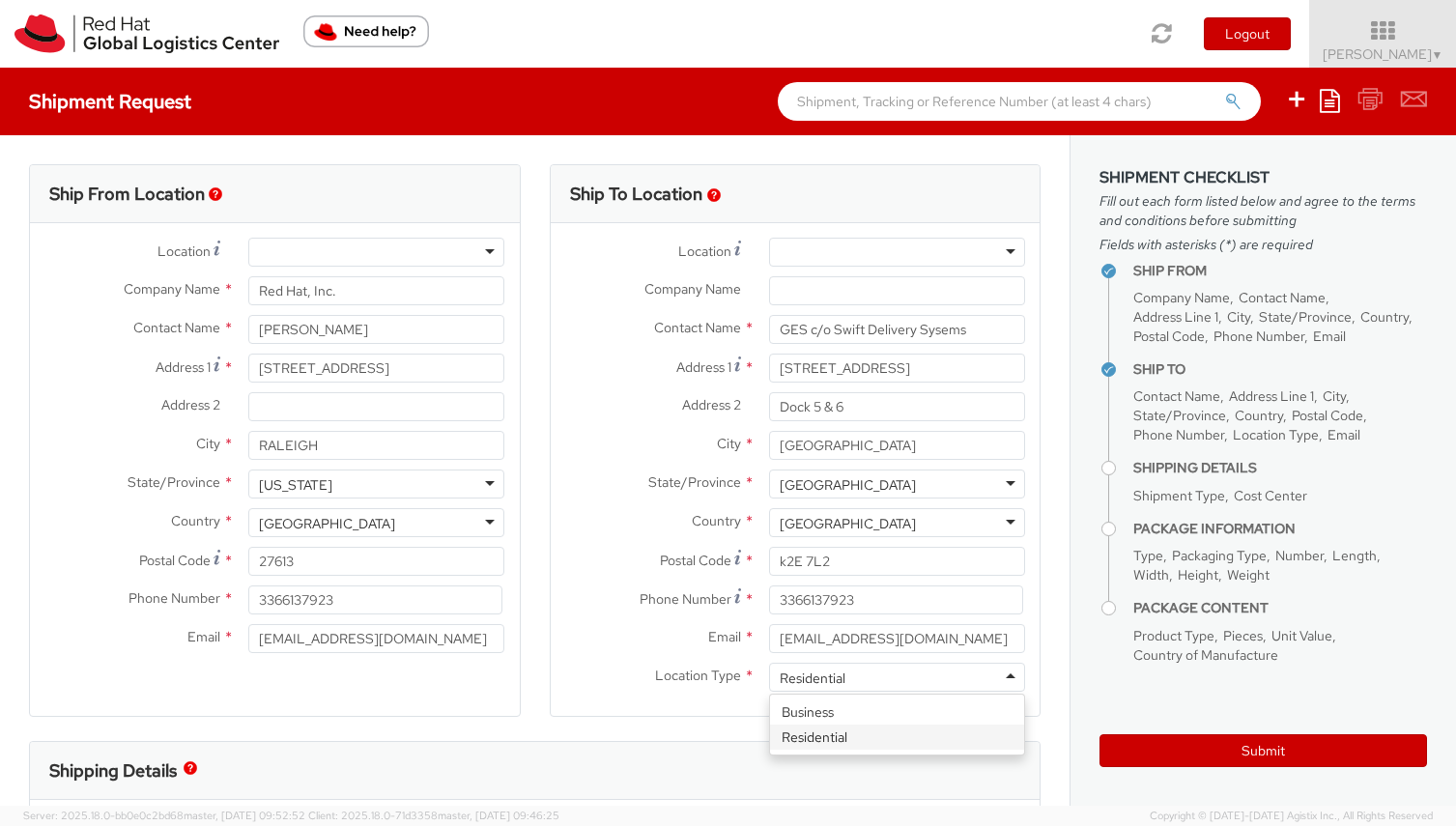
click at [854, 677] on div "Residential" at bounding box center [897, 677] width 256 height 29
click at [799, 733] on div "Ship To Location Location * [GEOGRAPHIC_DATA] - [GEOGRAPHIC_DATA] - [GEOGRAPHIC…" at bounding box center [796, 452] width 492 height 576
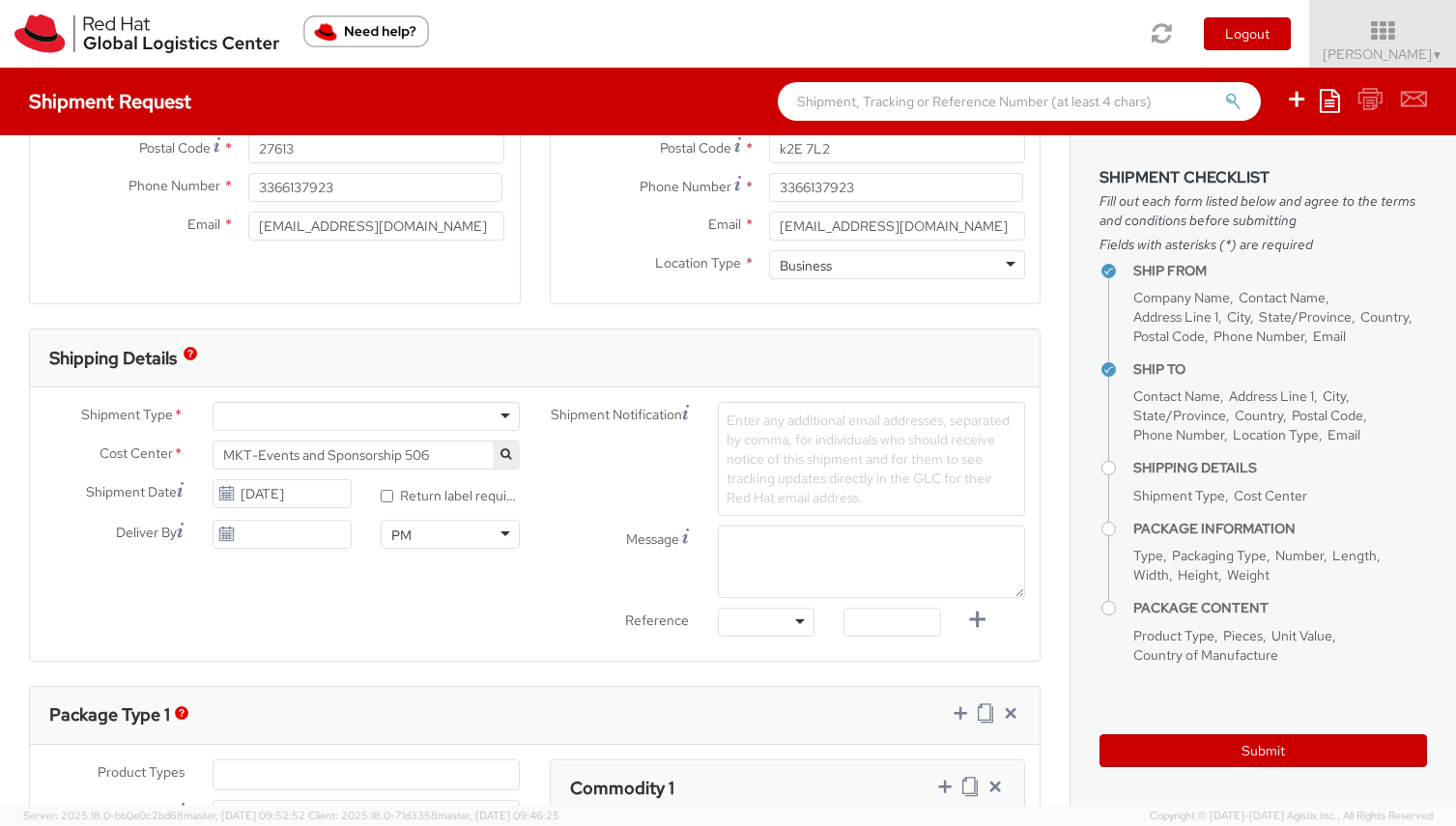
scroll to position [429, 0]
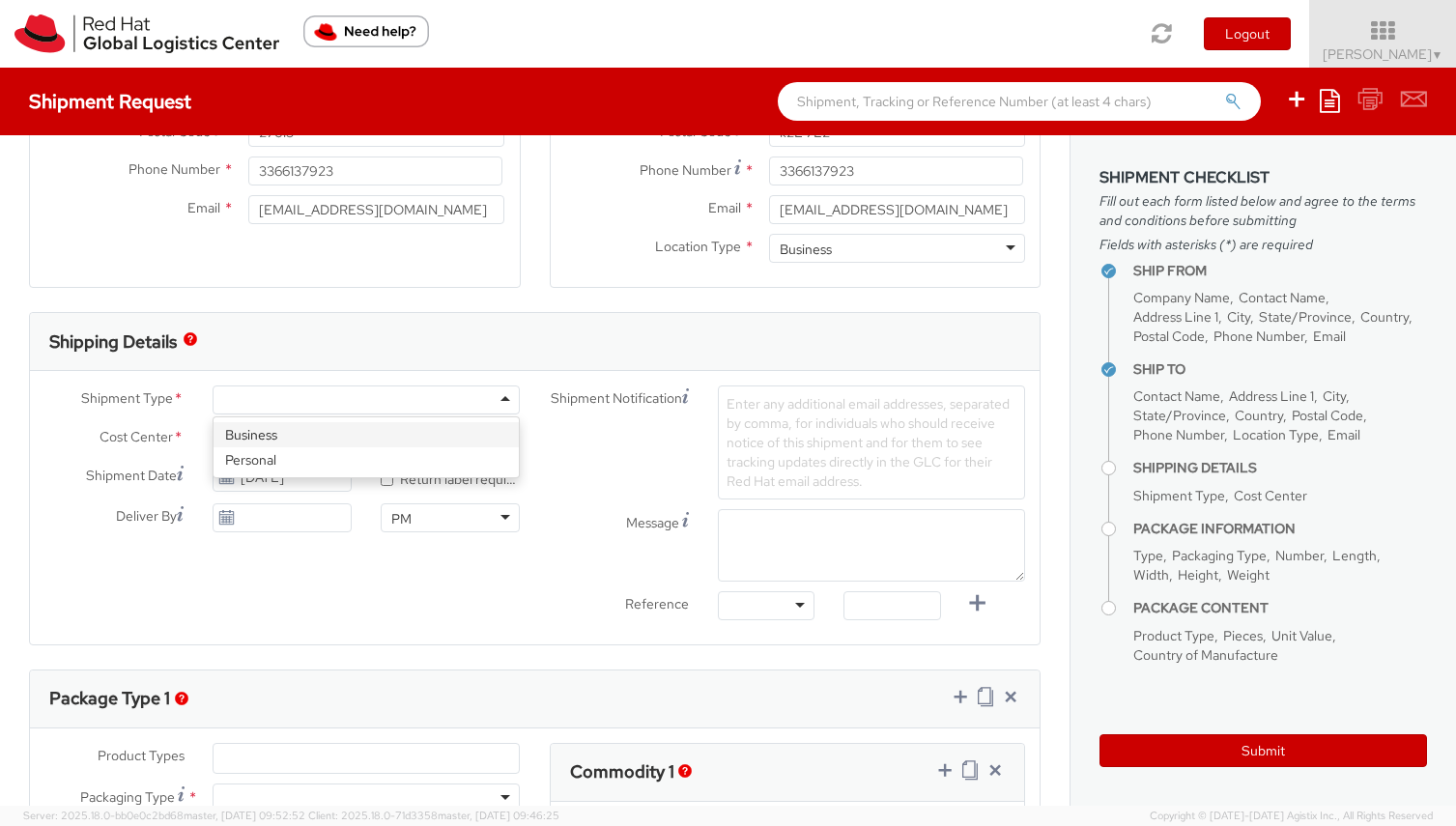
click at [444, 396] on div at bounding box center [366, 399] width 307 height 29
click at [226, 475] on icon at bounding box center [226, 477] width 17 height 16
click at [273, 473] on input "[DATE]" at bounding box center [281, 476] width 139 height 29
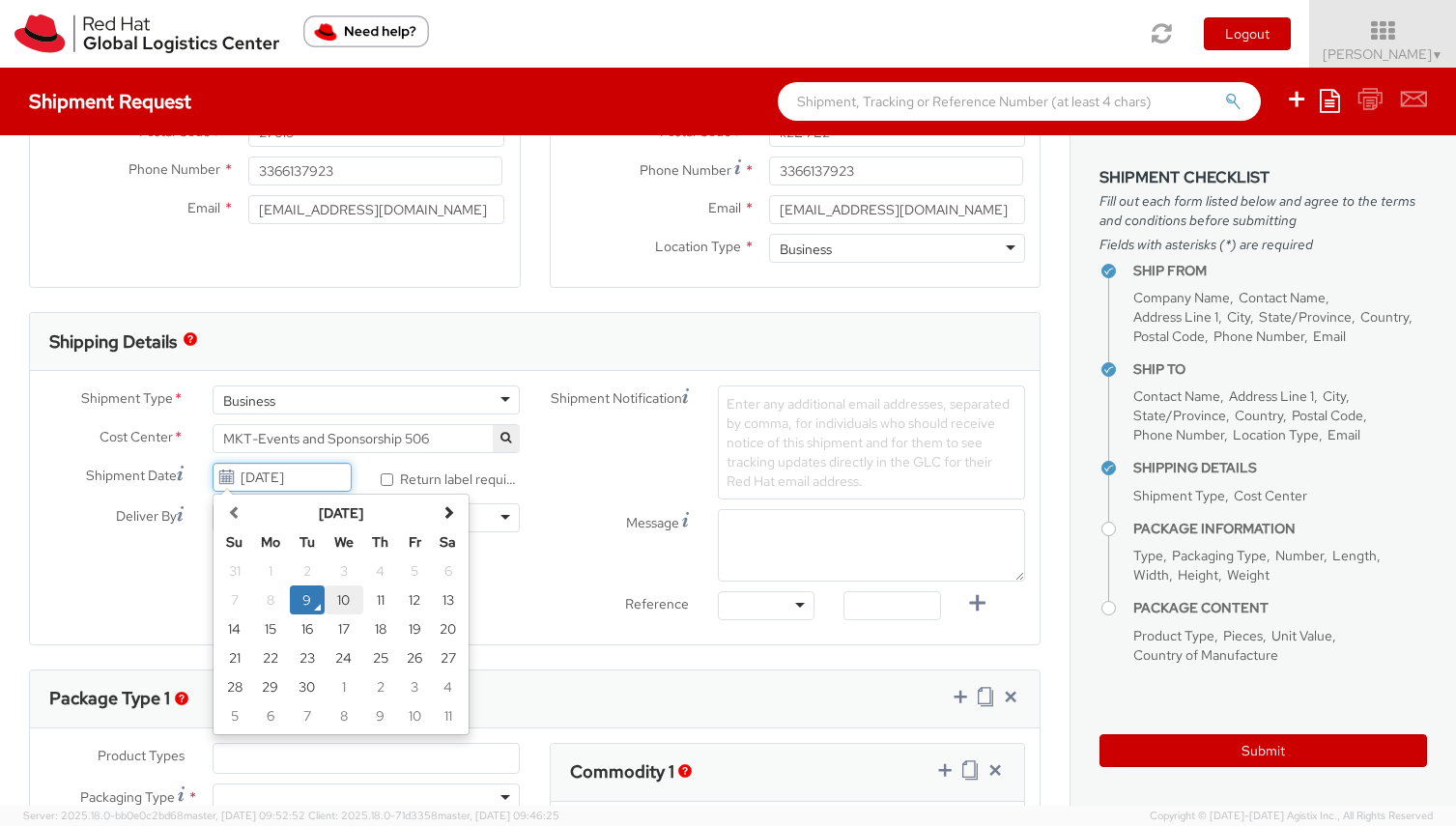
click at [352, 603] on td "10" at bounding box center [343, 599] width 38 height 29
type input "[DATE]"
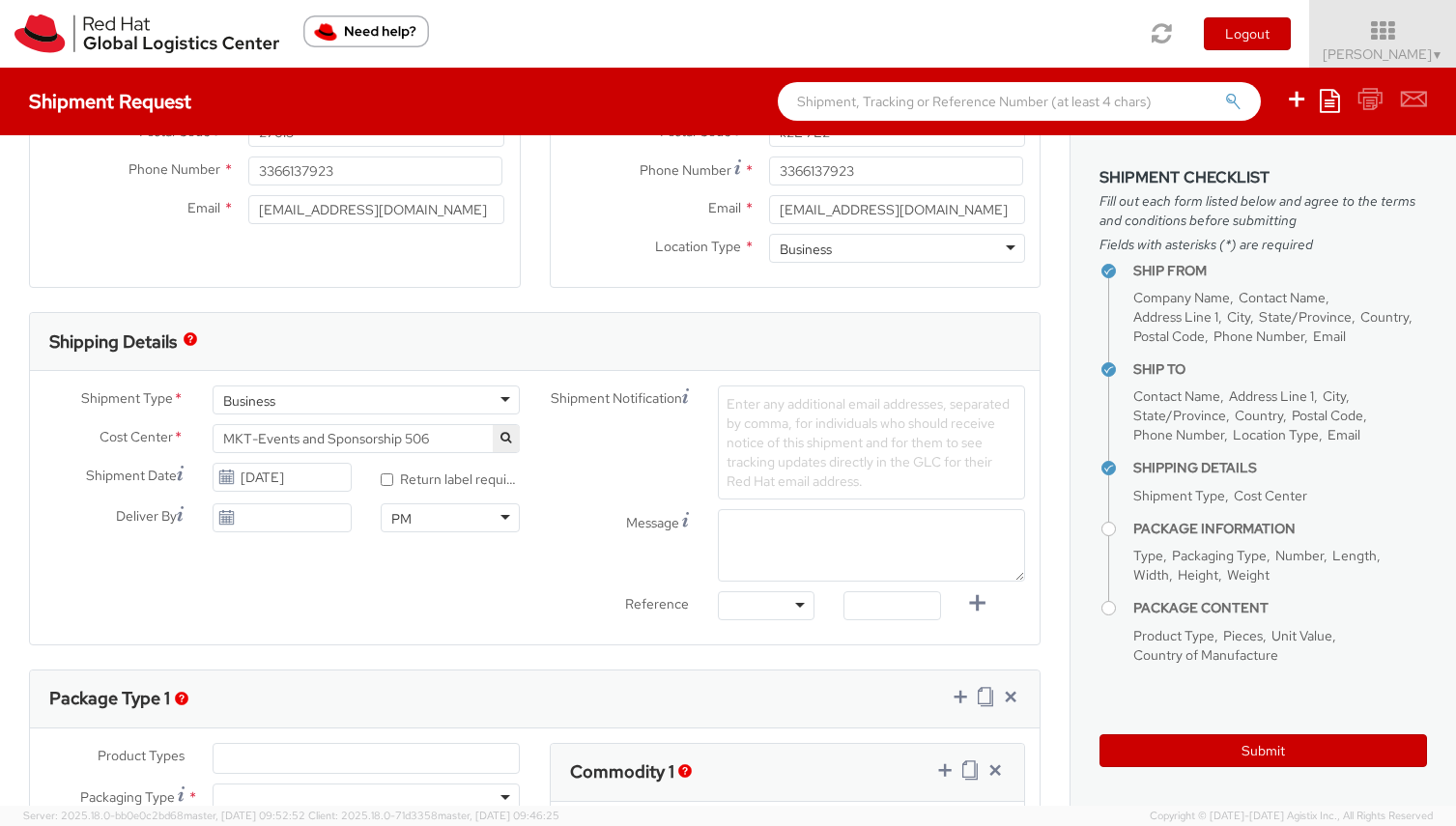
click at [232, 517] on icon at bounding box center [226, 518] width 17 height 16
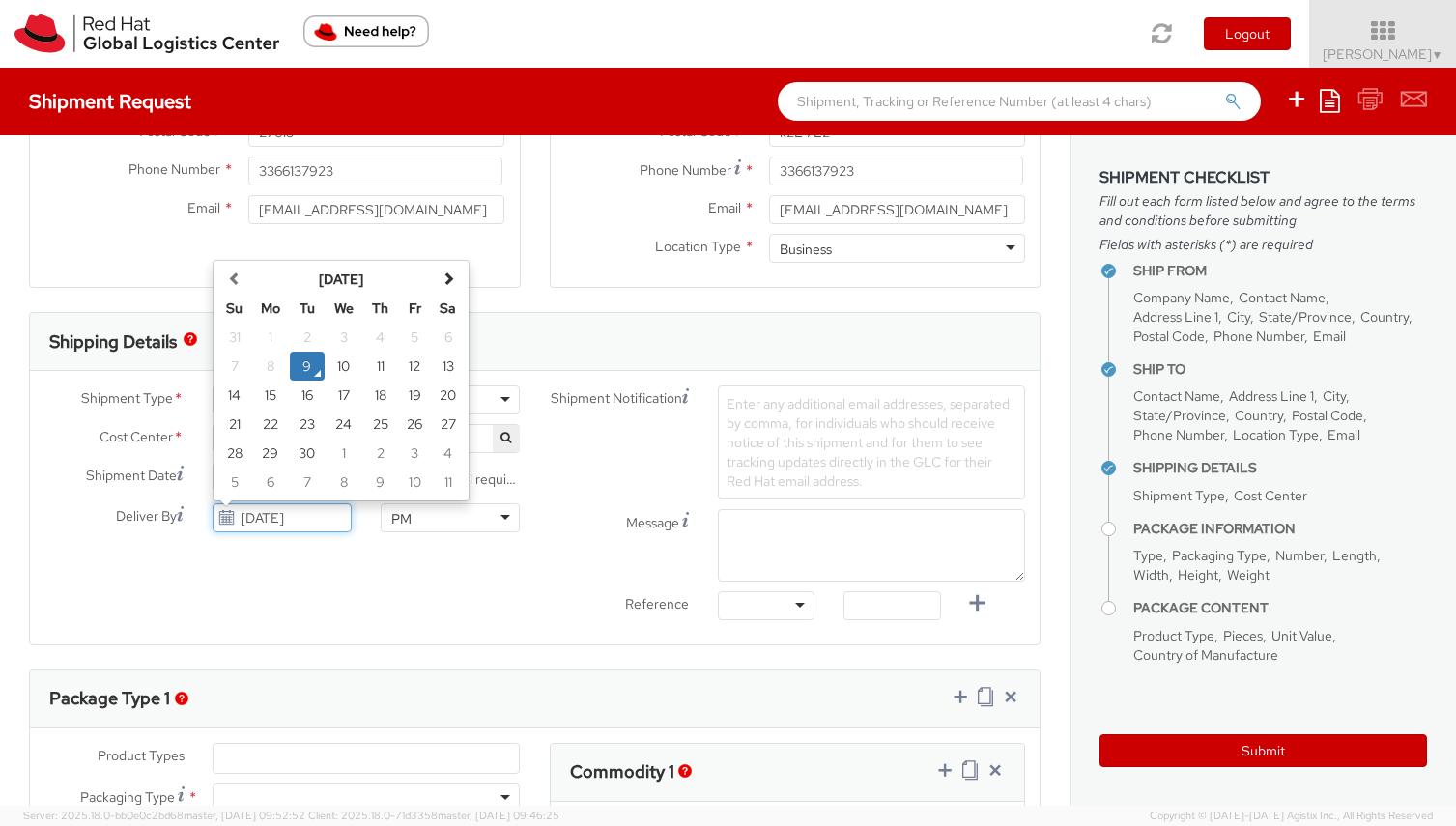
click at [275, 522] on input "[DATE]" at bounding box center [281, 517] width 139 height 29
click at [415, 430] on td "26" at bounding box center [415, 423] width 33 height 29
type input "[DATE]"
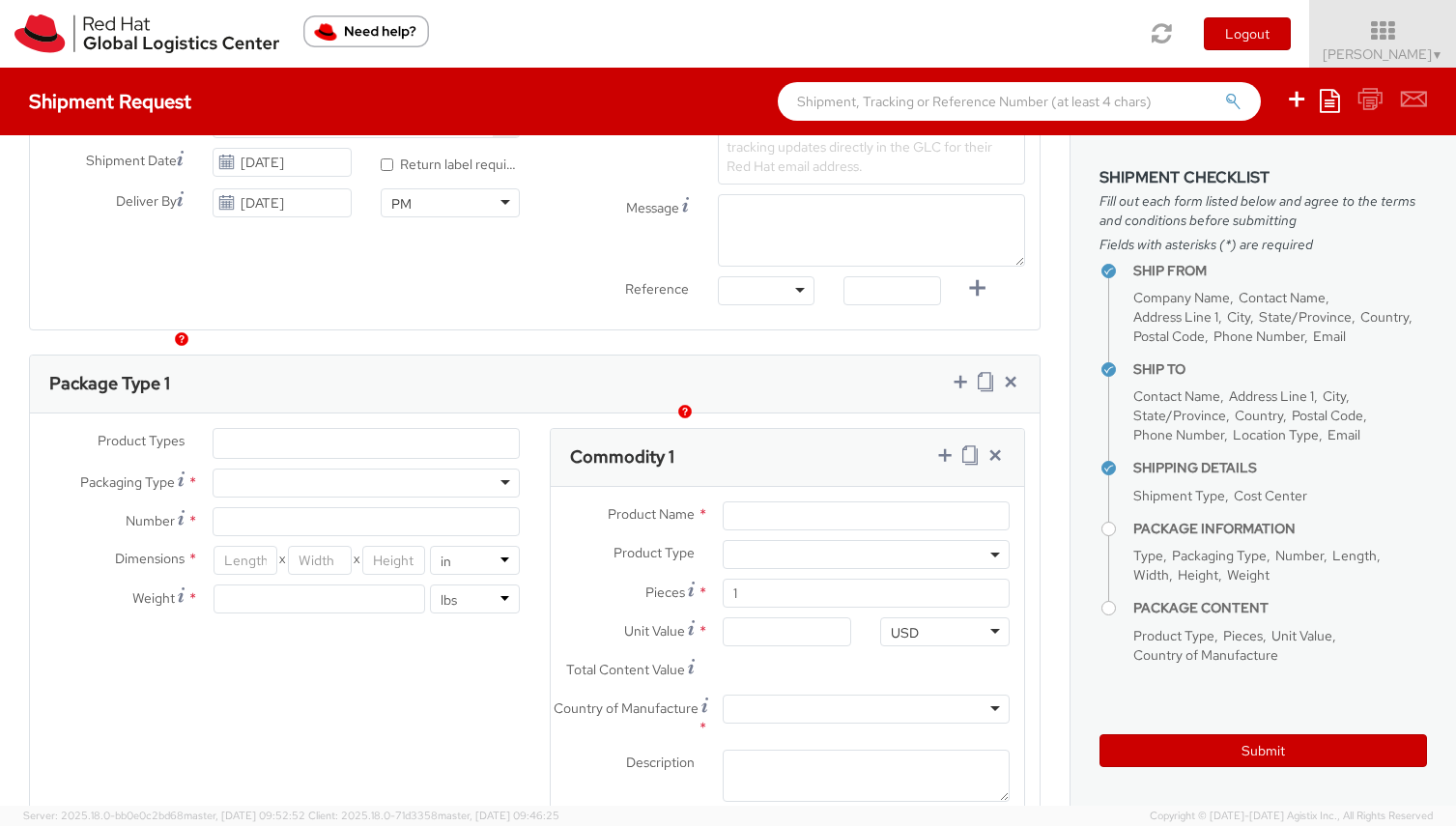
scroll to position [856, 0]
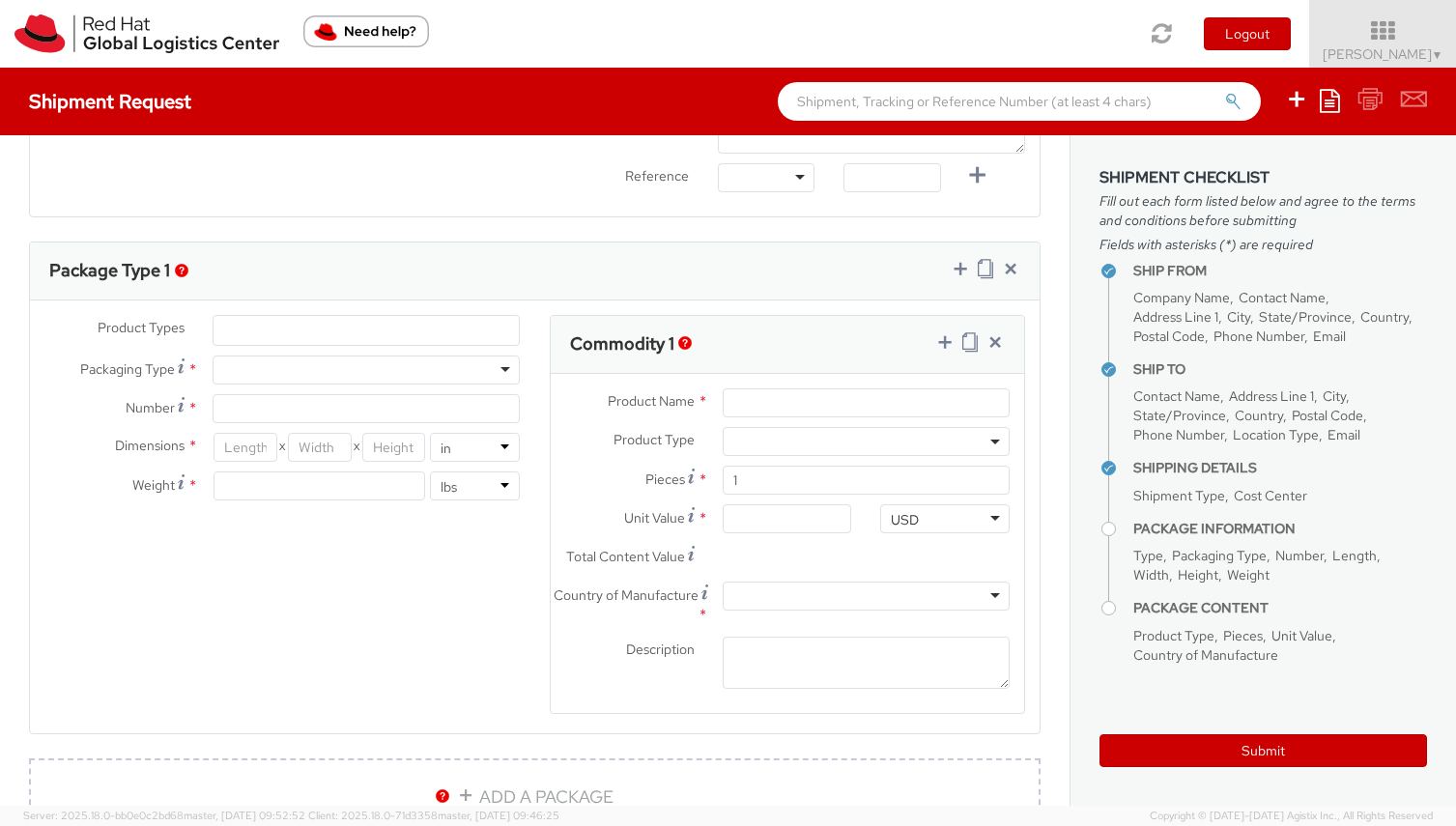
click at [348, 368] on div at bounding box center [366, 369] width 307 height 29
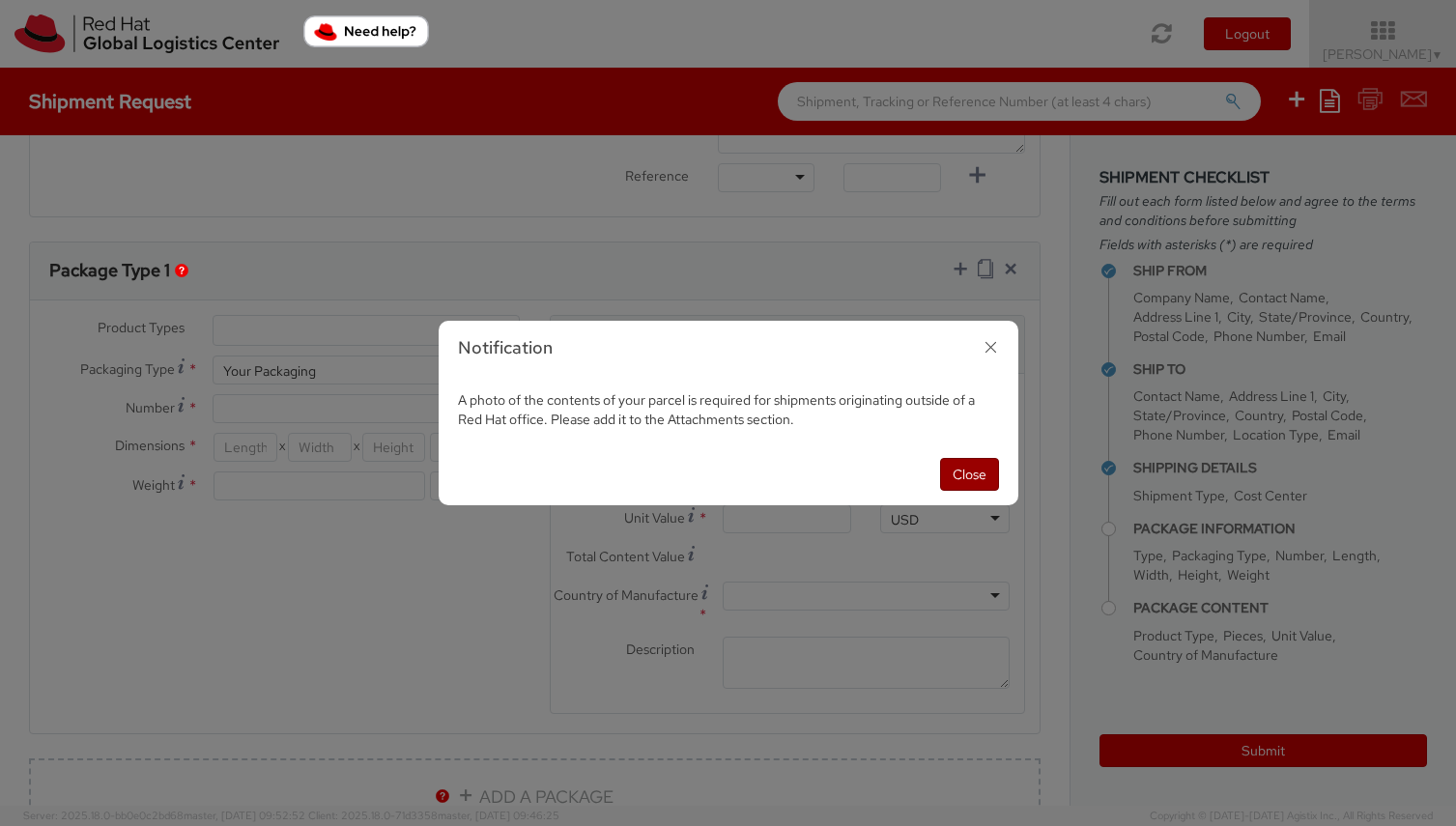
click at [971, 476] on button "Close" at bounding box center [970, 474] width 59 height 32
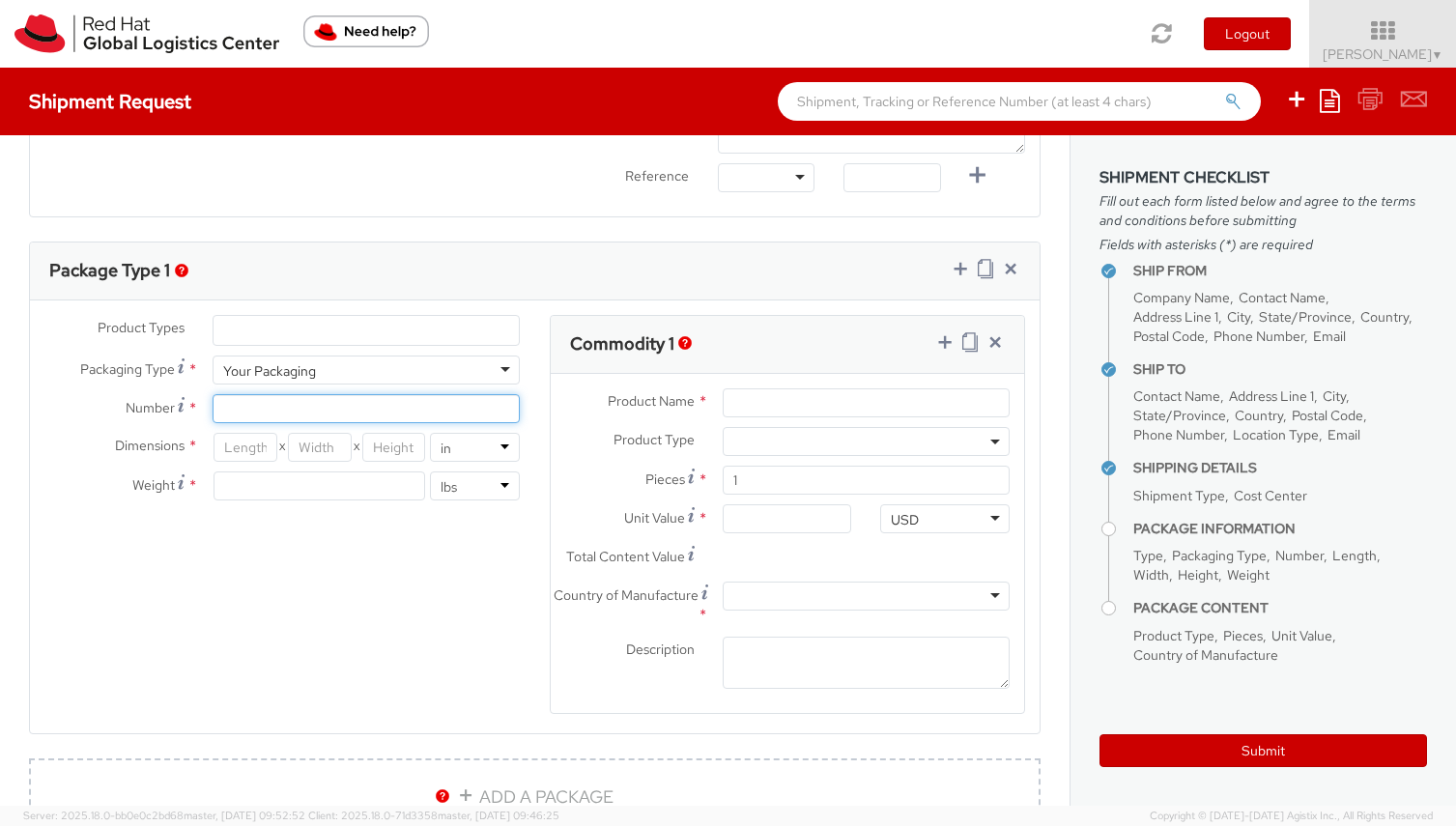
click at [342, 407] on input "Number *" at bounding box center [366, 408] width 307 height 29
type input "1"
click at [245, 448] on input "number" at bounding box center [245, 446] width 64 height 29
type input "12"
drag, startPoint x: 306, startPoint y: 450, endPoint x: 399, endPoint y: 448, distance: 93.0
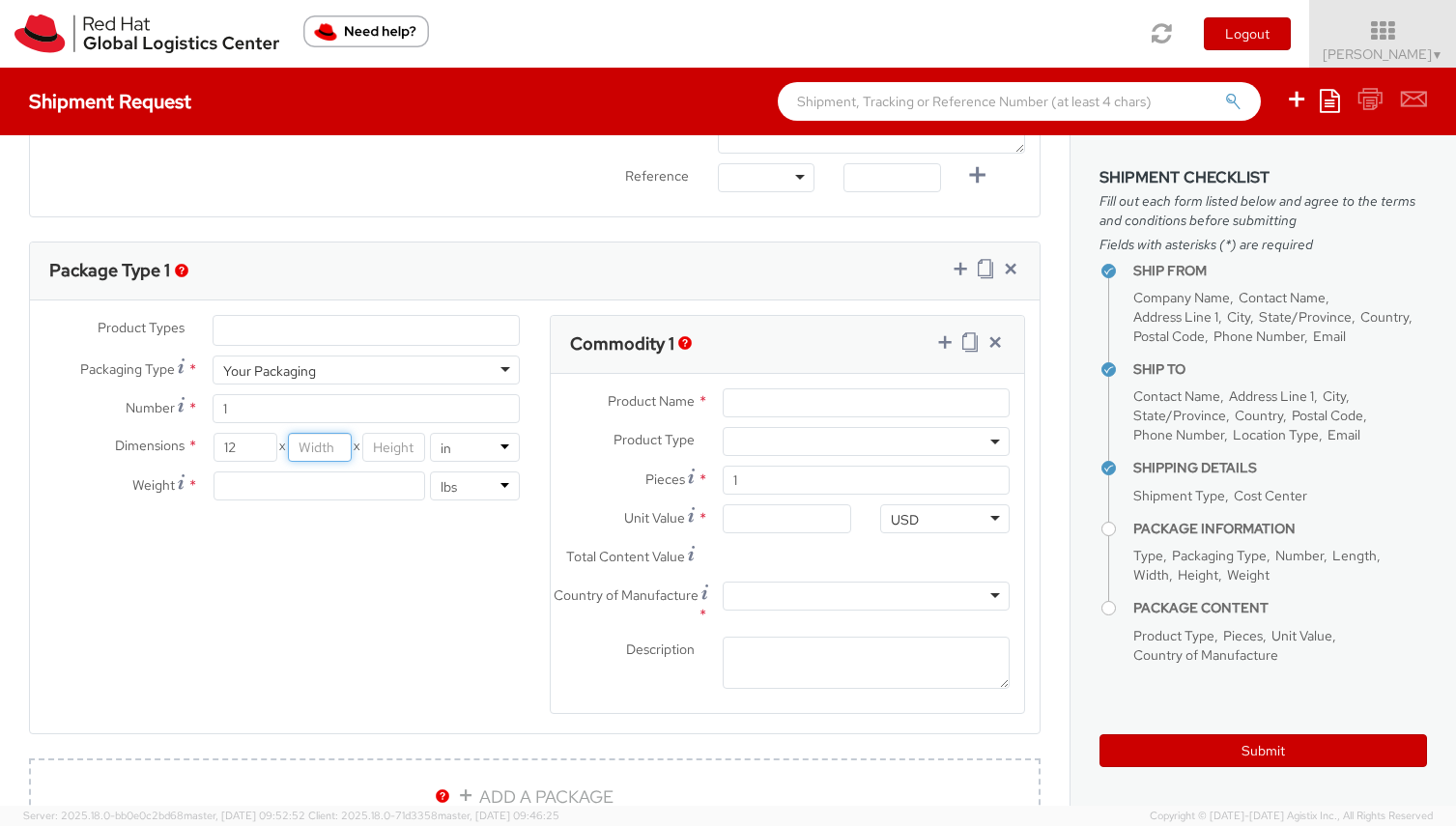
click at [306, 450] on input "number" at bounding box center [320, 446] width 64 height 29
type input "12"
click at [404, 448] on input "number" at bounding box center [394, 446] width 64 height 29
type input "12"
click at [372, 491] on input "number" at bounding box center [319, 485] width 212 height 29
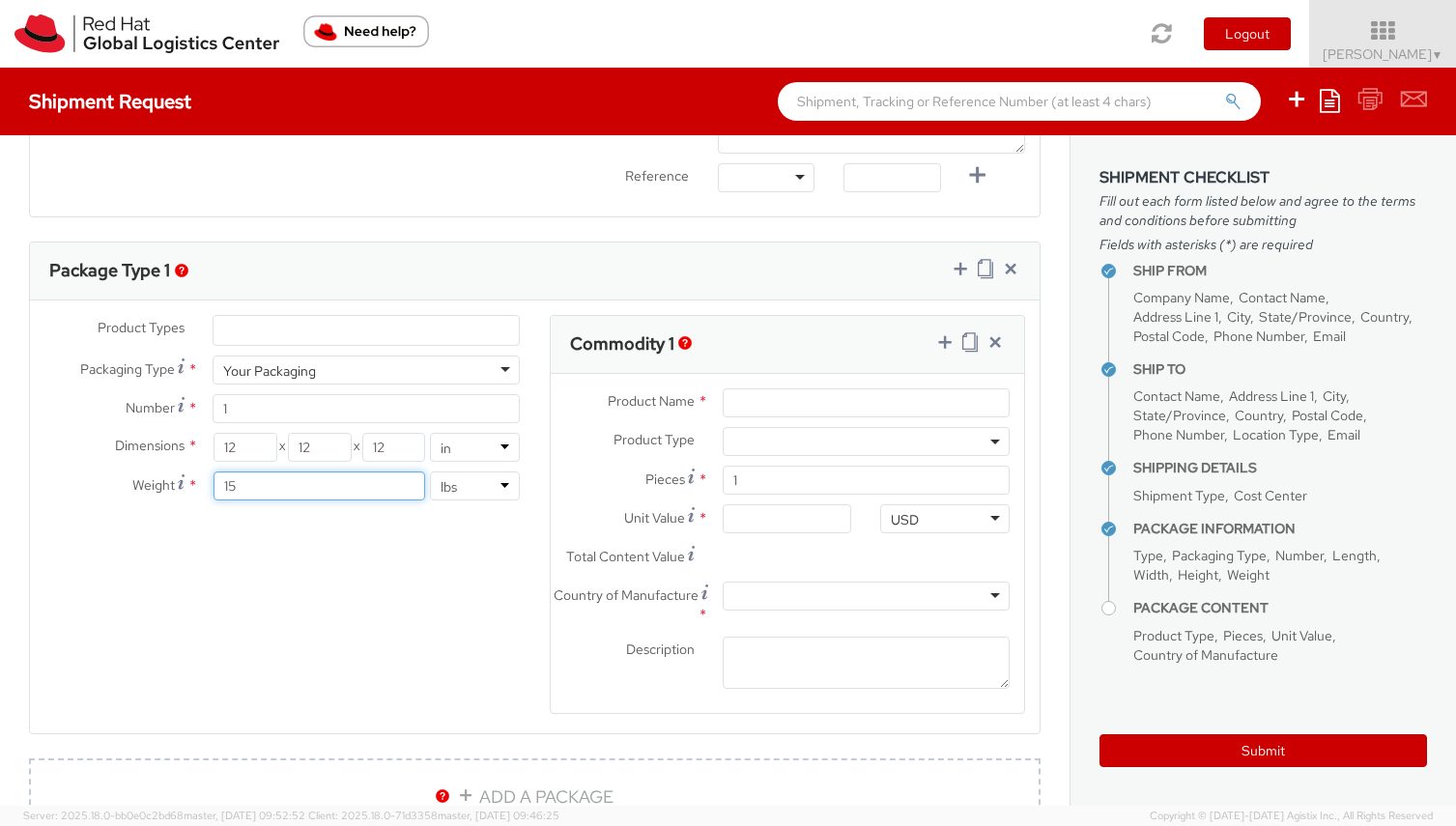
type input "15"
click at [405, 620] on div "Product Types * Documents Docking Station Laptop Monitor Other Hardware Server …" at bounding box center [534, 526] width 1009 height 424
click at [821, 408] on input "Product Name *" at bounding box center [867, 402] width 287 height 29
type input "Socks"
click at [780, 521] on input "Unit Value *" at bounding box center [787, 518] width 129 height 29
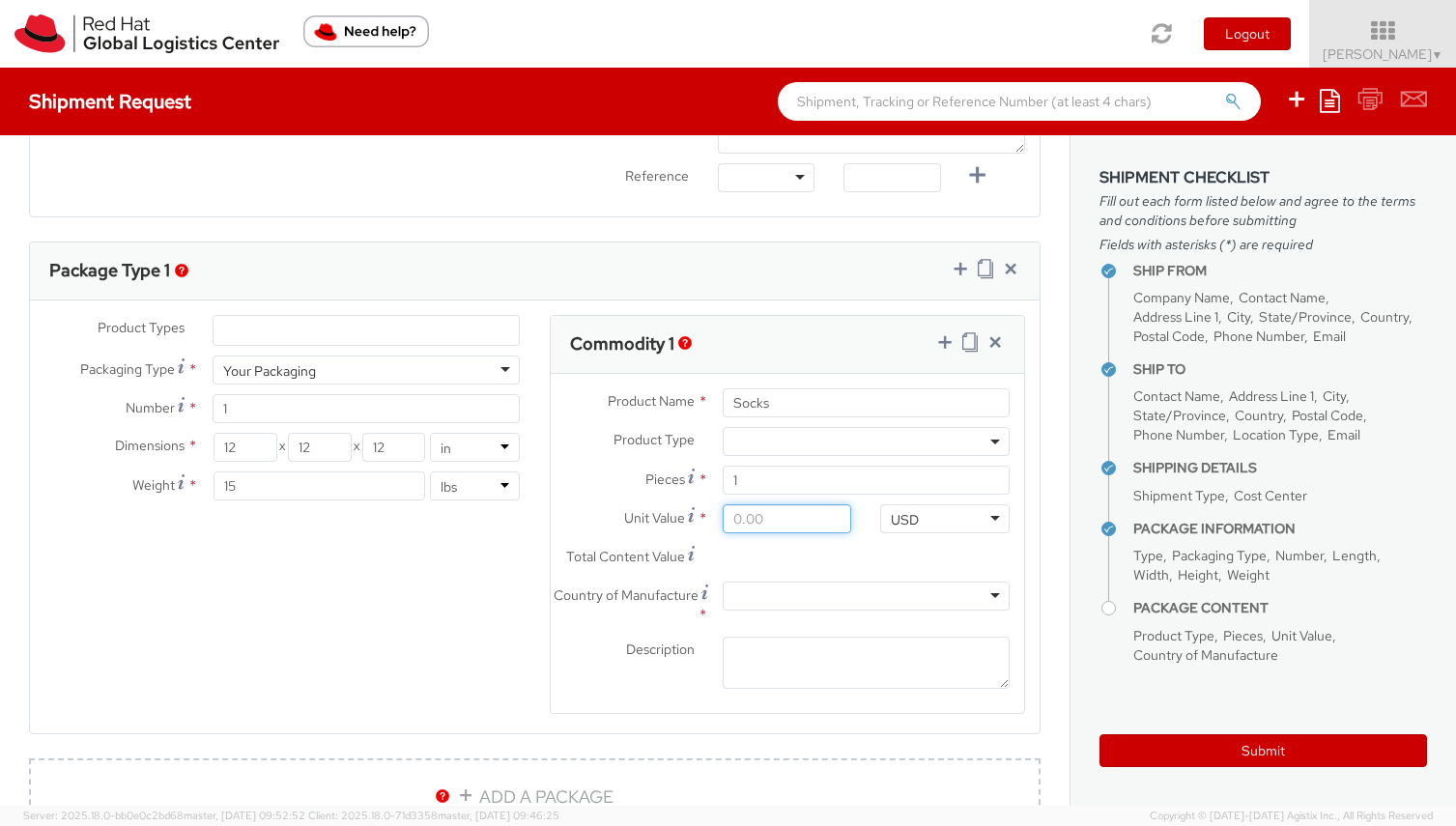
type input "1.00"
type input "10.00"
click at [788, 476] on input "1" at bounding box center [867, 479] width 287 height 29
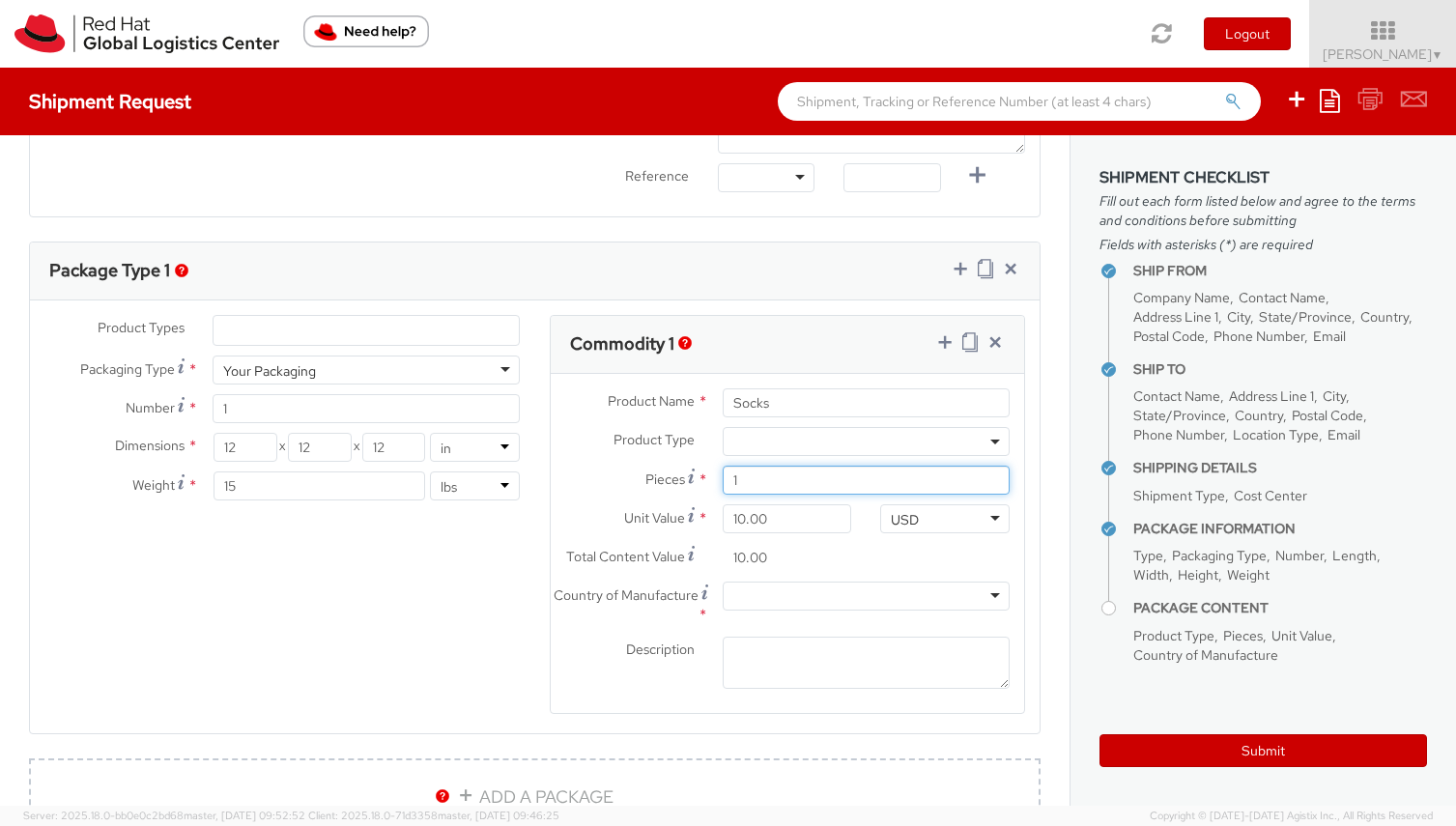
click at [788, 476] on input "1" at bounding box center [867, 479] width 287 height 29
type input "11"
type input "110.00"
type input "110"
type input "1,100.00"
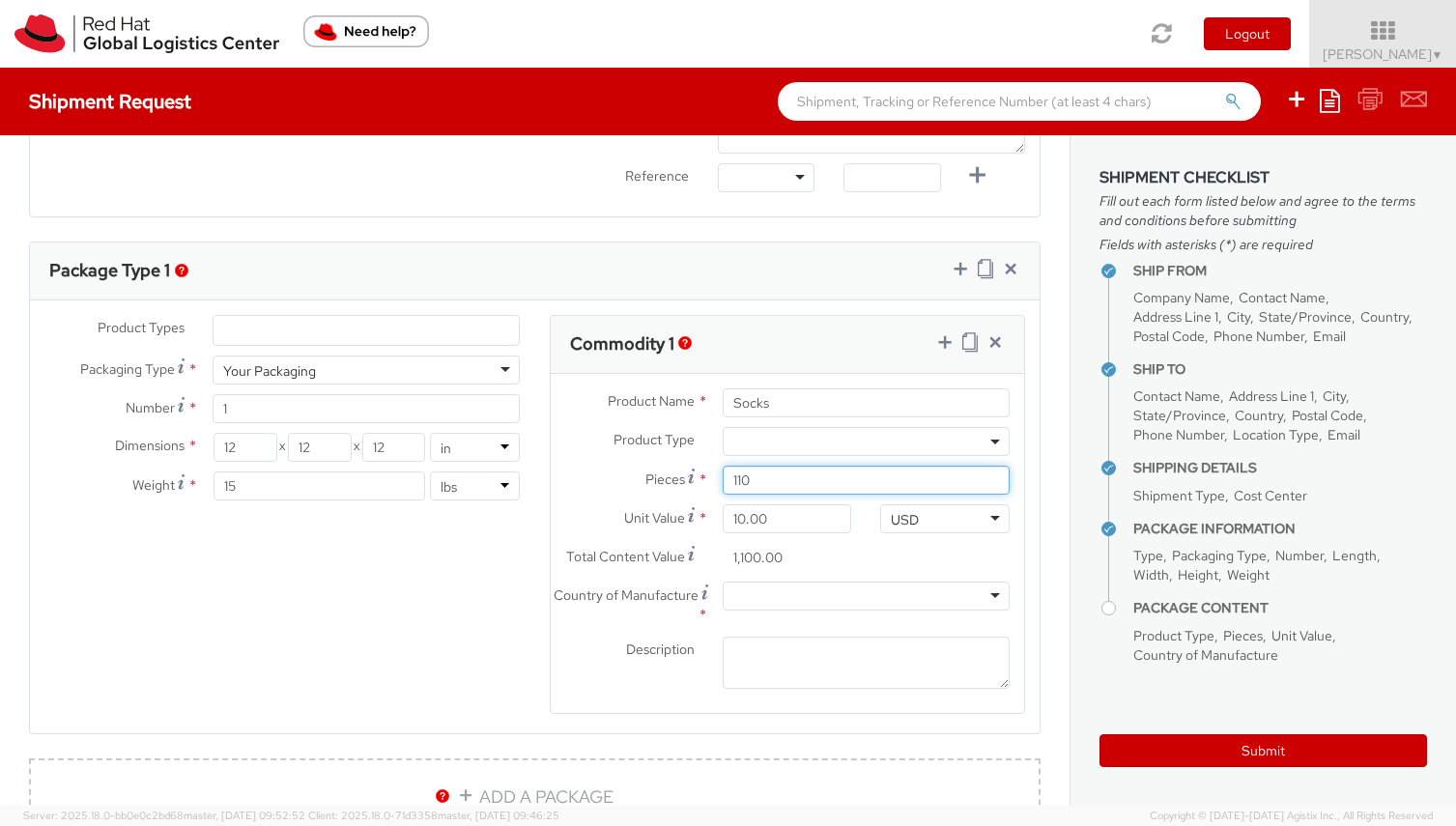
type input "1100"
type input "11,000.00"
type input "110"
type input "1,100.00"
type input "11"
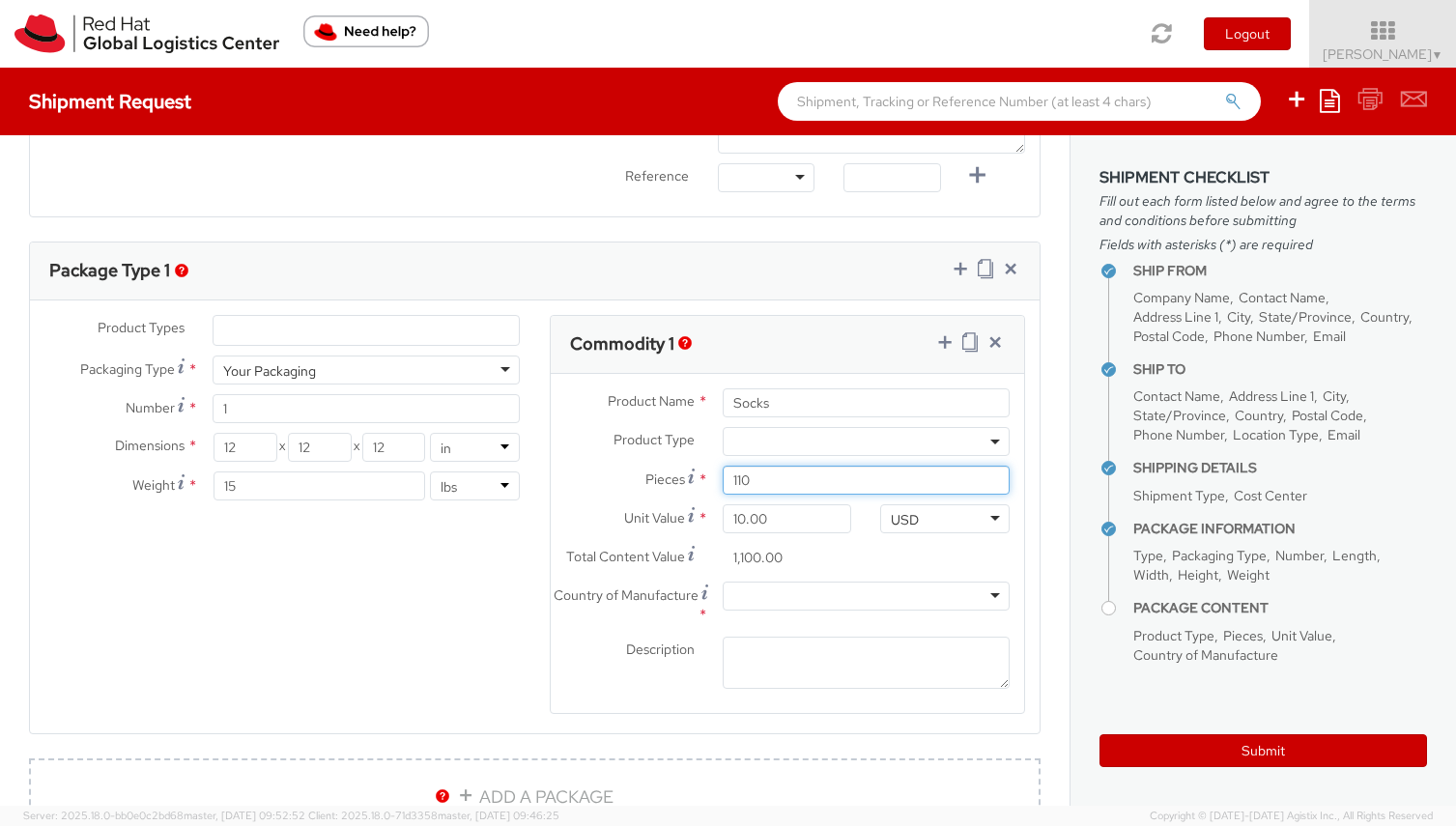
type input "110.00"
type input "1"
type input "10.00"
type input "10"
type input "100.00"
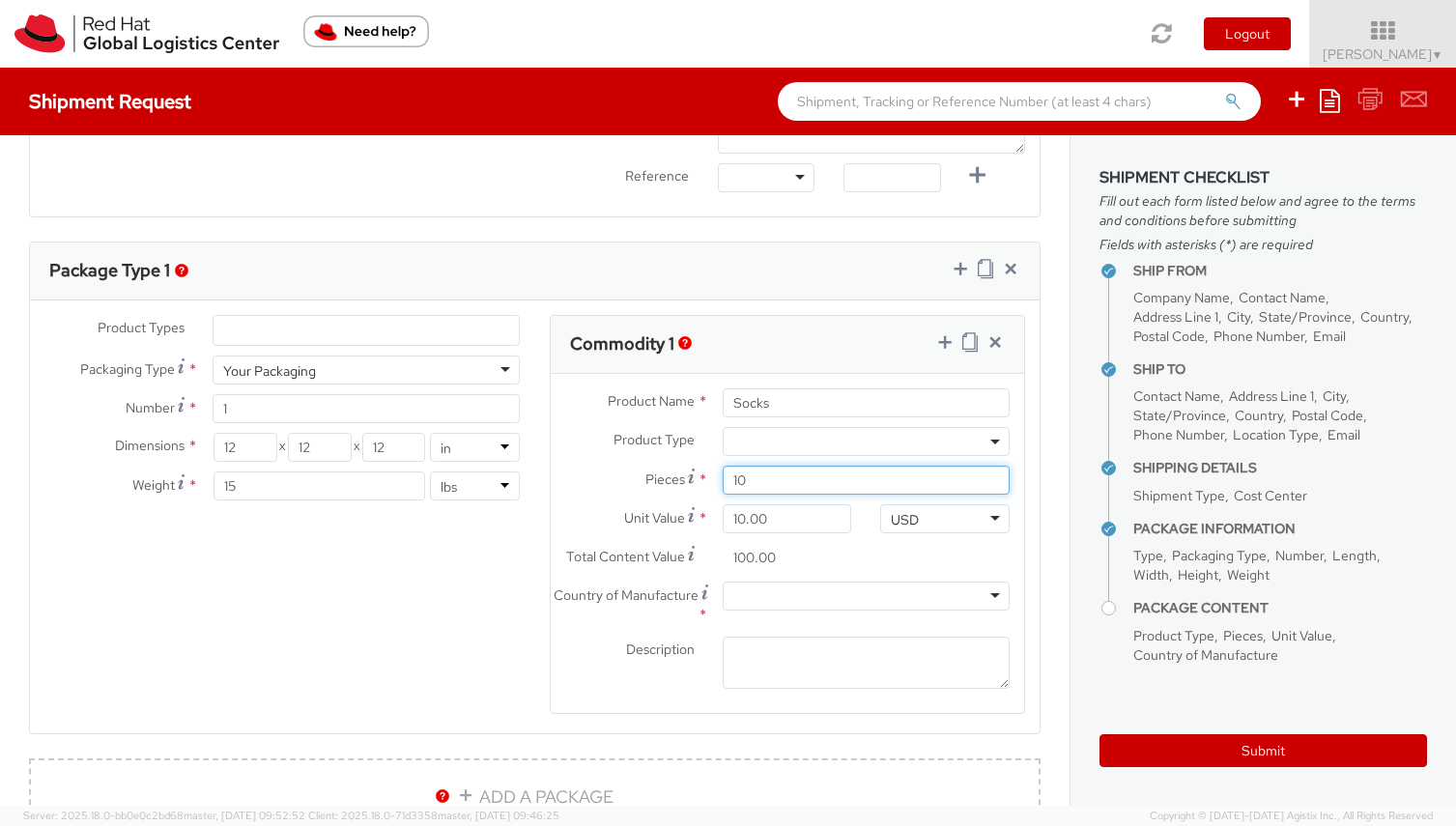
type input "100"
type input "1,000.00"
type input "100"
click at [823, 602] on div at bounding box center [867, 595] width 287 height 29
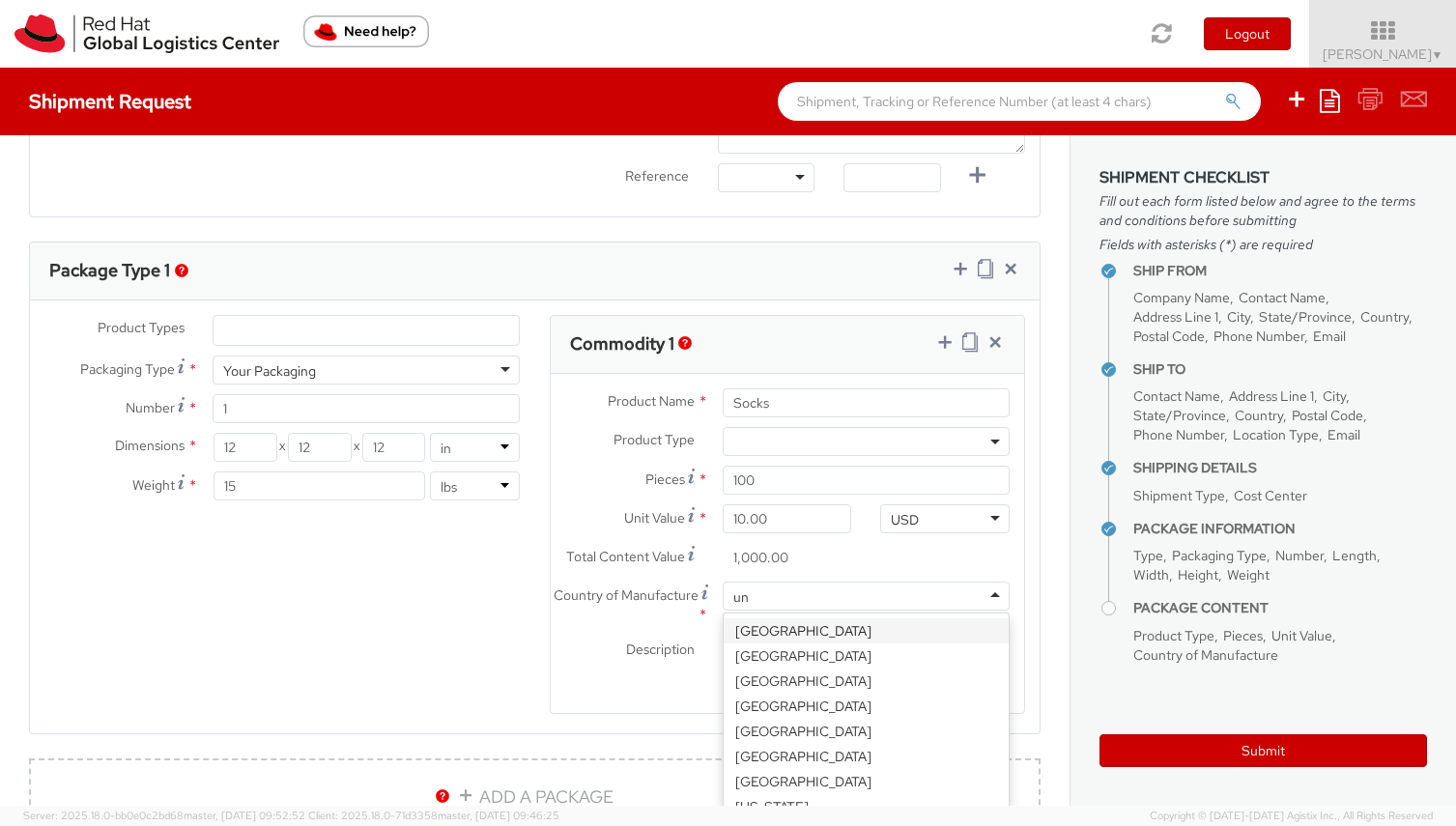
type input "uni"
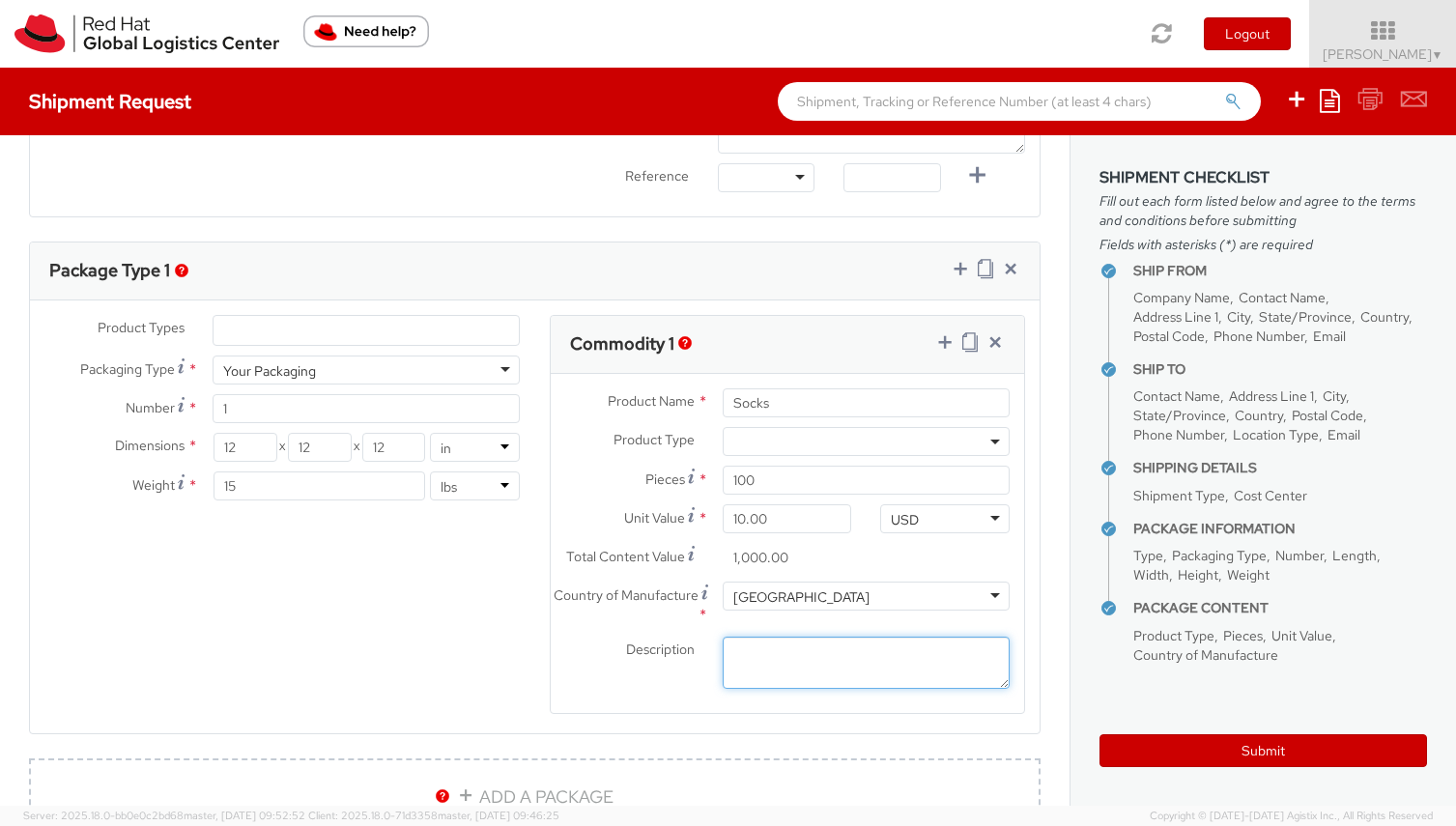
click at [785, 653] on textarea "Description *" at bounding box center [867, 663] width 287 height 53
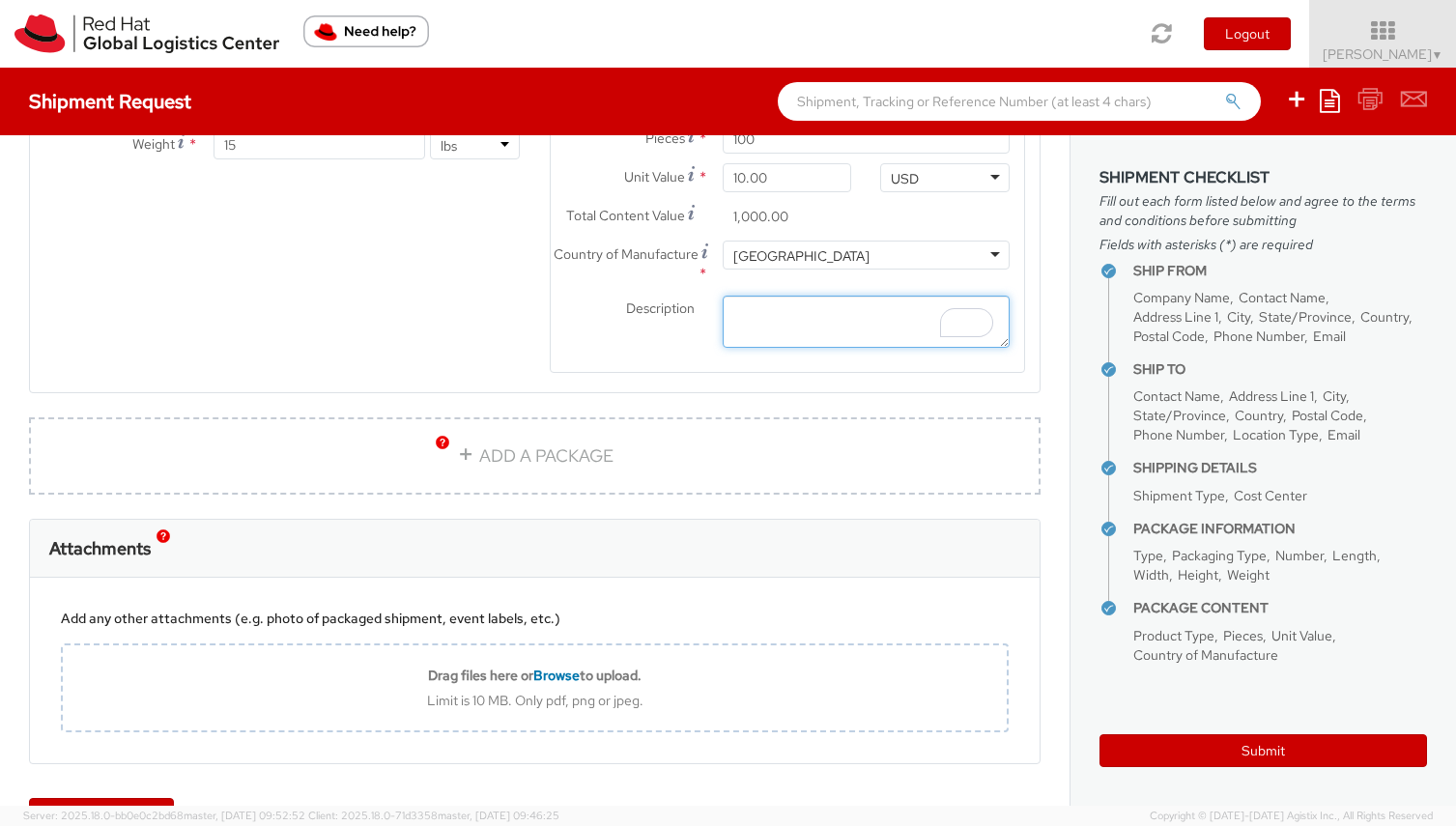
scroll to position [1210, 0]
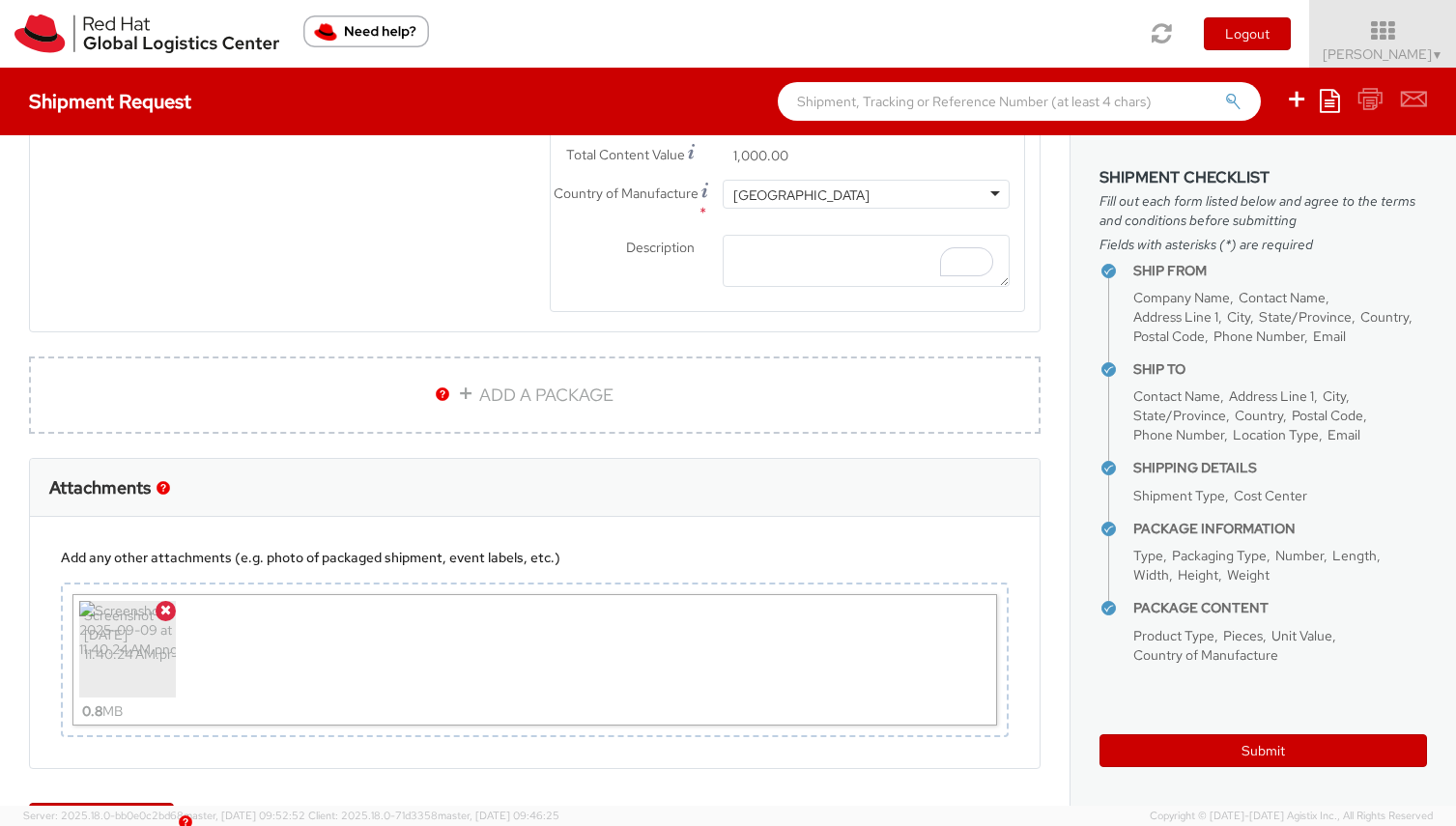
click at [826, 488] on div "Attachments" at bounding box center [534, 488] width 1009 height 58
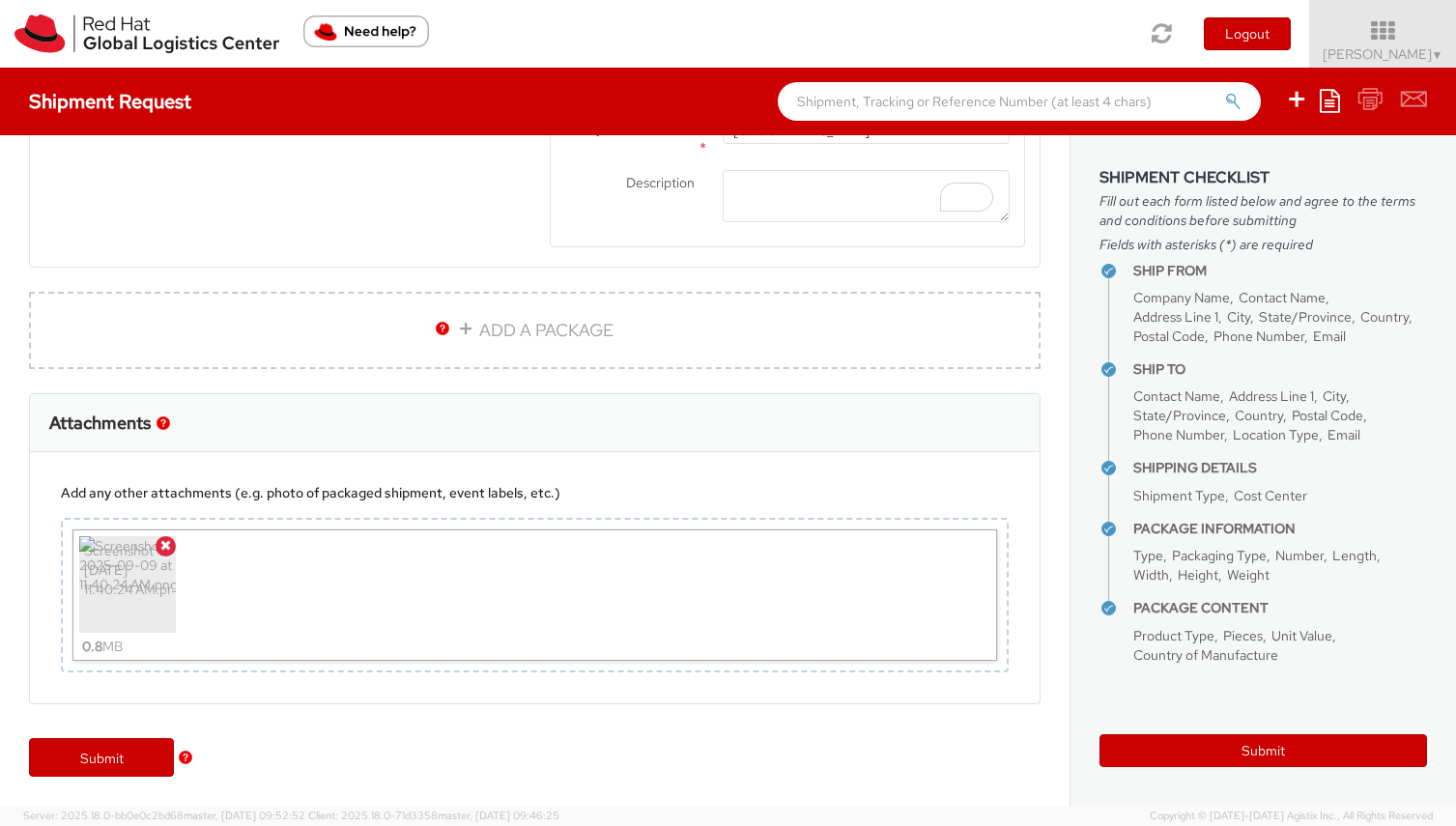
click at [869, 765] on div "Submit" at bounding box center [534, 767] width 1069 height 78
click at [121, 759] on link "Submit" at bounding box center [100, 756] width 145 height 38
type input "GES c/o Swift Delivery Sysems"
